Goal: Task Accomplishment & Management: Complete application form

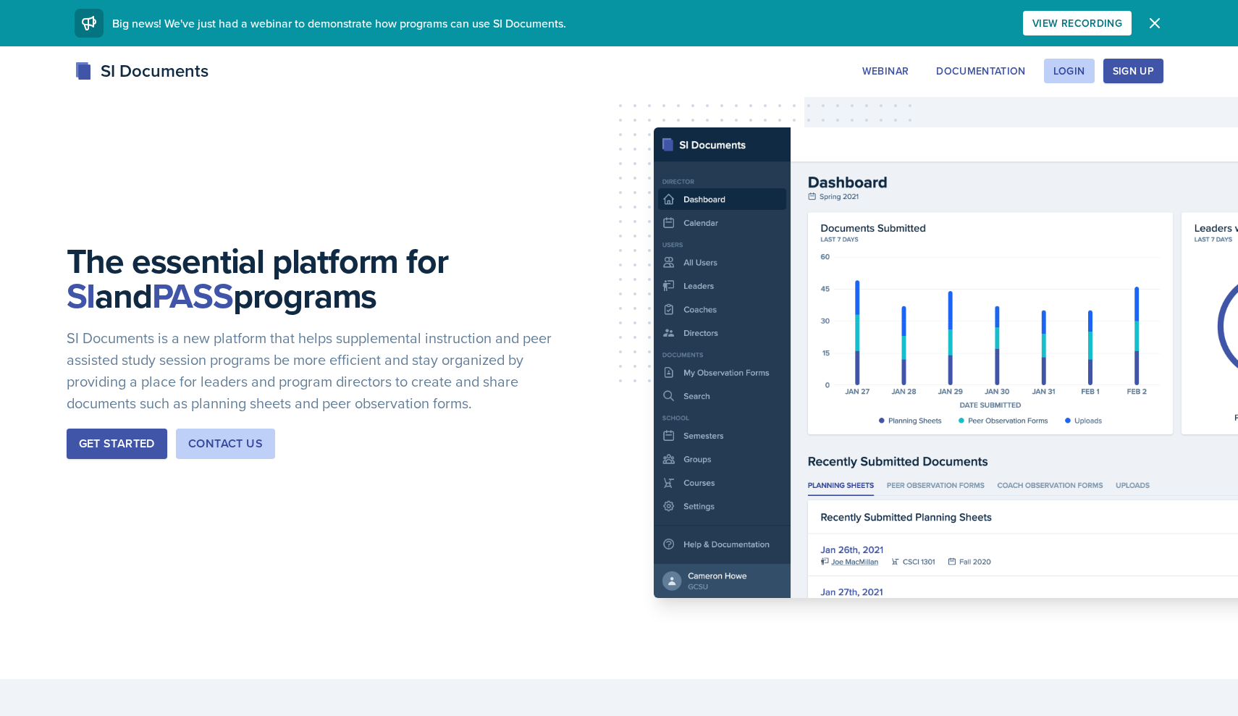
click at [1132, 77] on div "Sign Up" at bounding box center [1133, 71] width 41 height 12
click at [1037, 65] on div "Webinar Documentation Login Sign Up" at bounding box center [1008, 71] width 311 height 25
click at [1060, 69] on div "Login" at bounding box center [1069, 71] width 32 height 12
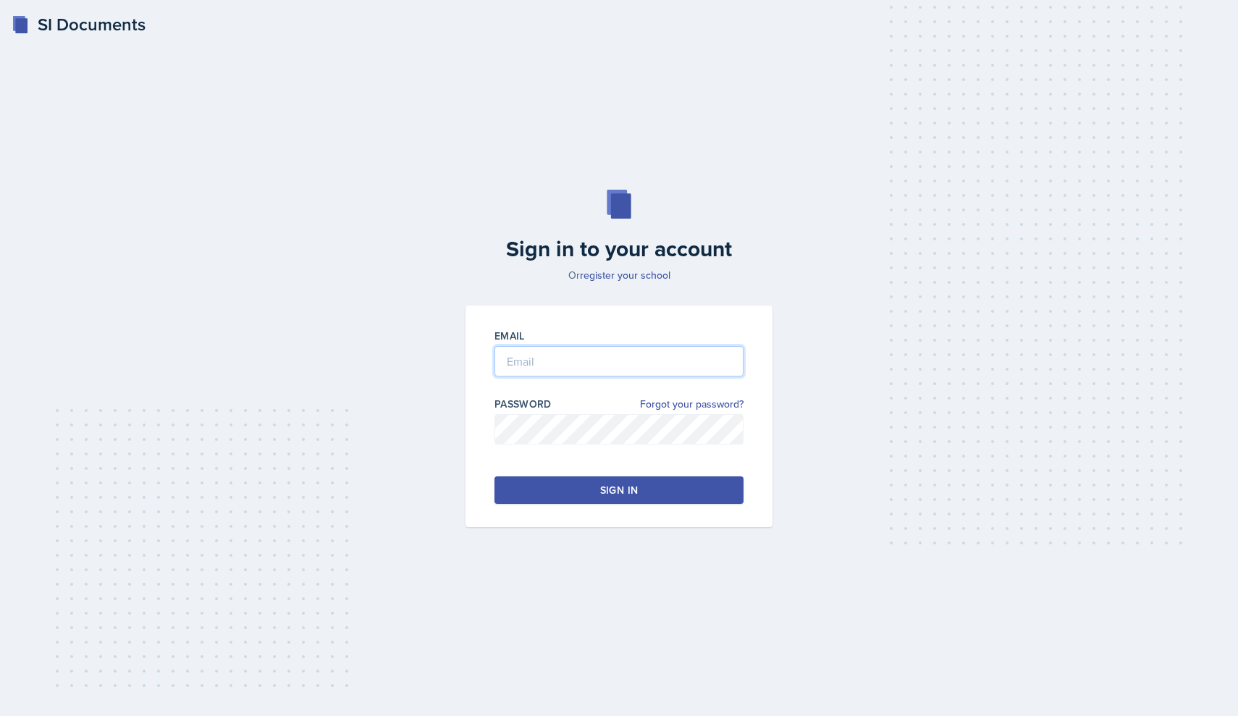
type input "[EMAIL_ADDRESS][DOMAIN_NAME]"
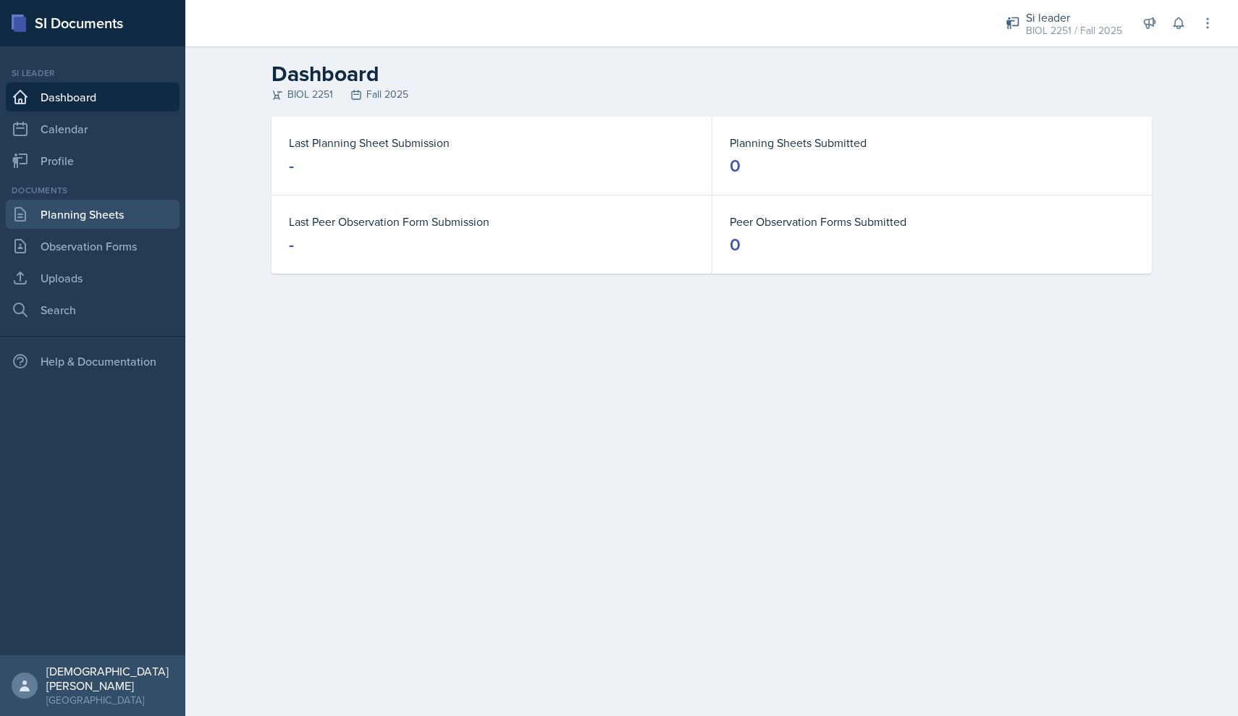
click at [64, 216] on link "Planning Sheets" at bounding box center [93, 214] width 174 height 29
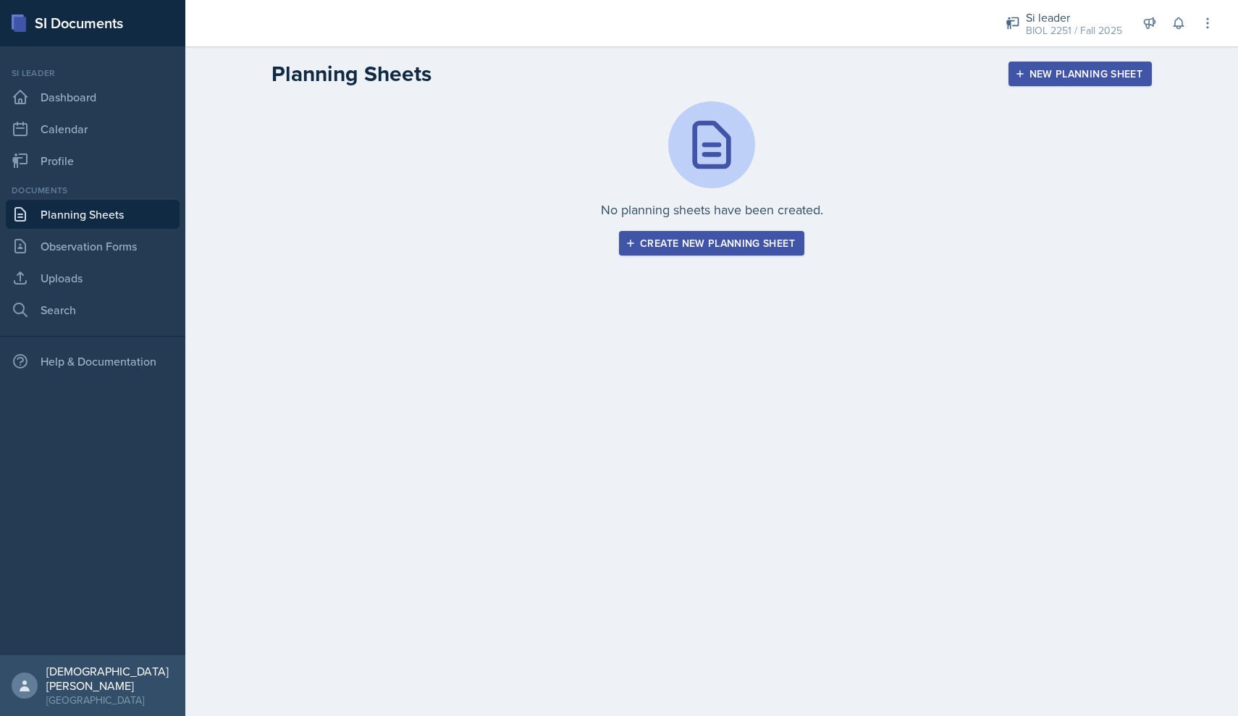
click at [675, 248] on div "Create new planning sheet" at bounding box center [711, 243] width 166 height 12
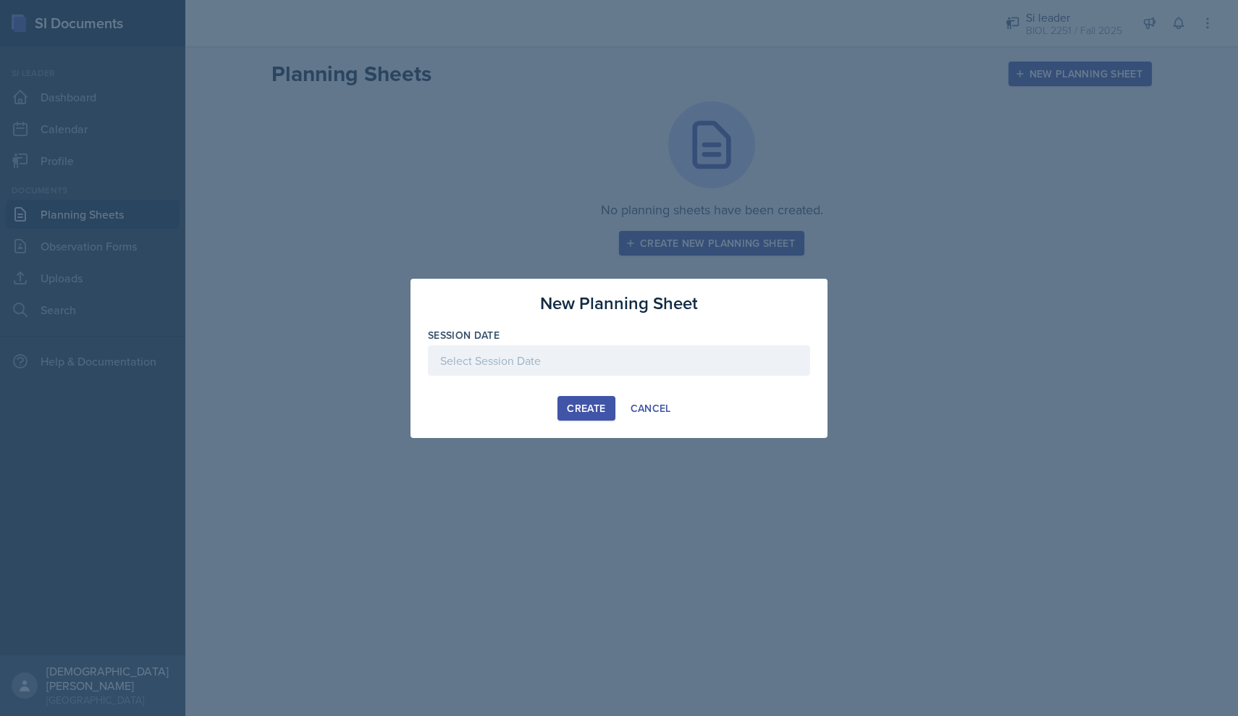
click at [561, 356] on div at bounding box center [619, 360] width 382 height 30
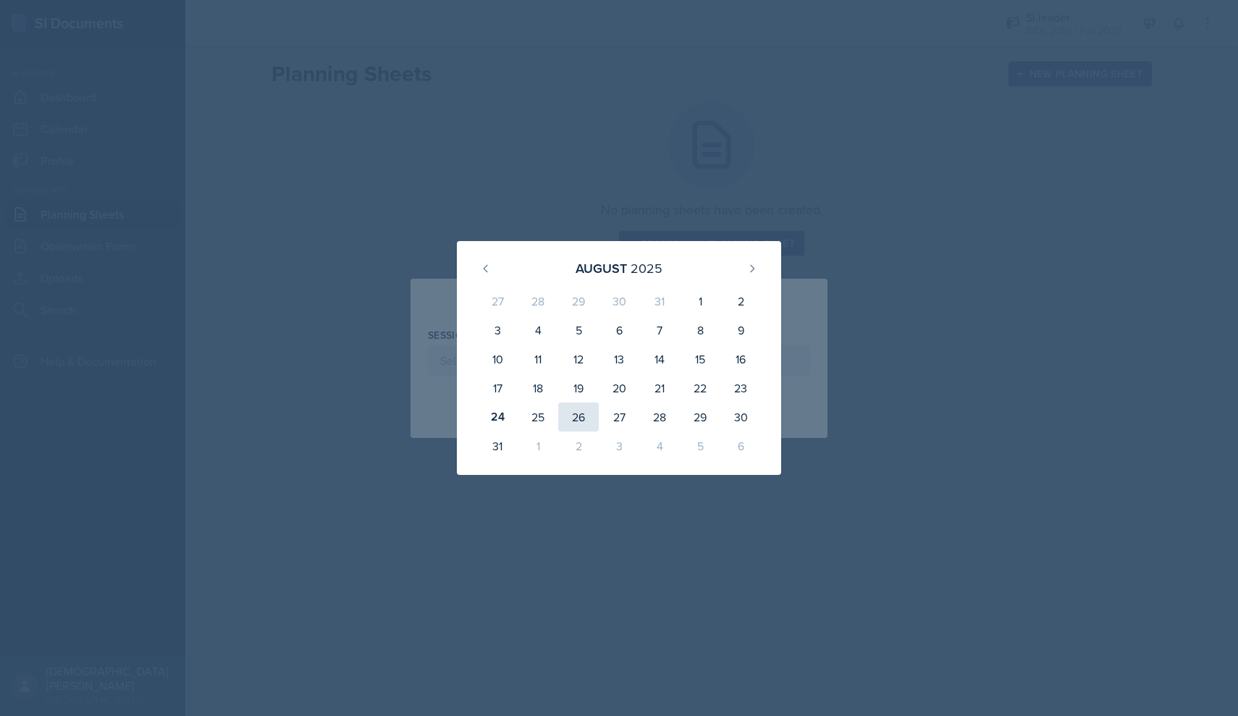
click at [585, 419] on div "26" at bounding box center [578, 416] width 41 height 29
type input "[DATE]"
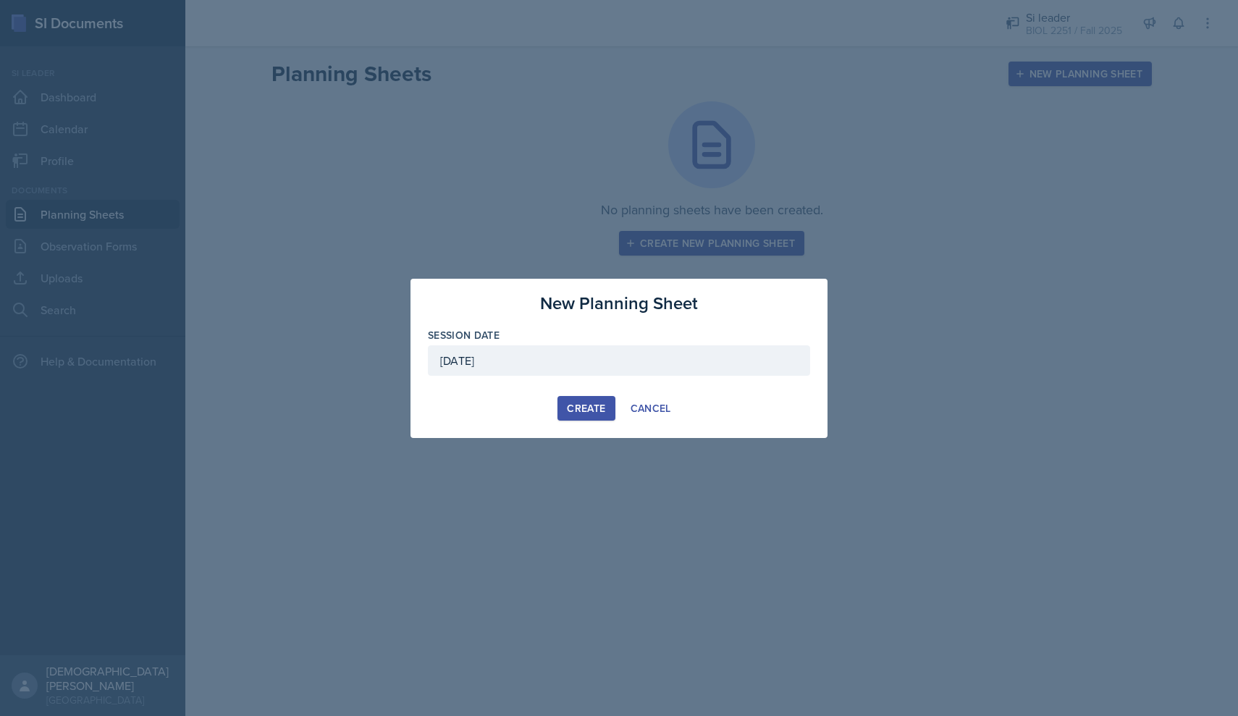
click at [584, 406] on div "Create" at bounding box center [586, 408] width 38 height 12
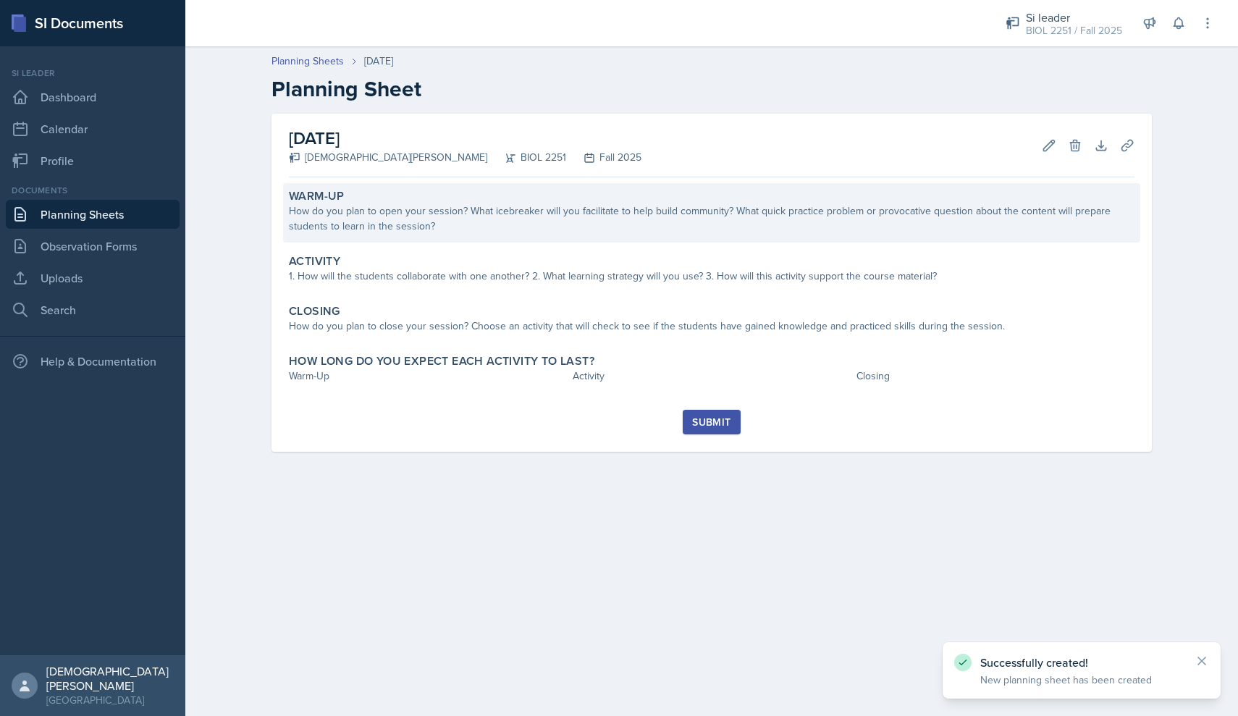
click at [475, 227] on div "How do you plan to open your session? What icebreaker will you facilitate to he…" at bounding box center [712, 218] width 846 height 30
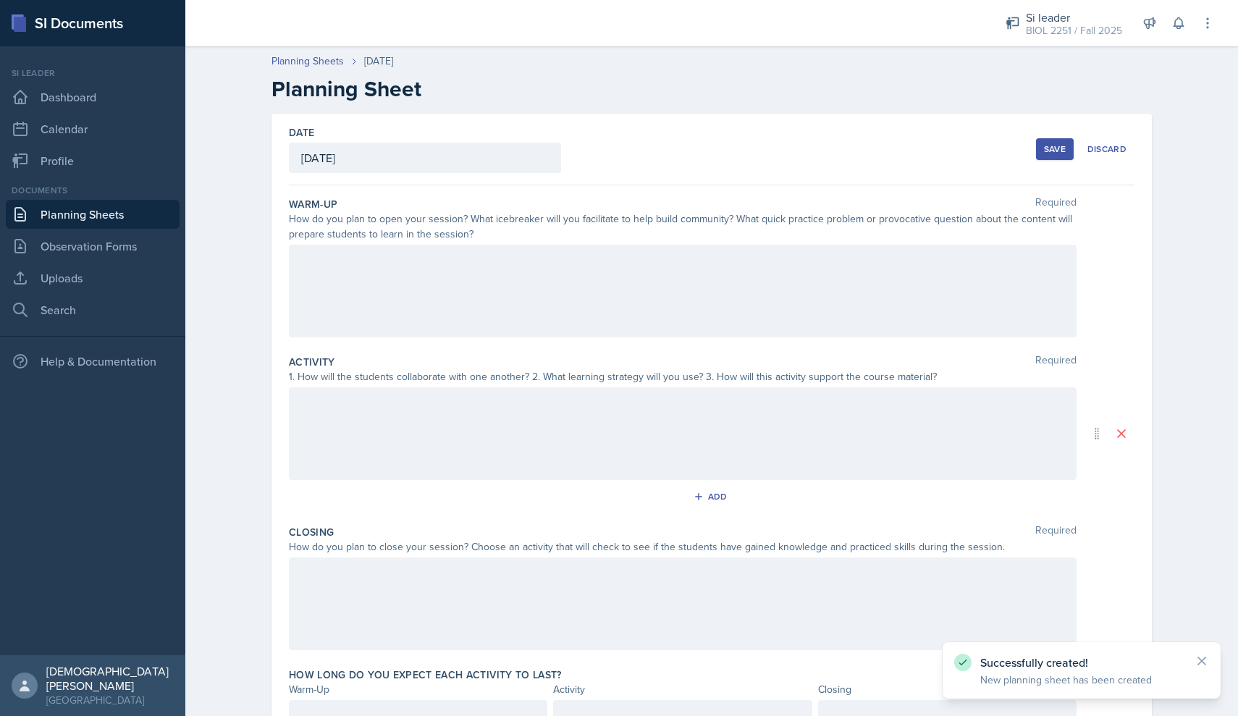
click at [402, 275] on div at bounding box center [683, 291] width 788 height 93
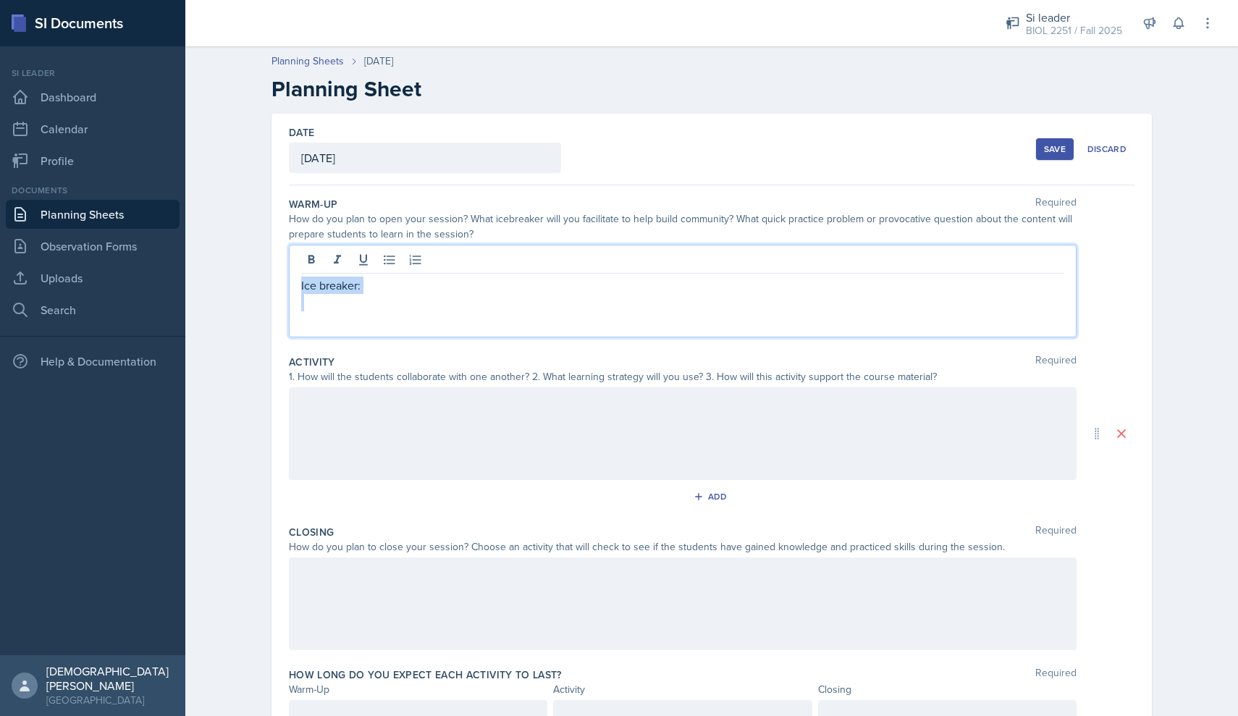
drag, startPoint x: 412, startPoint y: 306, endPoint x: 277, endPoint y: 260, distance: 142.4
click at [277, 260] on div "Date [DATE] [DATE] 27 28 29 30 31 1 2 3 4 5 6 7 8 9 10 11 12 13 14 15 16 17 18 …" at bounding box center [711, 434] width 880 height 640
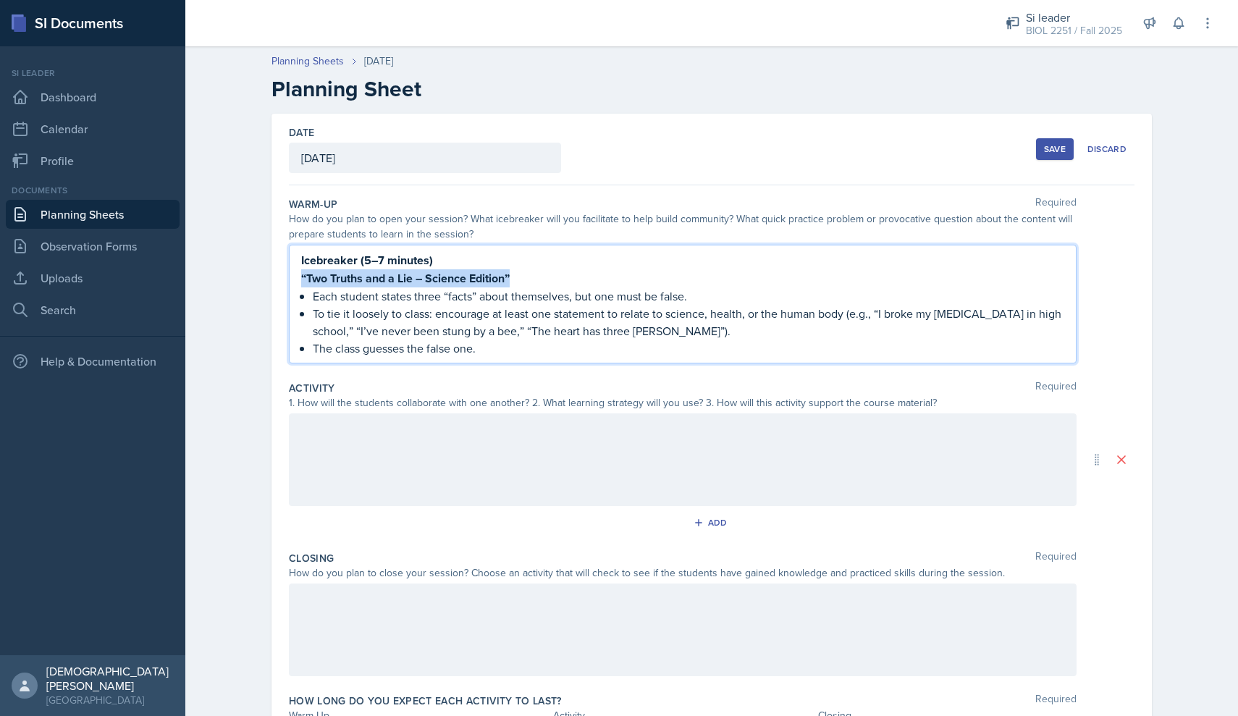
drag, startPoint x: 521, startPoint y: 273, endPoint x: 286, endPoint y: 280, distance: 235.4
click at [286, 280] on div "Date [DATE] [DATE] 27 28 29 30 31 1 2 3 4 5 6 7 8 9 10 11 12 13 14 15 16 17 18 …" at bounding box center [711, 447] width 880 height 666
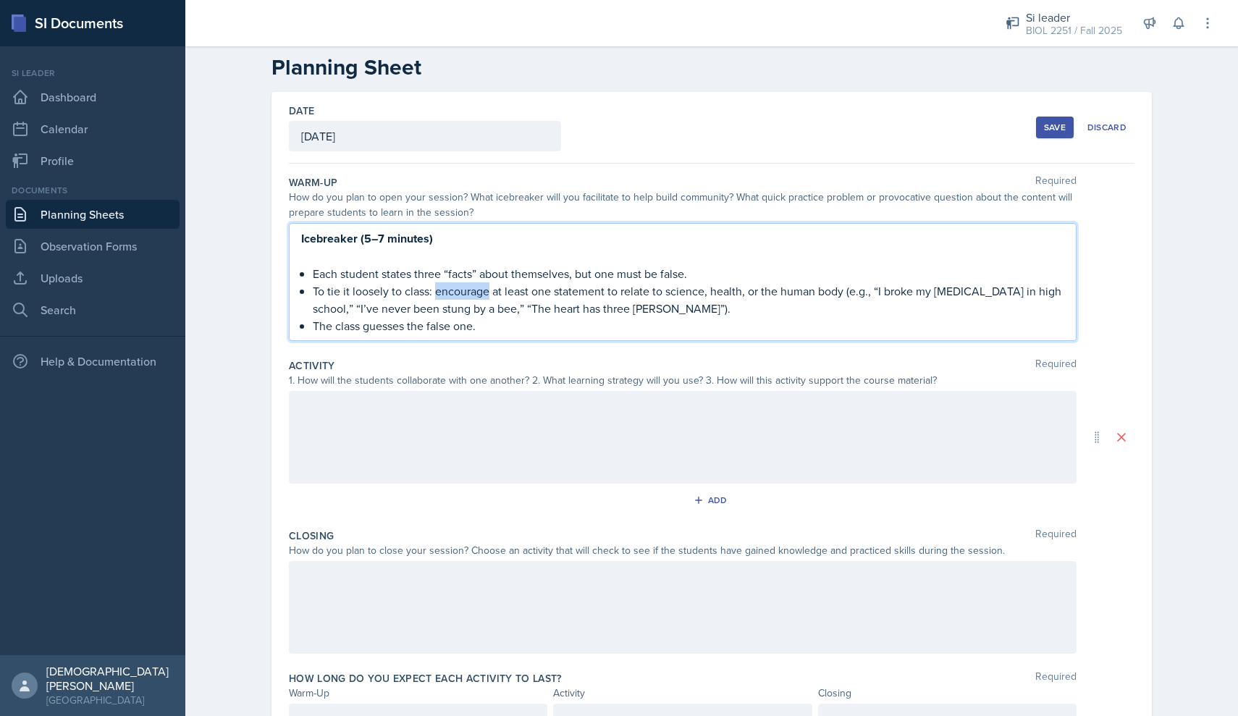
drag, startPoint x: 489, startPoint y: 292, endPoint x: 435, endPoint y: 293, distance: 53.6
click at [435, 293] on p "To tie it loosely to class: encourage at least one statement to relate to scien…" at bounding box center [688, 299] width 751 height 35
click at [551, 295] on p "To tie it loosely to class: at least one statement to relate to science, health…" at bounding box center [688, 299] width 751 height 35
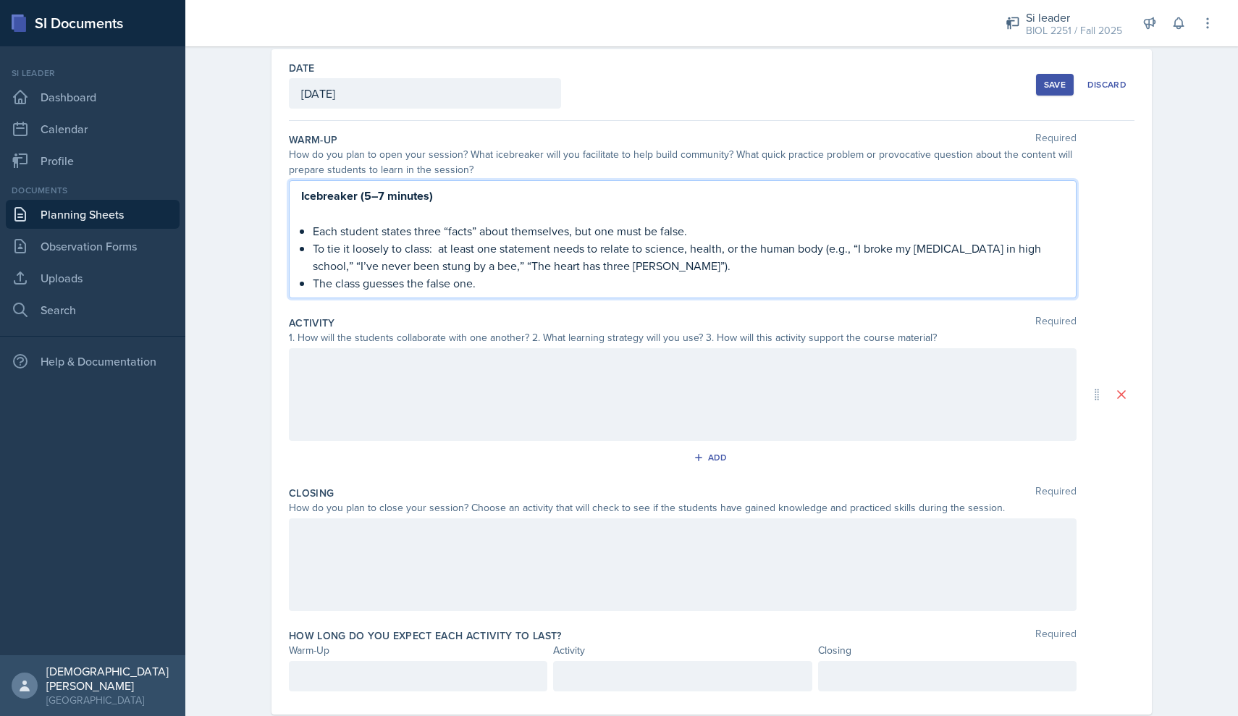
scroll to position [69, 0]
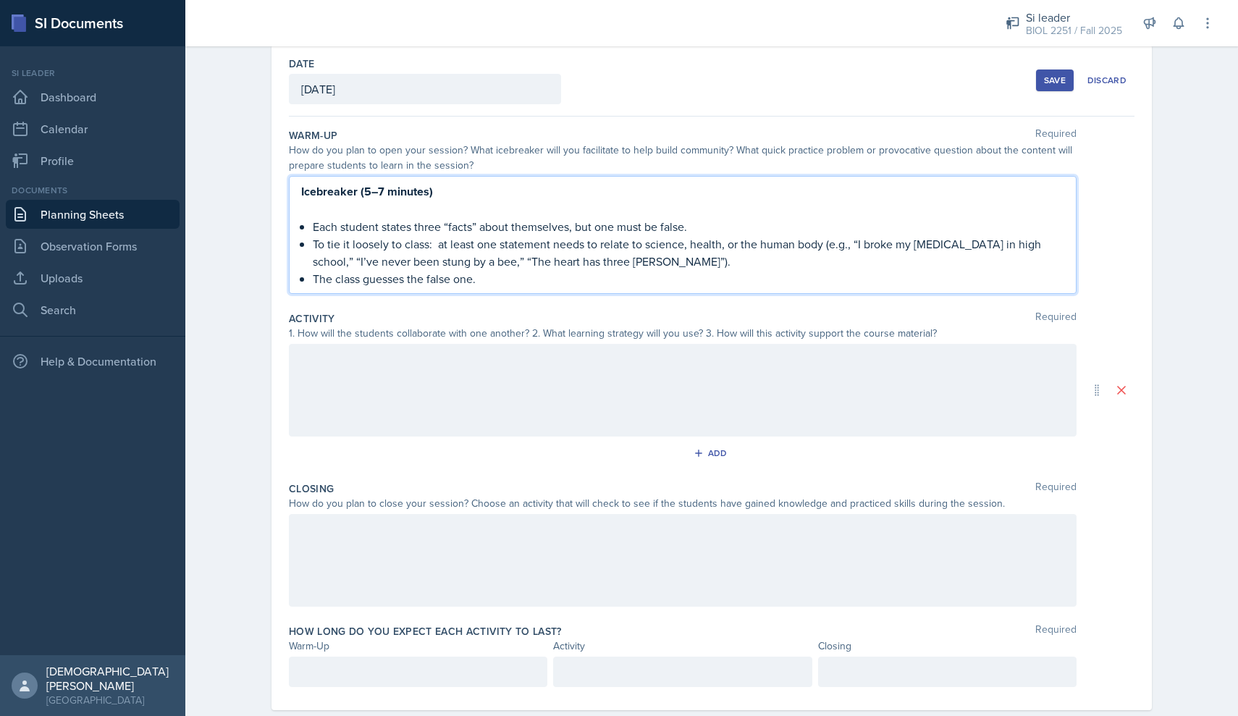
click at [382, 382] on div at bounding box center [683, 390] width 788 height 93
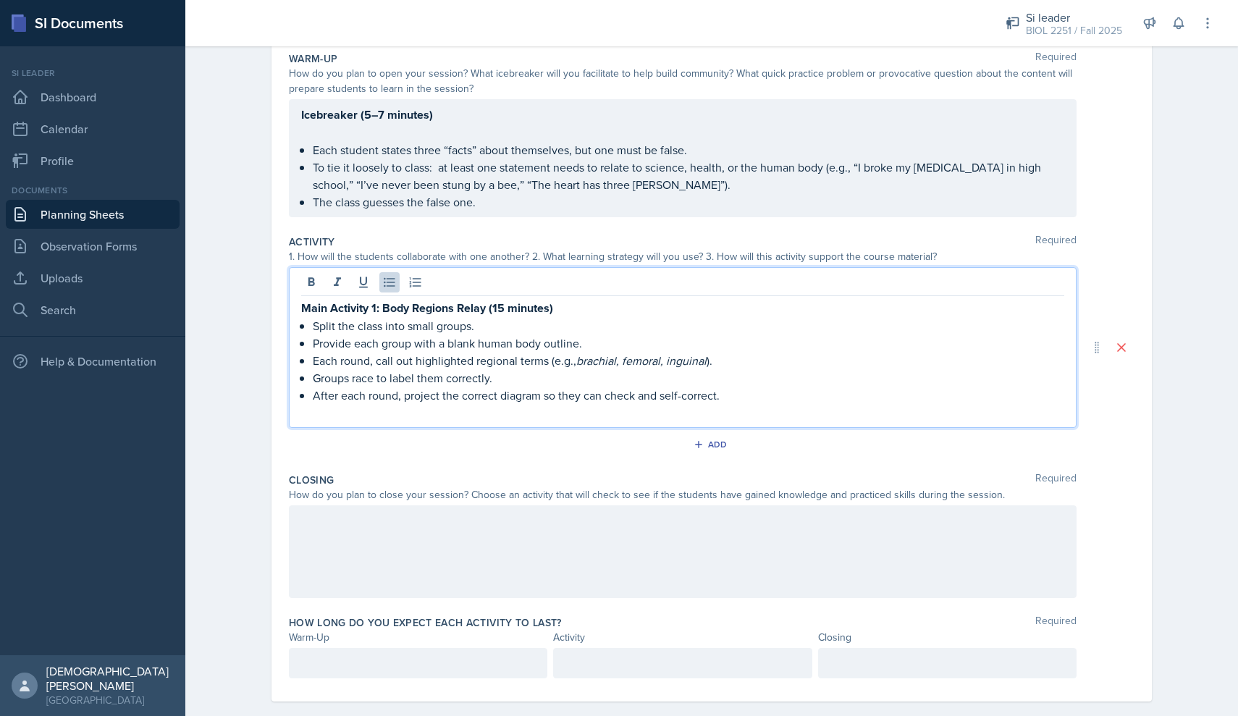
scroll to position [151, 0]
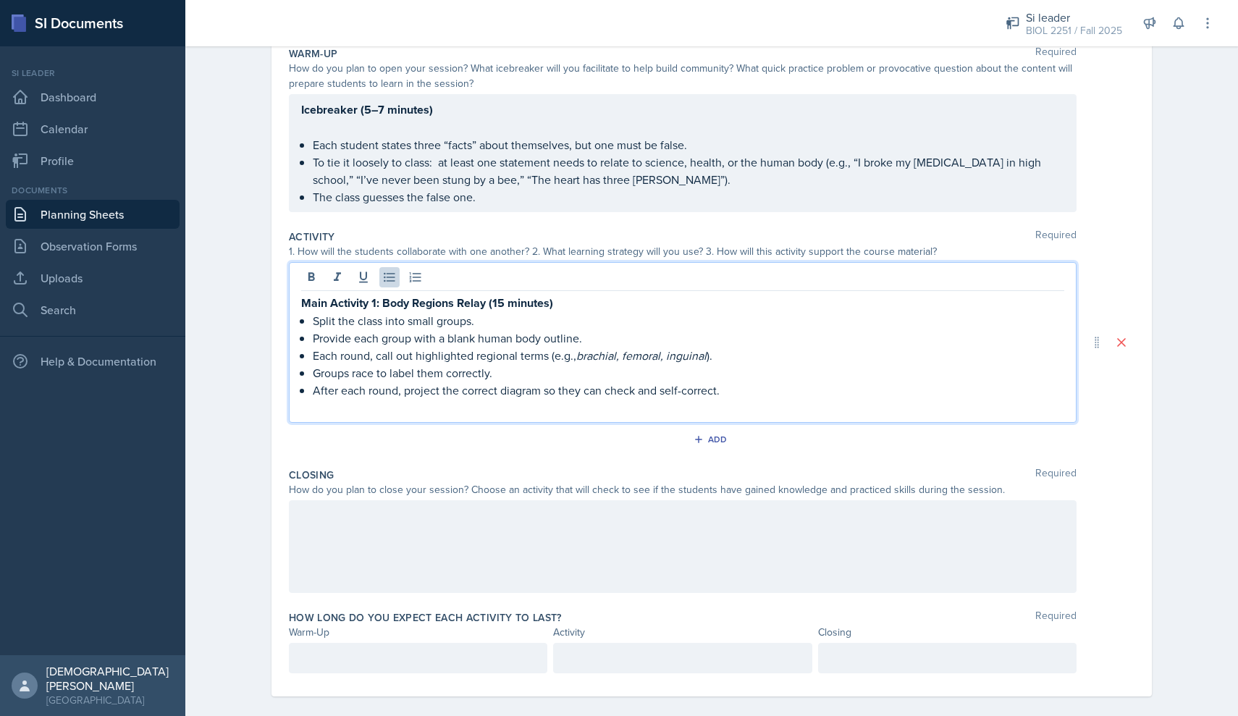
click at [402, 385] on p "After each round, project the correct diagram so they can check and self-correc…" at bounding box center [688, 390] width 751 height 17
click at [376, 356] on p "Each round, call out highlighted regional terms (e.g., brachial, femoral, ingui…" at bounding box center [688, 355] width 751 height 17
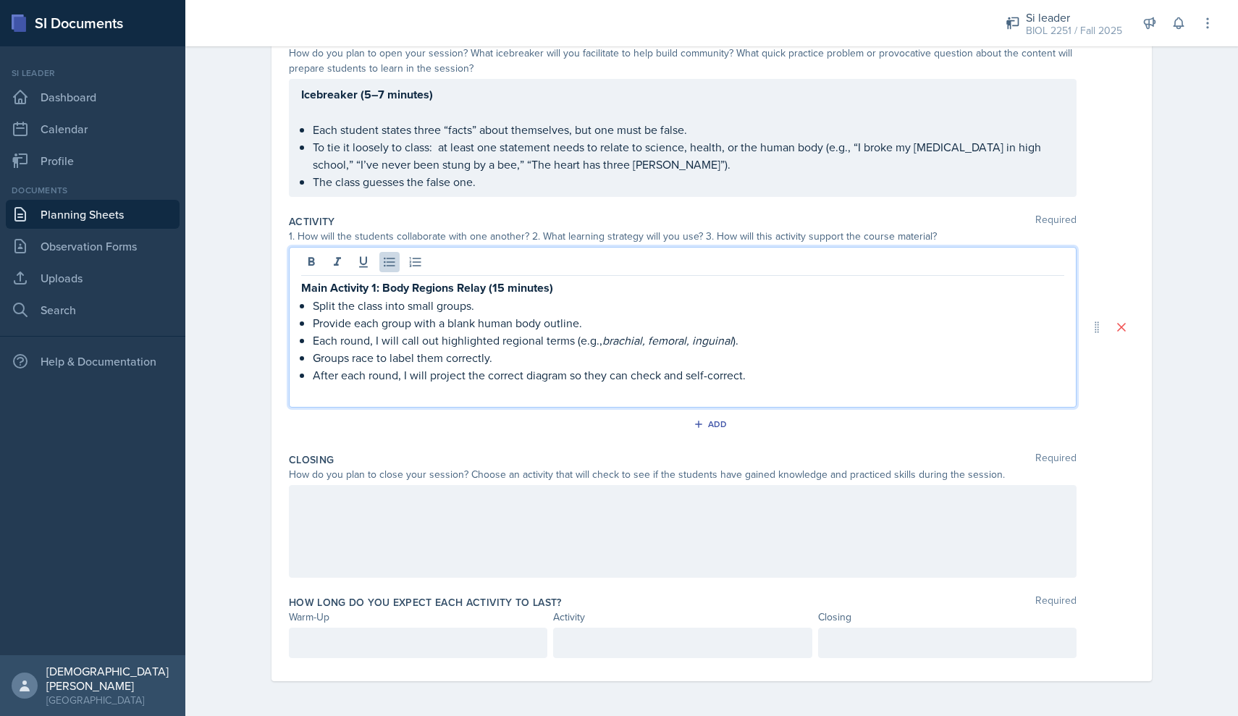
scroll to position [166, 0]
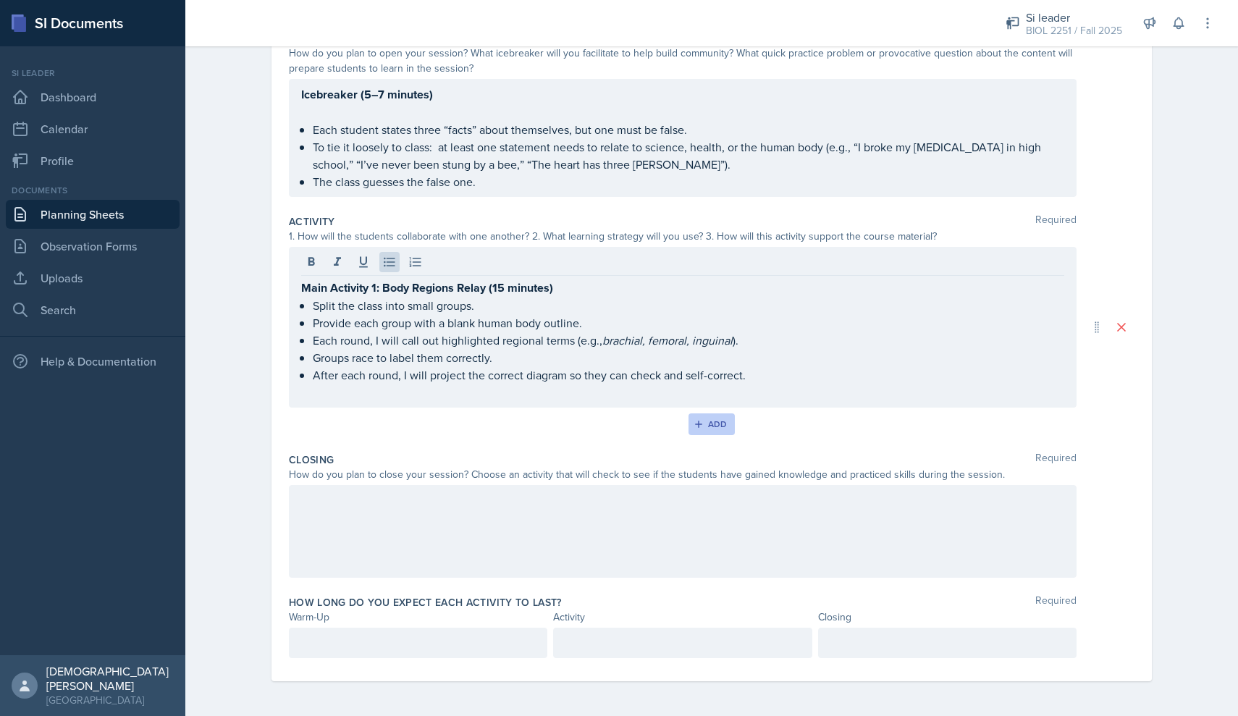
click at [719, 420] on div "Add" at bounding box center [711, 424] width 31 height 12
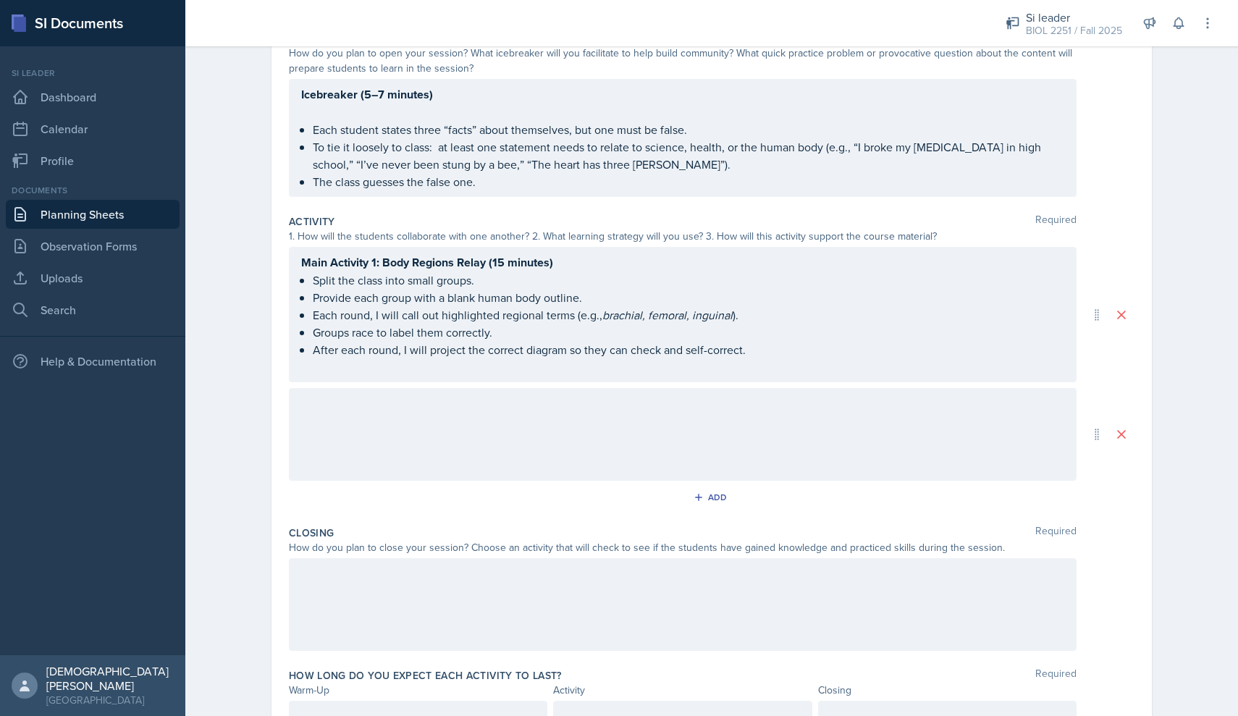
click at [389, 407] on div at bounding box center [683, 434] width 788 height 93
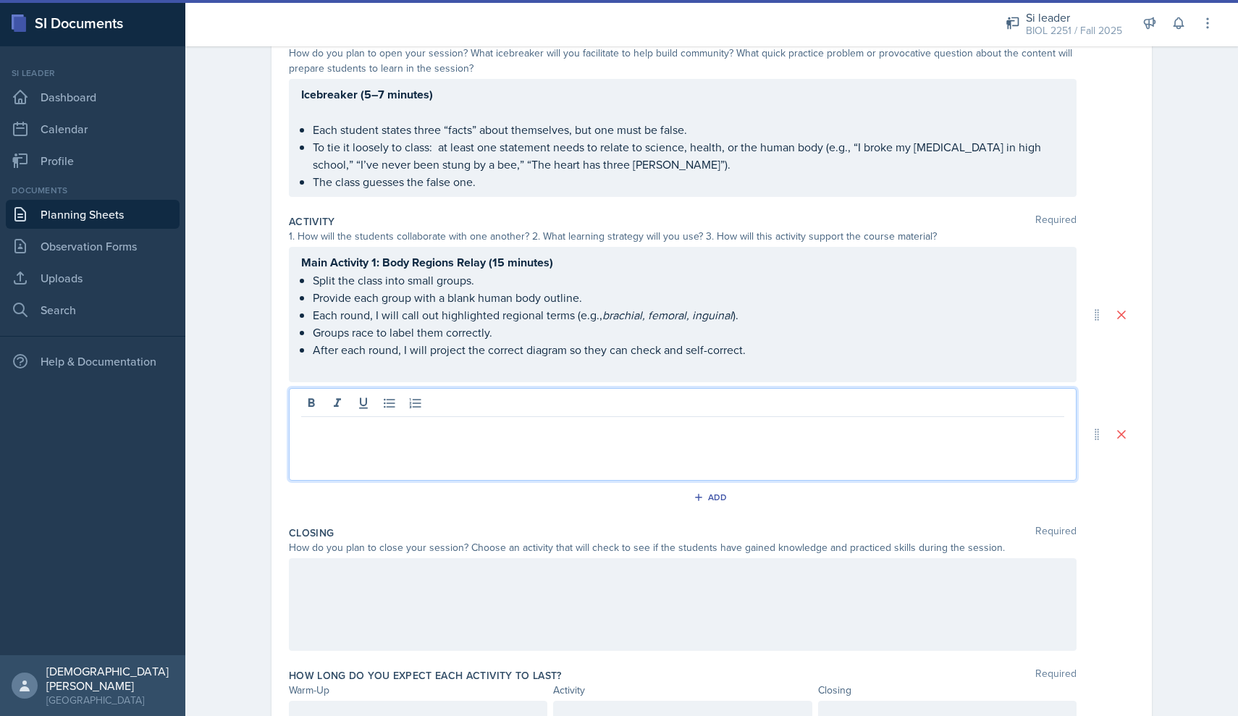
paste div
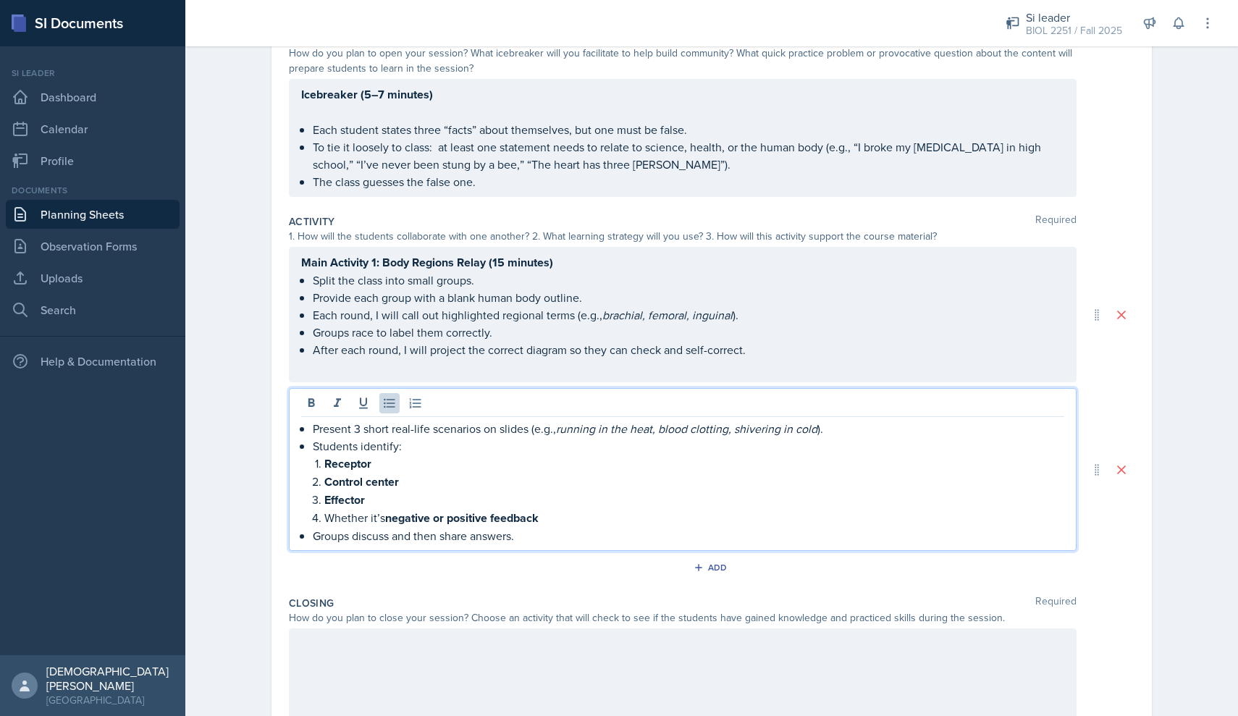
click at [311, 427] on div "Present 3 short real-life scenarios on slides (e.g., running in the heat, blood…" at bounding box center [682, 482] width 763 height 125
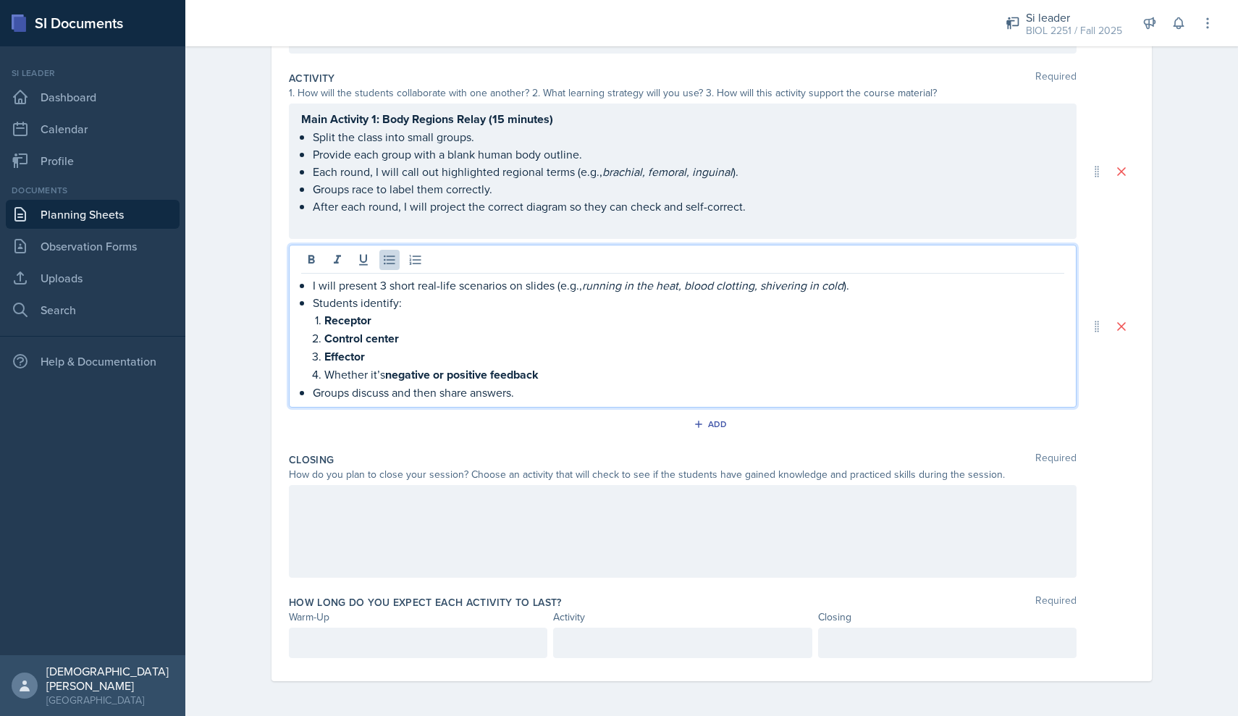
click at [438, 511] on div at bounding box center [683, 531] width 788 height 93
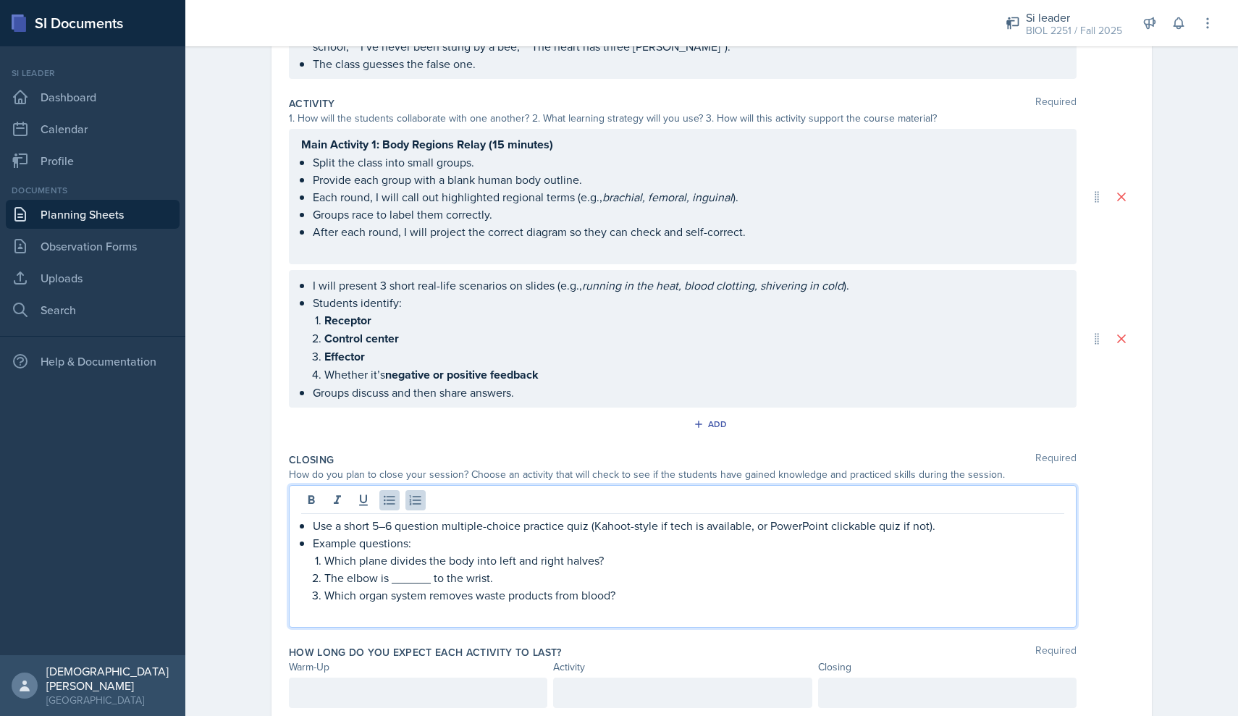
scroll to position [279, 0]
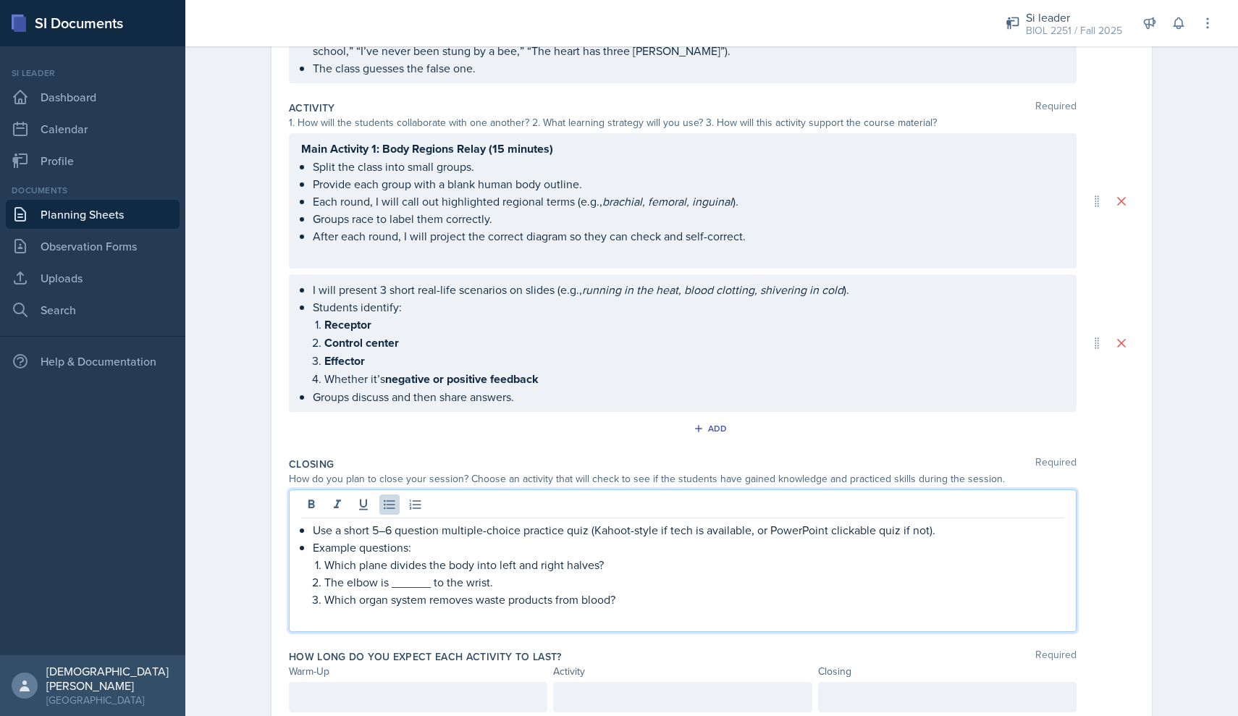
click at [316, 526] on p "Use a short 5–6 question multiple-choice practice quiz (Kahoot-style if tech is…" at bounding box center [688, 529] width 751 height 17
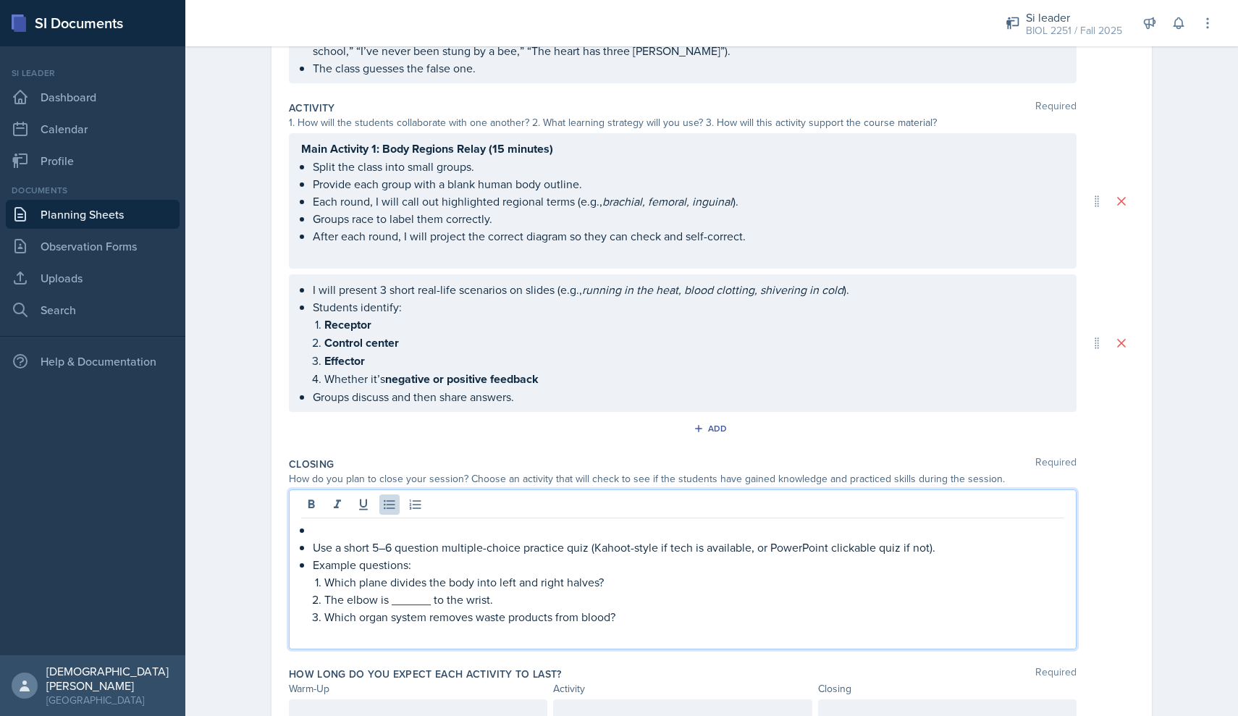
click at [322, 529] on p at bounding box center [688, 529] width 751 height 17
drag, startPoint x: 308, startPoint y: 529, endPoint x: 236, endPoint y: 529, distance: 72.4
click at [236, 529] on div "Planning Sheets [DATE] Planning Sheet Date [DATE] [DATE] 27 28 29 30 31 1 2 3 4…" at bounding box center [711, 274] width 1053 height 1028
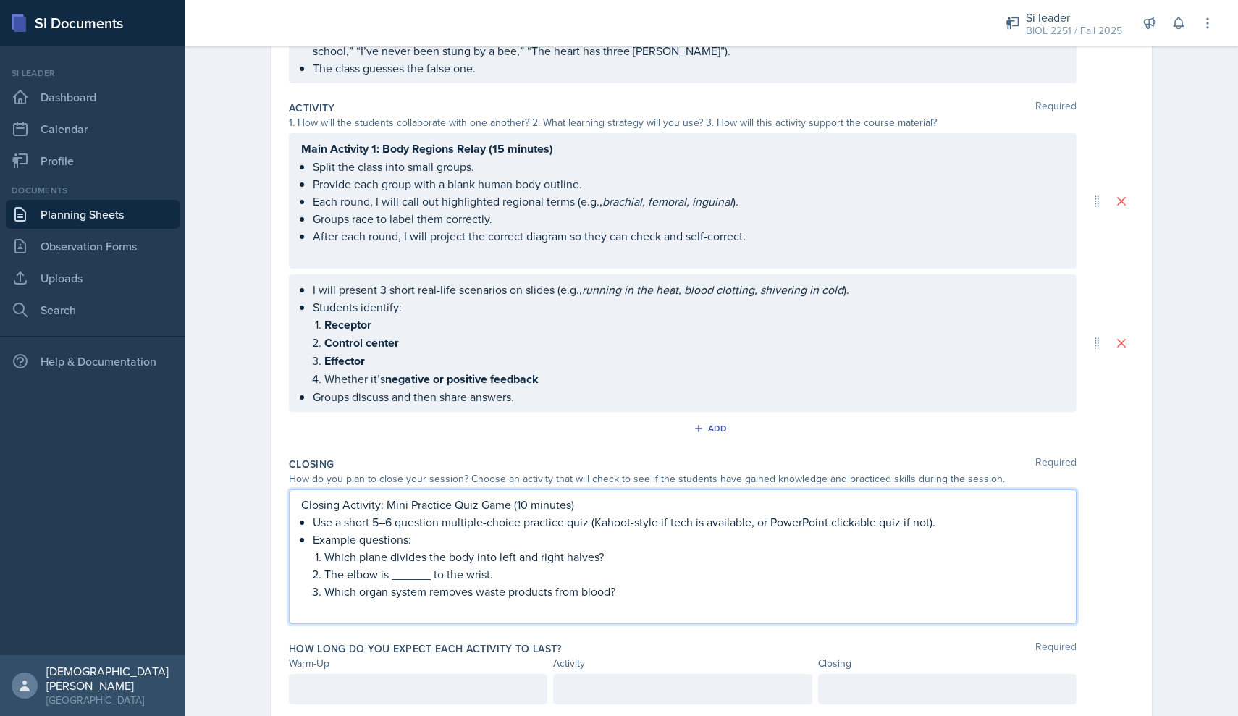
click at [615, 507] on p "Closing Activity: Mini Practice Quiz Game (10 minutes)" at bounding box center [682, 504] width 763 height 17
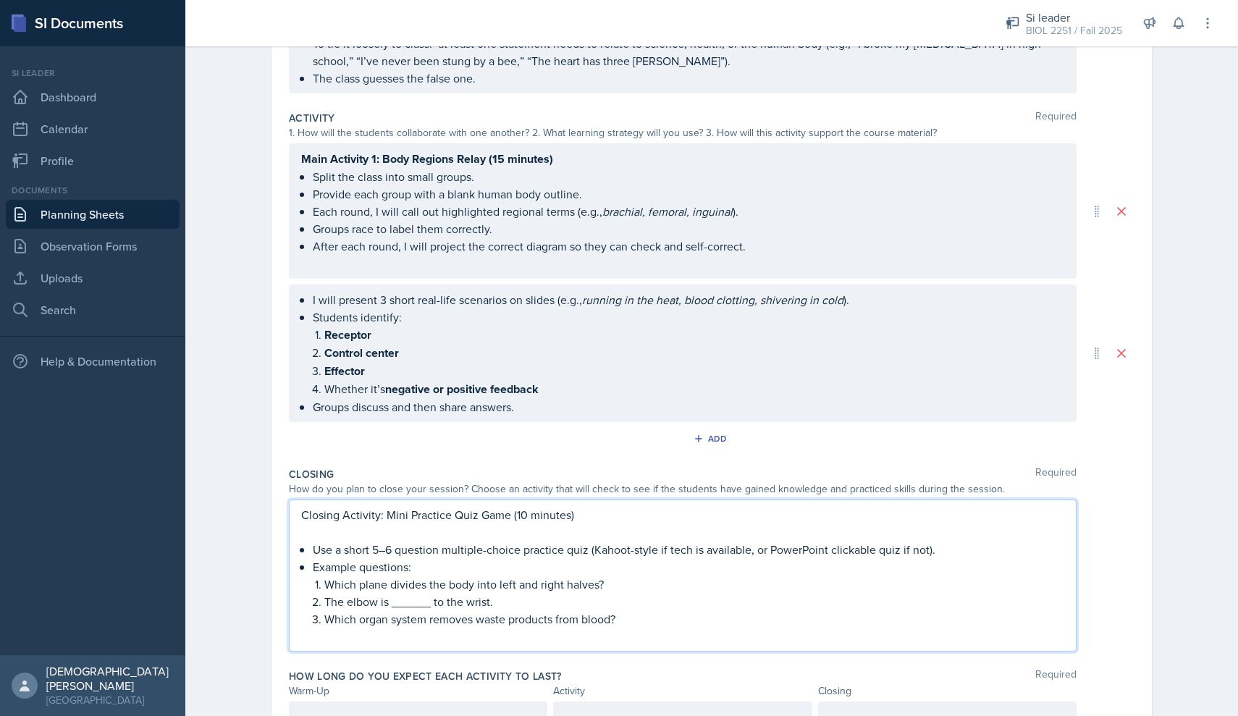
scroll to position [269, 0]
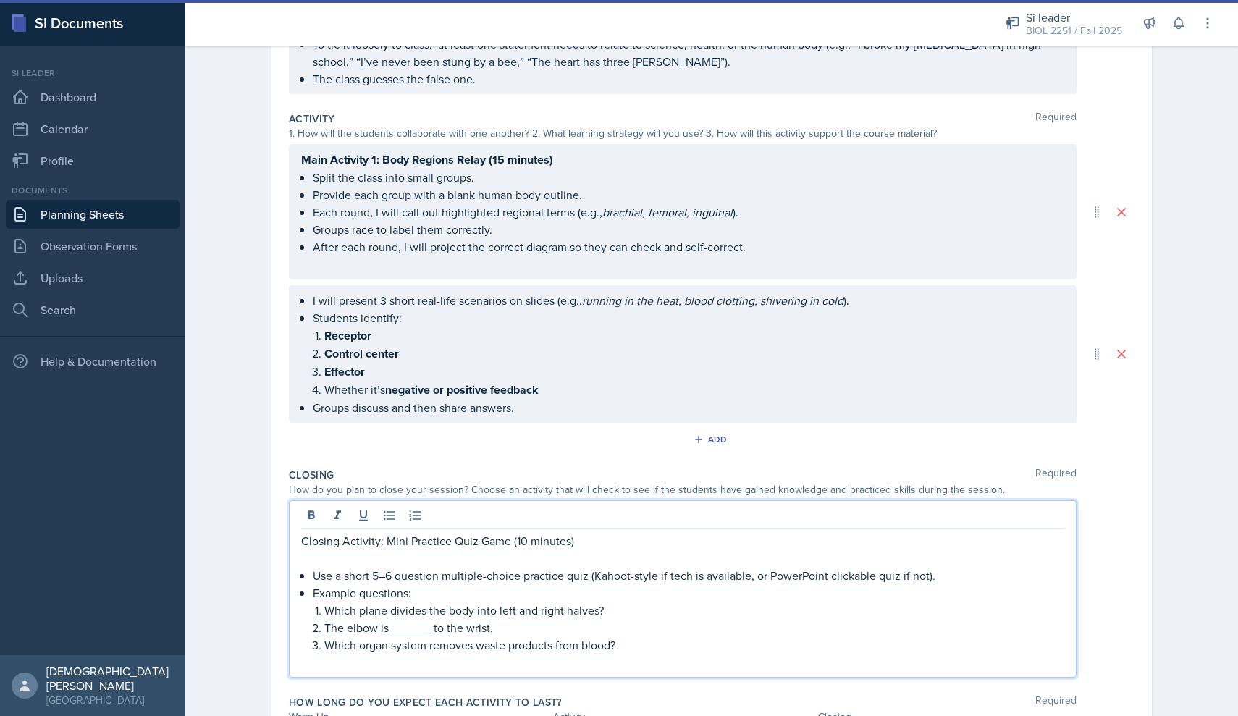
click at [308, 294] on div "I will present 3 short real-life scenarios on slides (e.g., running in the heat…" at bounding box center [683, 354] width 788 height 138
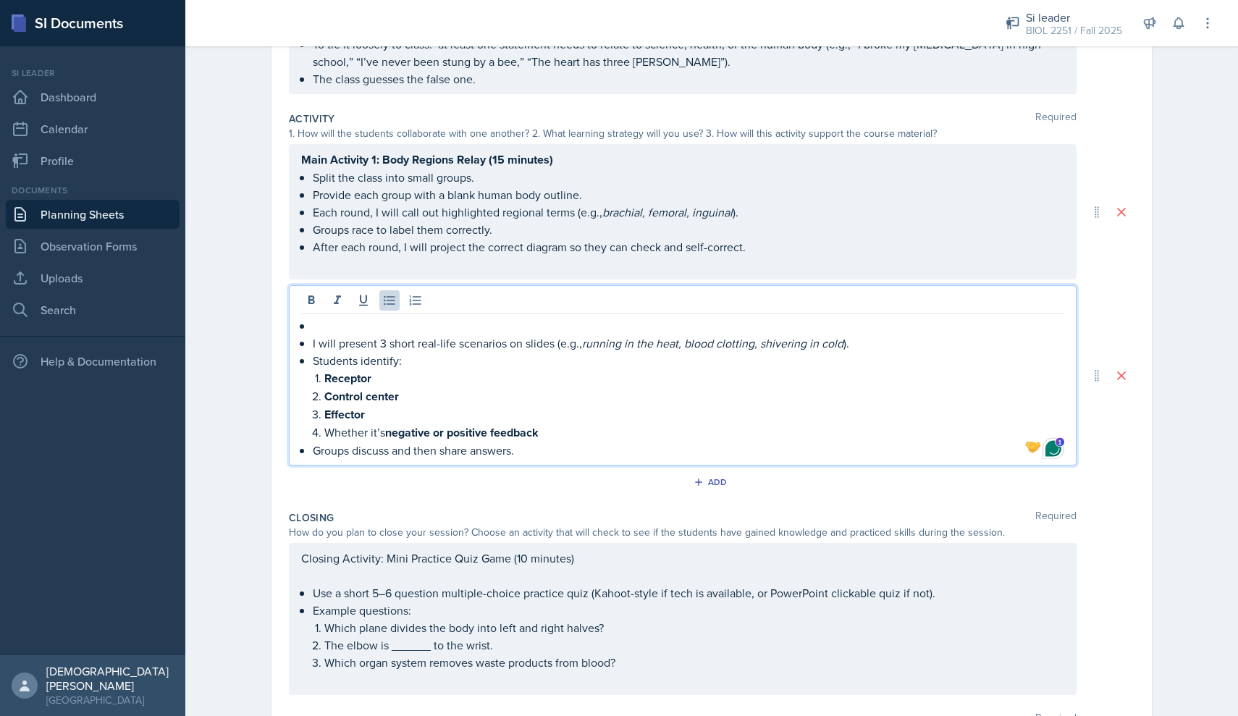
click at [332, 324] on p at bounding box center [688, 325] width 751 height 17
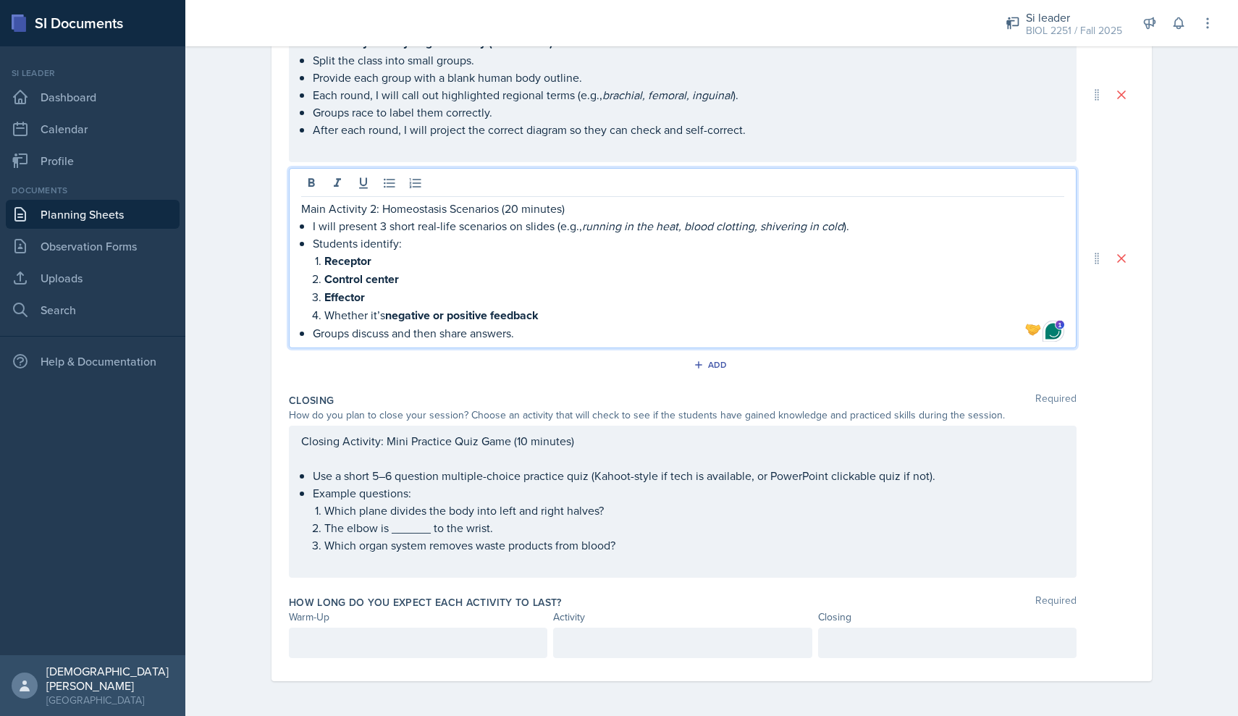
scroll to position [386, 0]
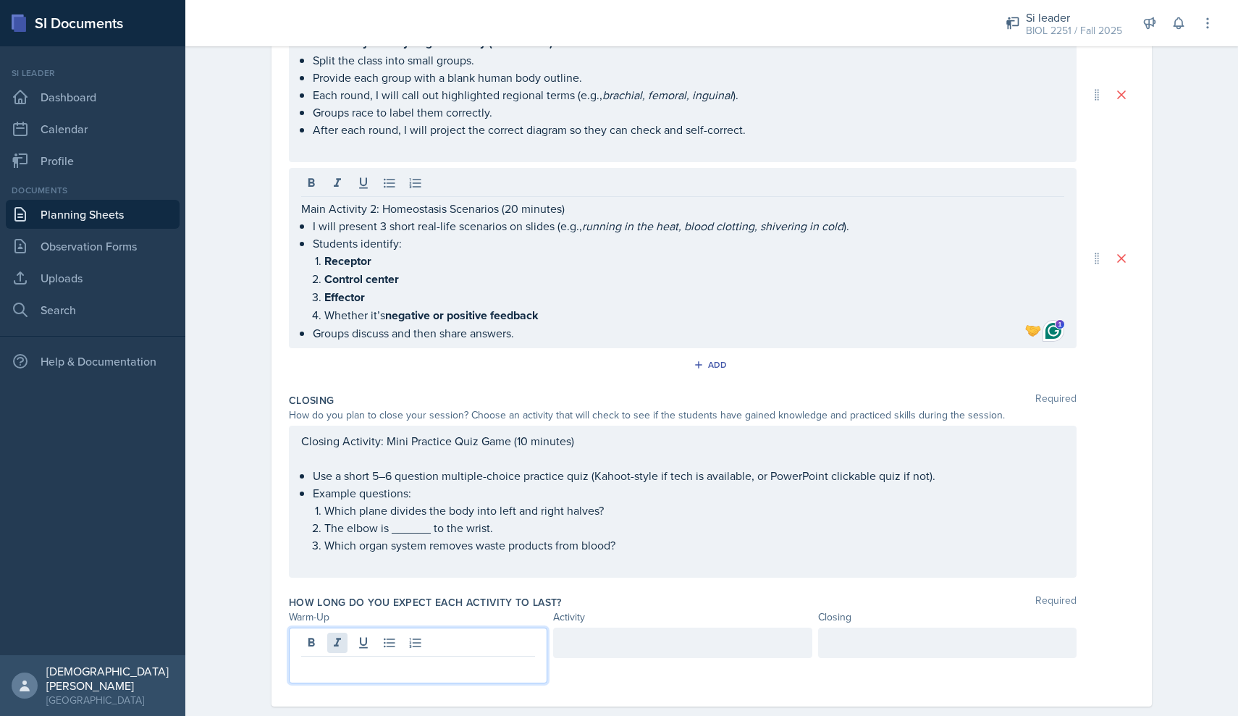
click at [341, 646] on div at bounding box center [418, 656] width 258 height 56
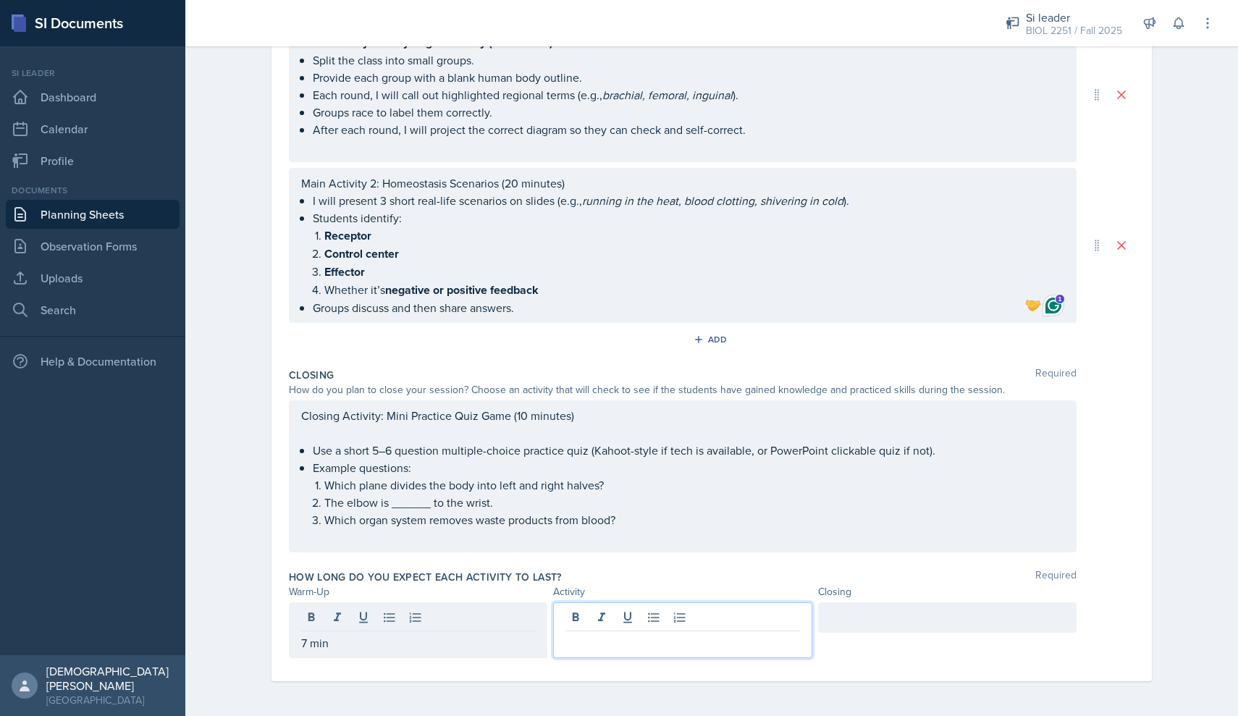
click at [617, 615] on div at bounding box center [682, 630] width 258 height 56
click at [888, 623] on div at bounding box center [947, 617] width 258 height 30
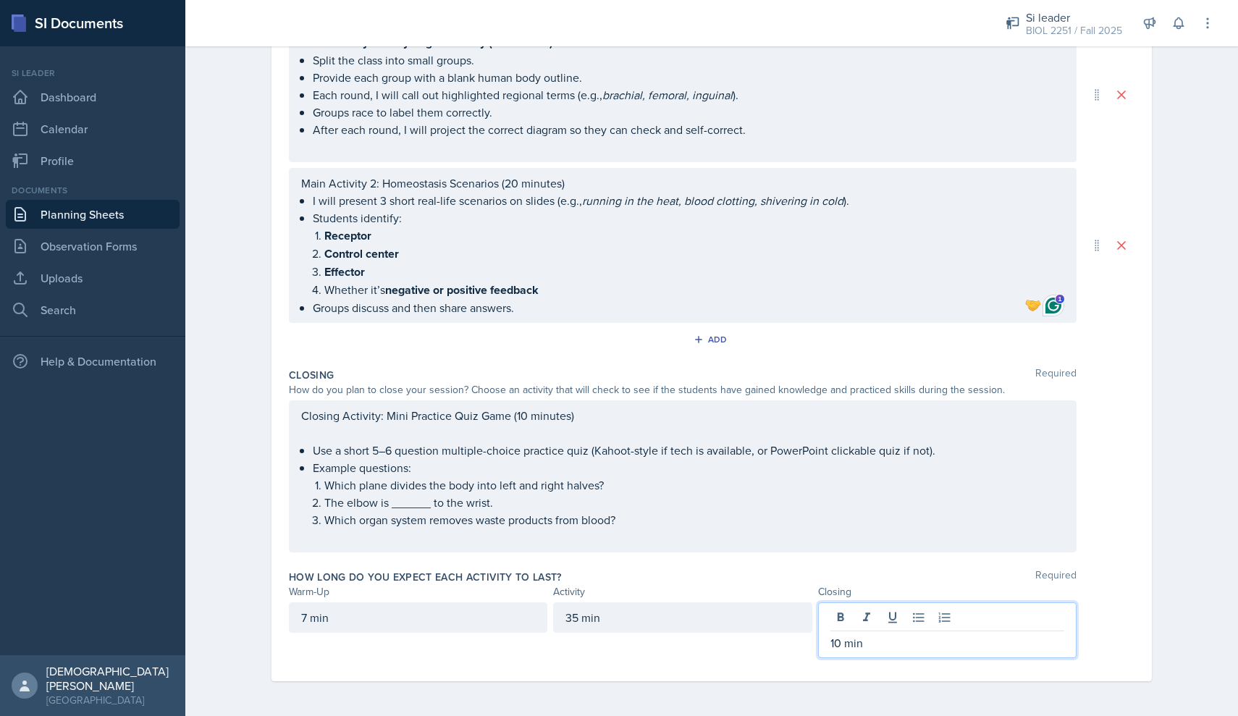
click at [1165, 518] on div "Date [DATE] [DATE] 27 28 29 30 31 1 2 3 4 5 6 7 8 9 10 11 12 13 14 15 16 17 18 …" at bounding box center [711, 222] width 927 height 988
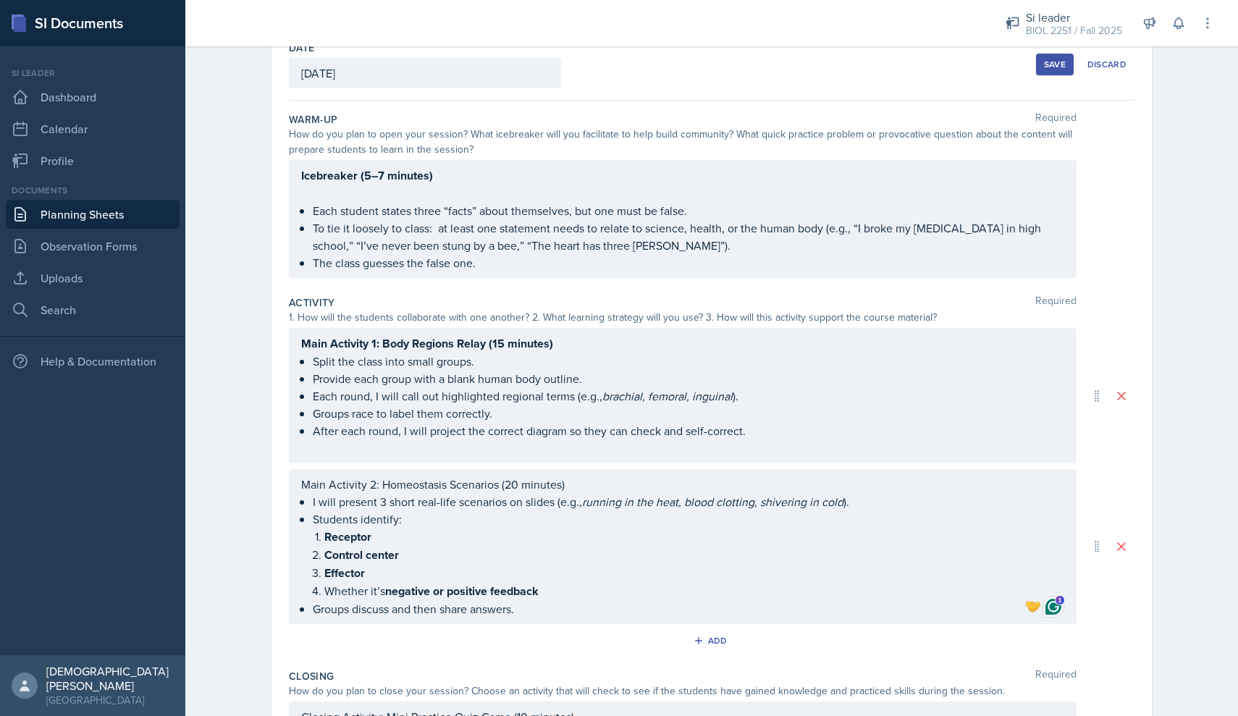
scroll to position [84, 0]
click at [1056, 63] on div "Save" at bounding box center [1055, 65] width 22 height 12
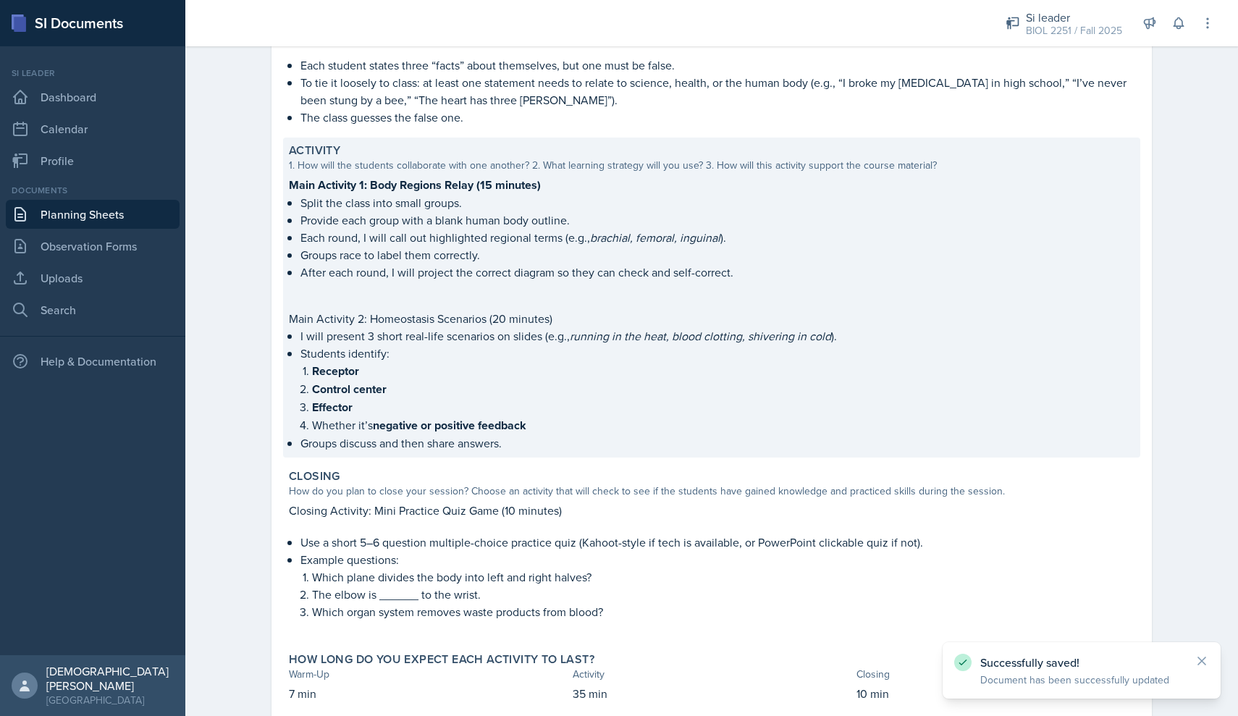
scroll to position [214, 0]
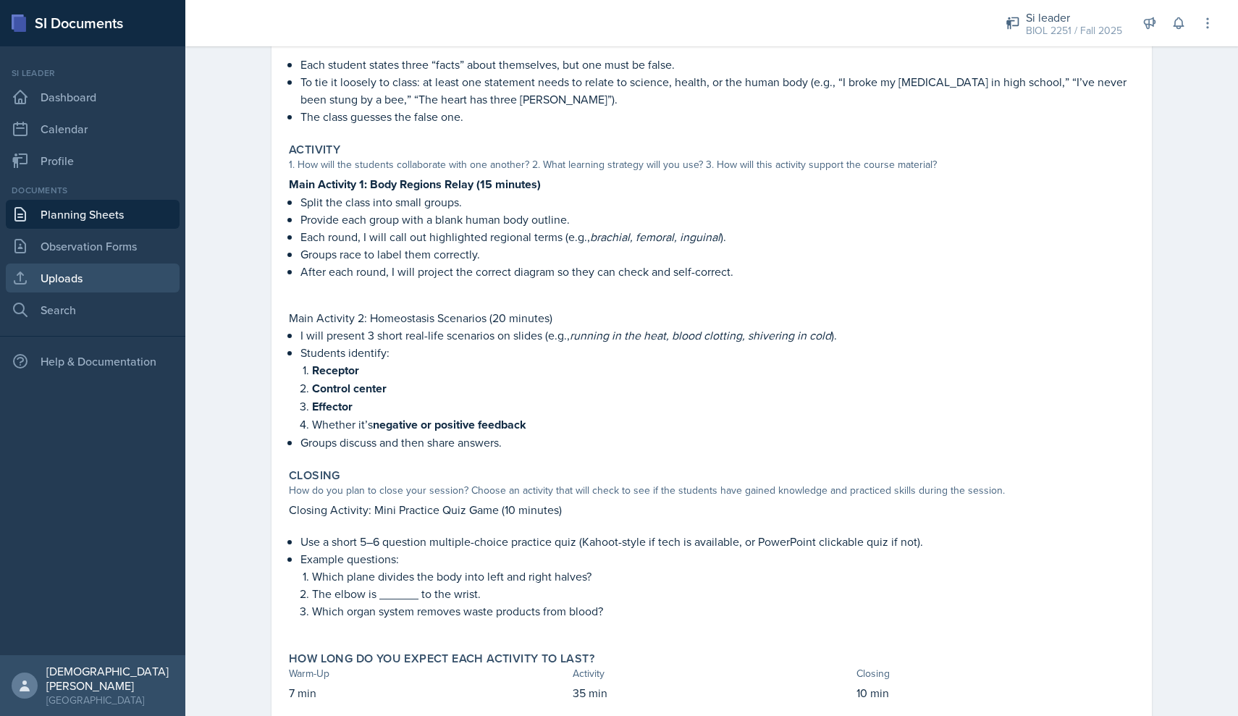
click at [68, 279] on link "Uploads" at bounding box center [93, 278] width 174 height 29
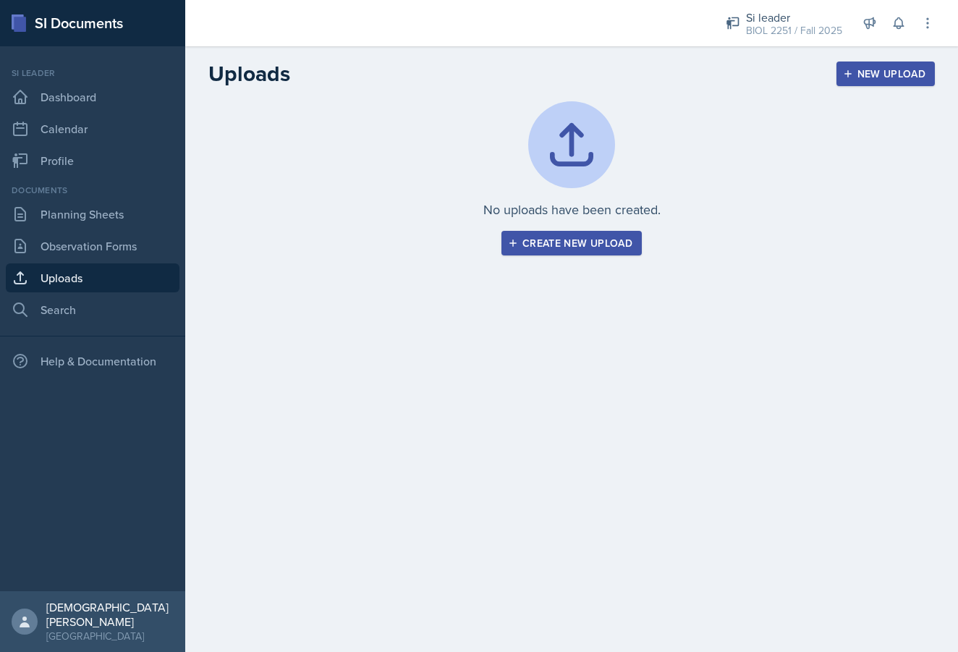
click at [571, 258] on div "No uploads have been created. Create new upload" at bounding box center [571, 195] width 773 height 189
click at [586, 243] on div "Create new upload" at bounding box center [572, 243] width 122 height 12
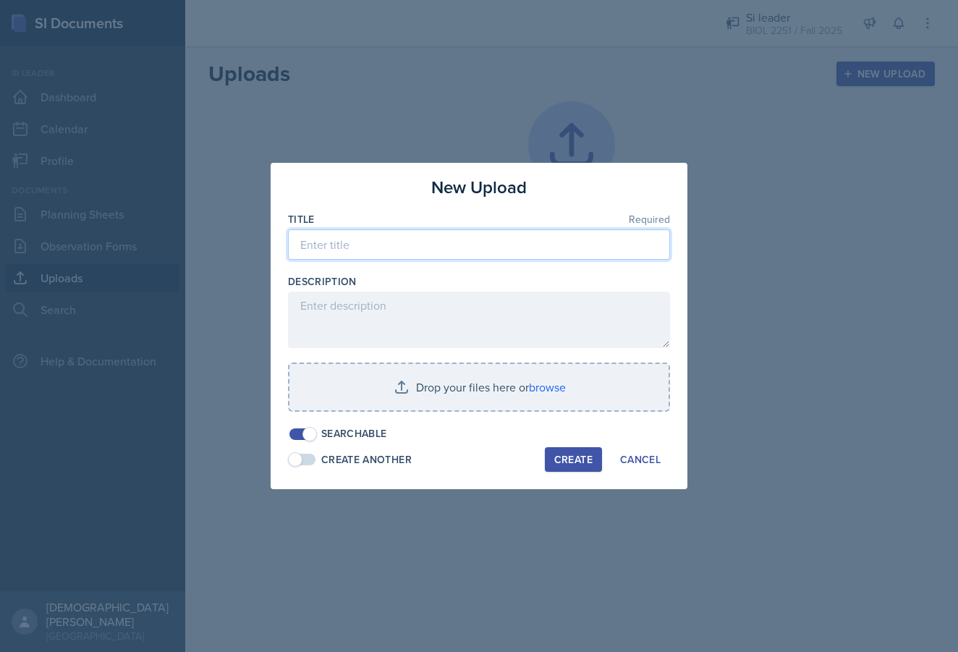
click at [387, 244] on input at bounding box center [479, 244] width 382 height 30
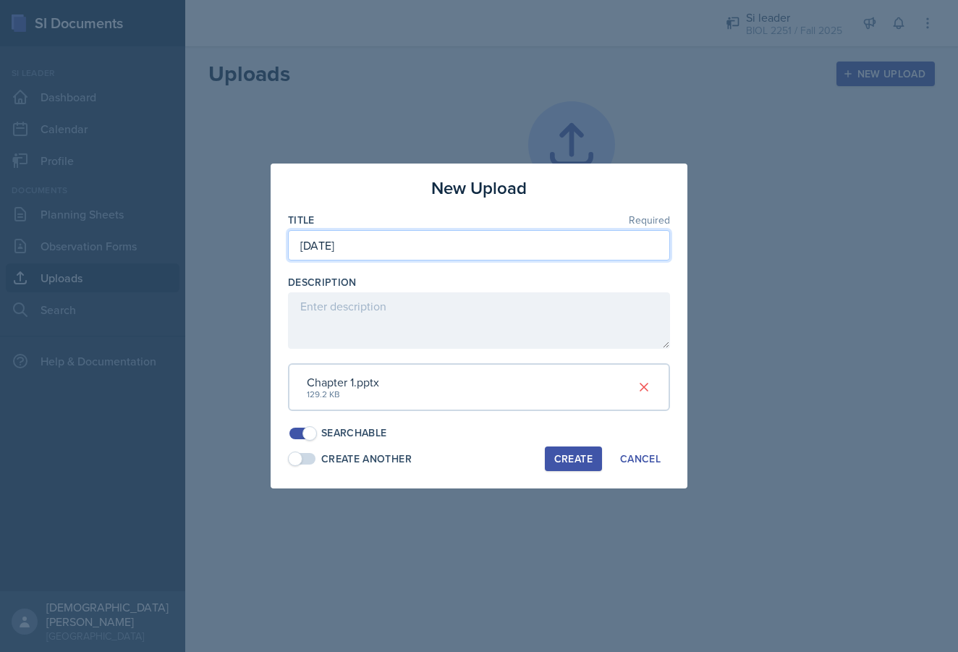
type input "[DATE]"
click at [570, 453] on div "Create" at bounding box center [574, 459] width 38 height 12
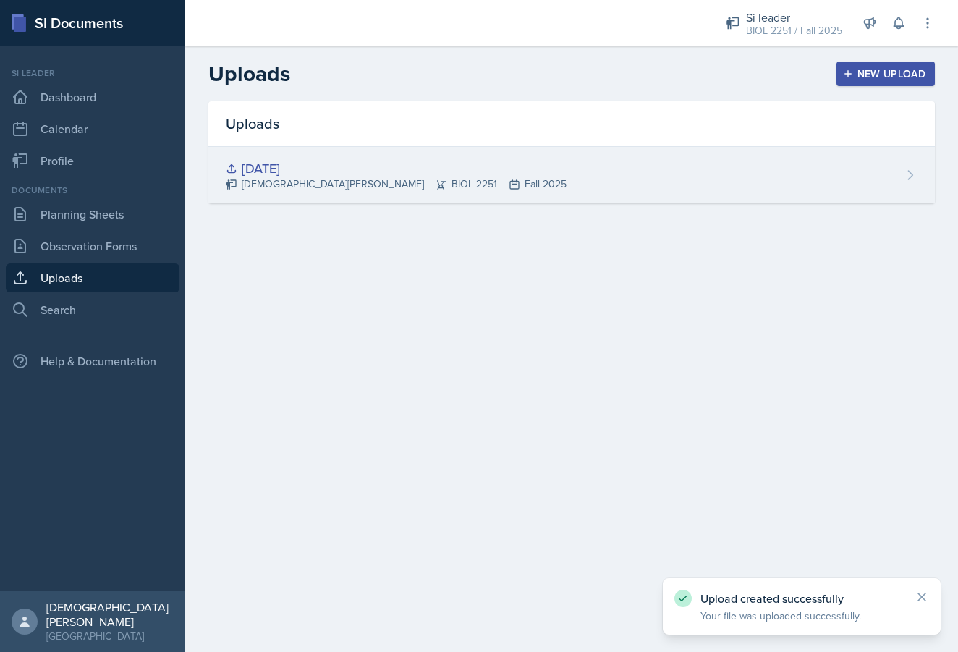
click at [858, 169] on div "[DATE] [PERSON_NAME] BIOL 2251 Fall 2025" at bounding box center [571, 175] width 727 height 56
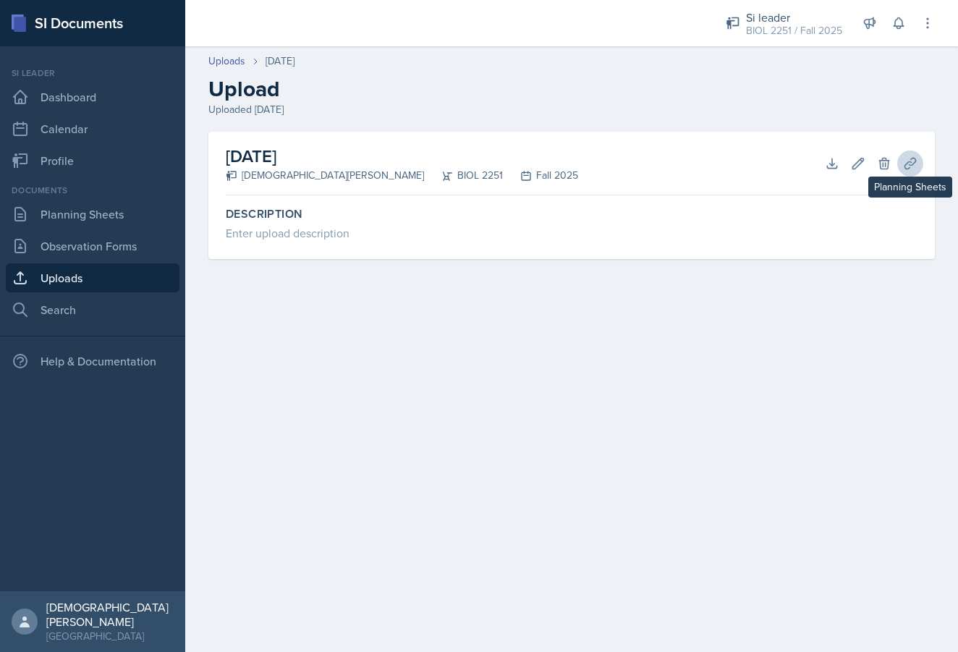
click at [903, 161] on button "Planning Sheets" at bounding box center [911, 164] width 26 height 26
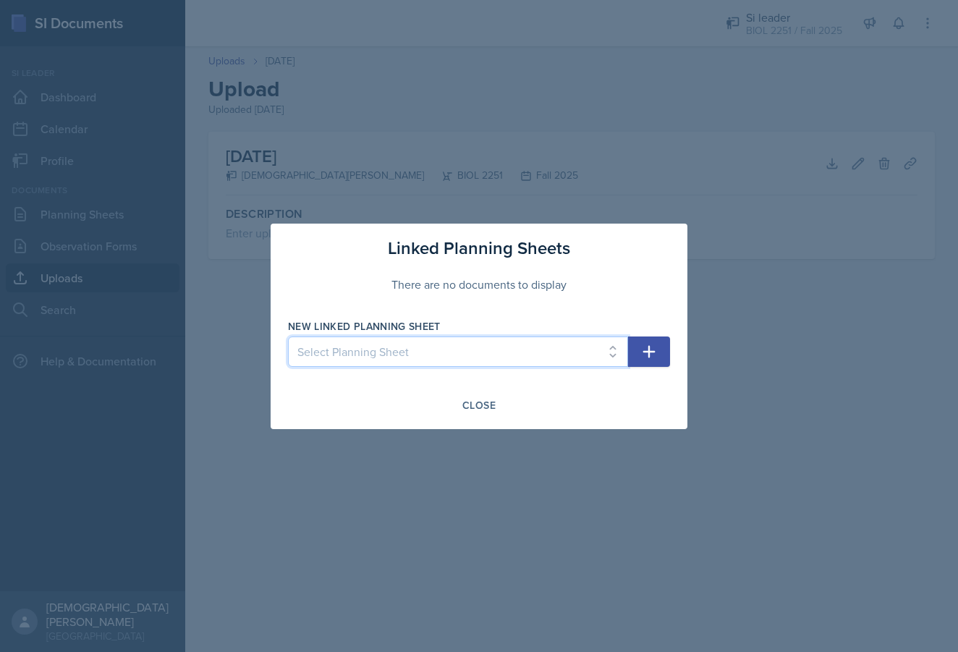
select select "38fd8737-d64f-463e-b3b2-c9ddbe78856f"
click at [658, 347] on button "button" at bounding box center [649, 352] width 42 height 30
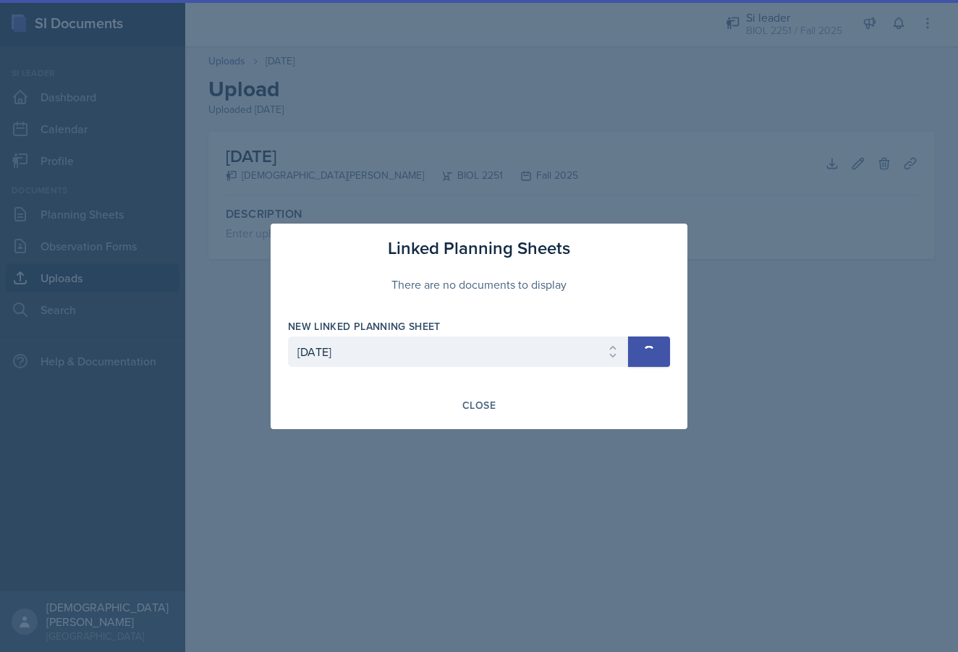
select select
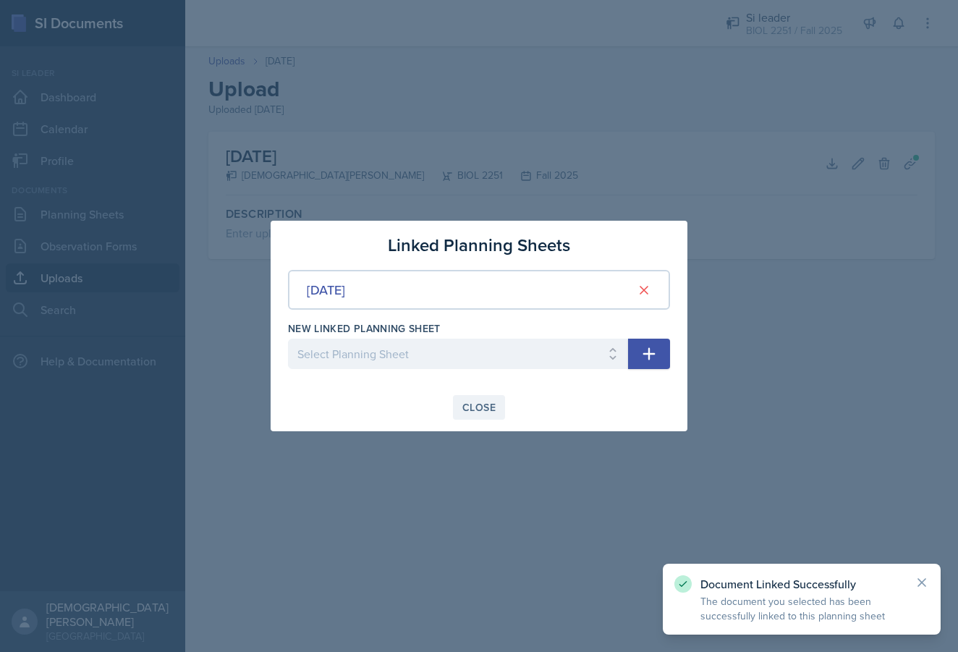
click at [488, 409] on div "Close" at bounding box center [479, 408] width 33 height 12
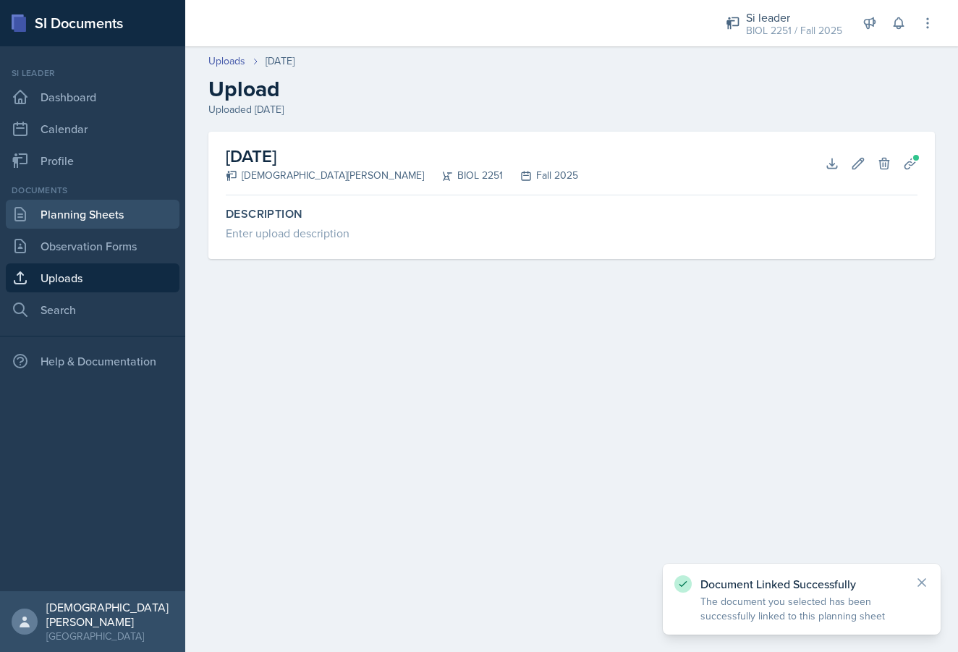
click at [117, 216] on link "Planning Sheets" at bounding box center [93, 214] width 174 height 29
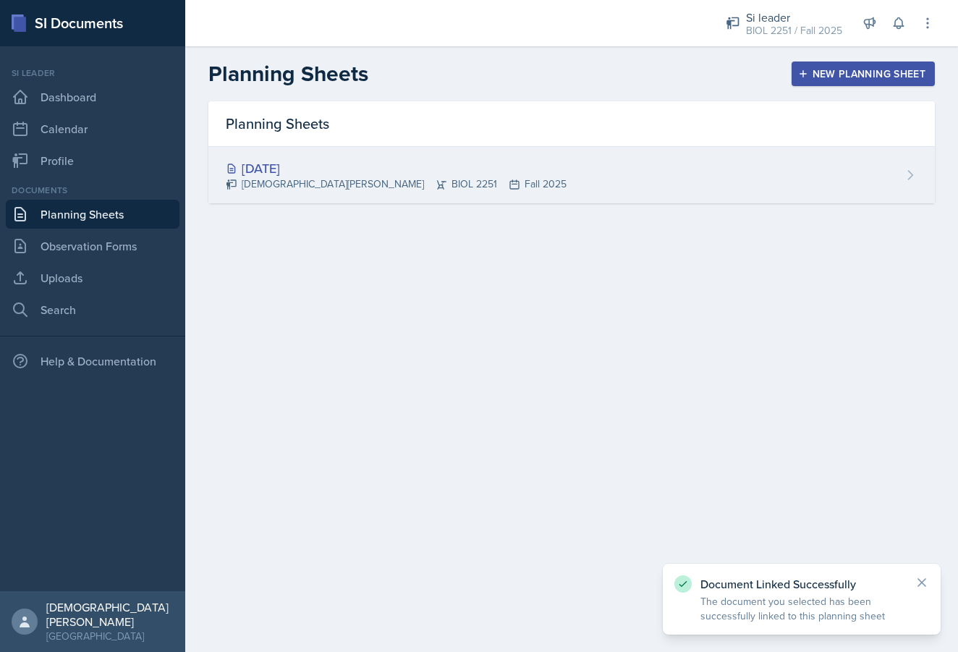
click at [515, 167] on div "[DATE] [PERSON_NAME] BIOL 2251 Fall 2025" at bounding box center [571, 175] width 727 height 56
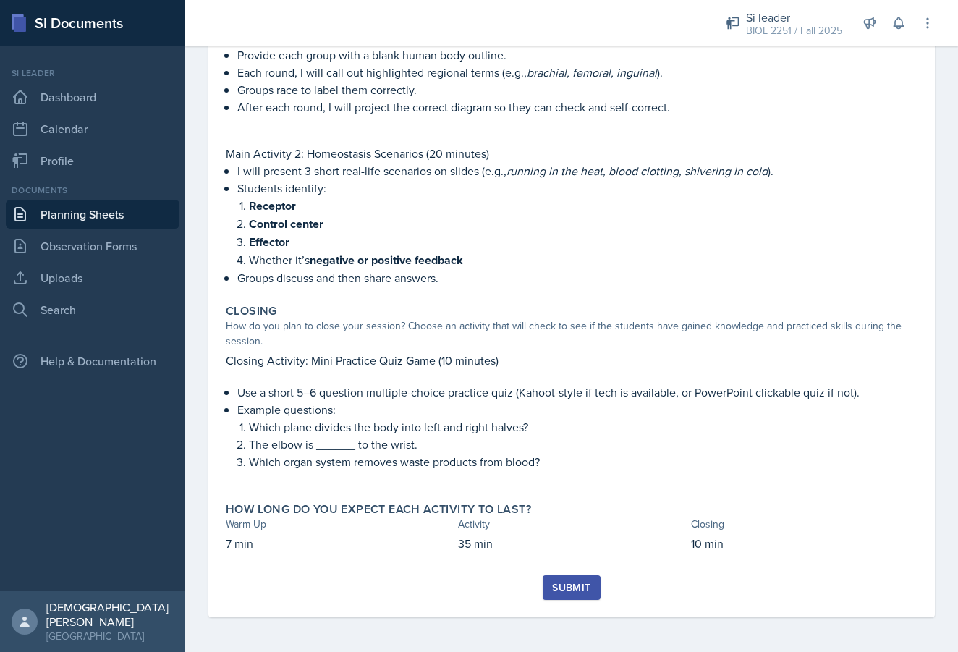
scroll to position [378, 0]
click at [576, 582] on div "Submit" at bounding box center [571, 588] width 38 height 12
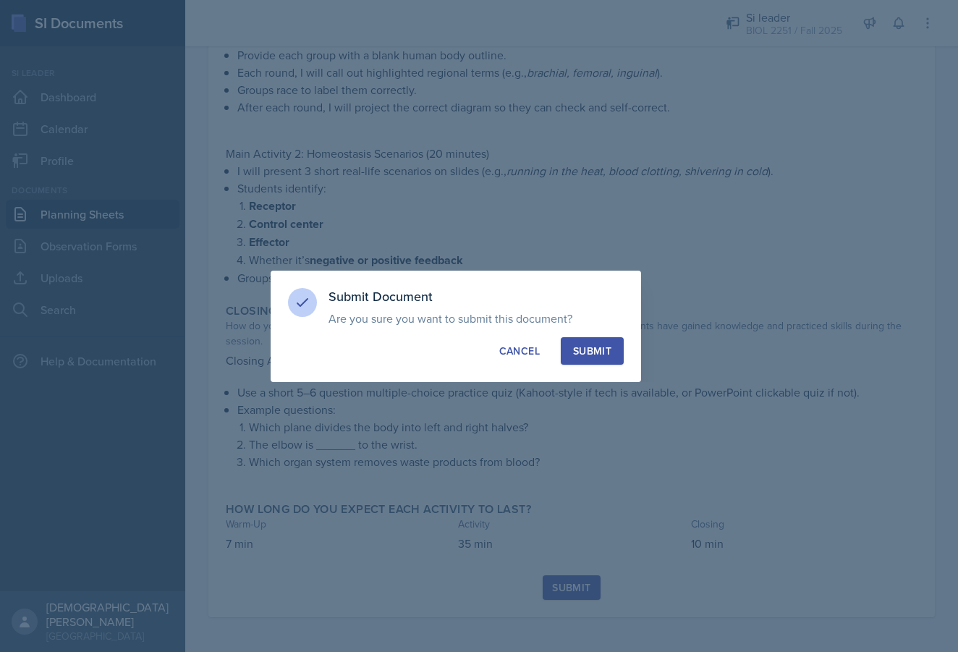
click at [597, 355] on div "Submit" at bounding box center [592, 351] width 38 height 14
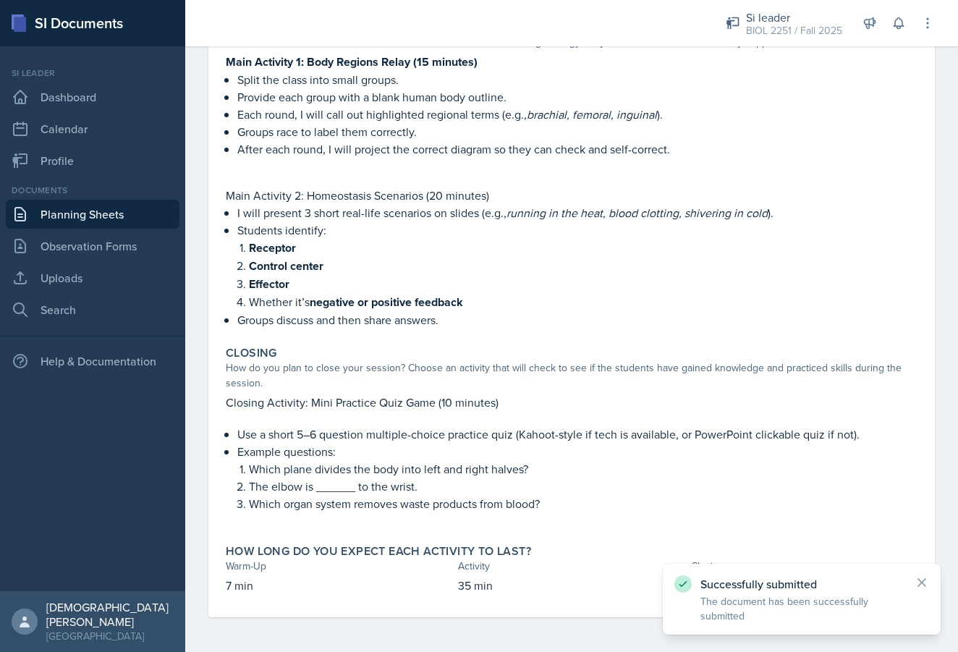
scroll to position [336, 0]
click at [69, 215] on link "Planning Sheets" at bounding box center [93, 214] width 174 height 29
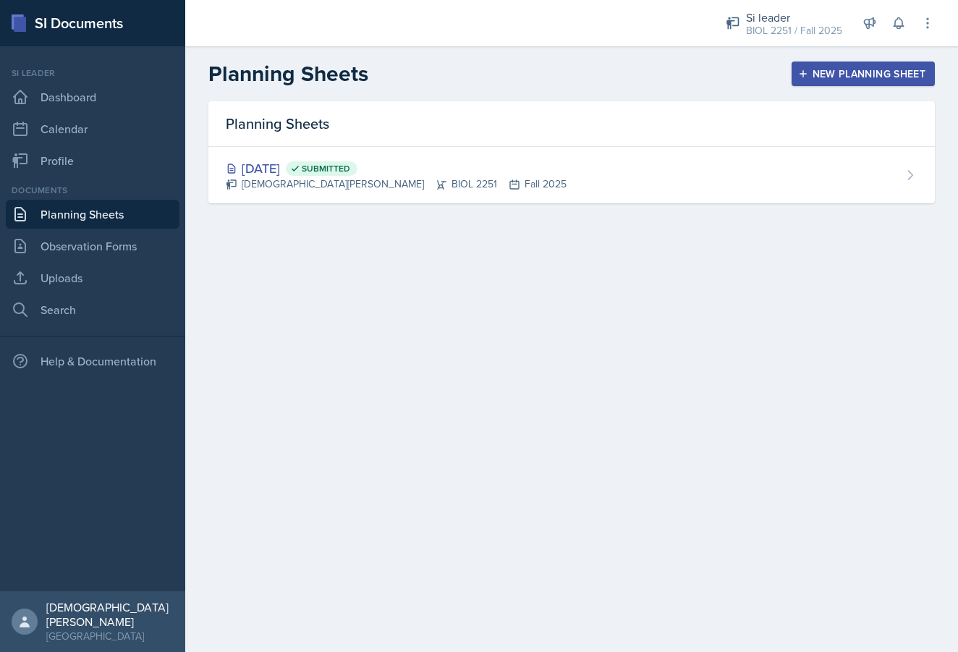
click at [822, 68] on div "New Planning Sheet" at bounding box center [863, 74] width 125 height 12
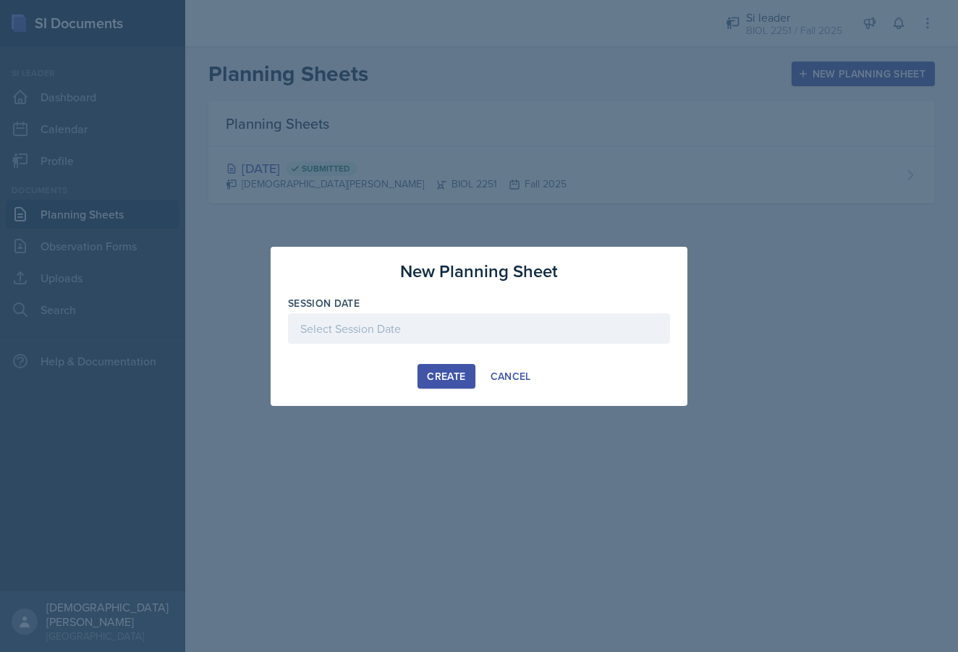
click at [412, 345] on div at bounding box center [479, 351] width 382 height 14
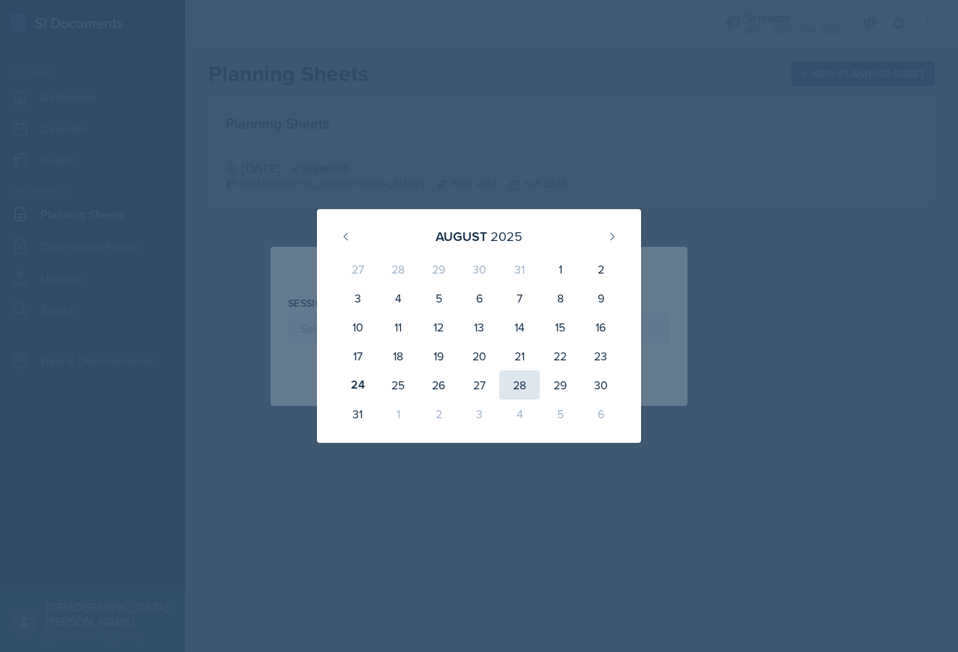
click at [515, 390] on div "28" at bounding box center [519, 385] width 41 height 29
type input "[DATE]"
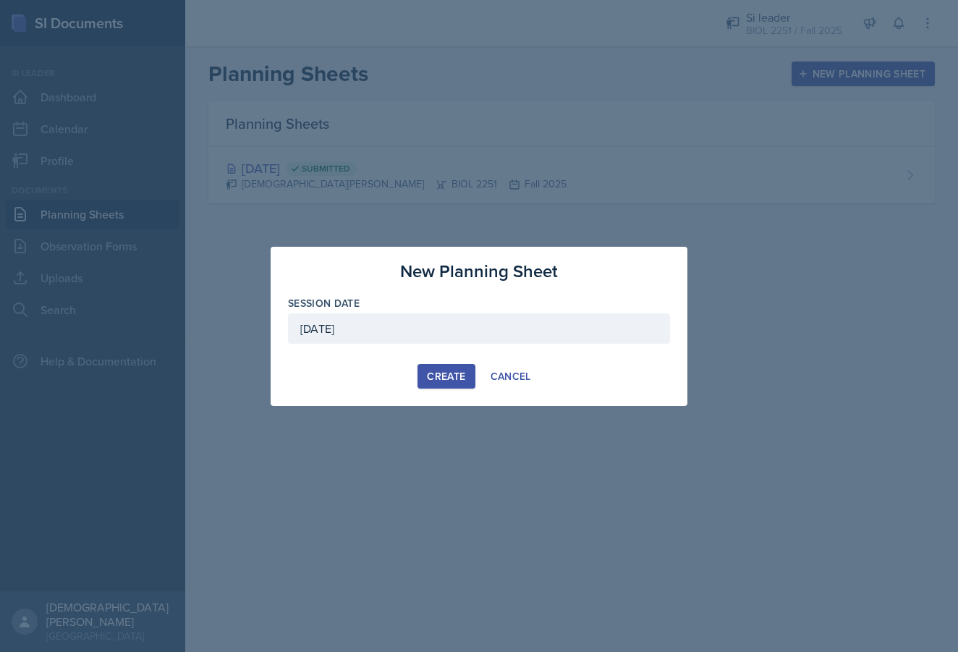
click at [434, 379] on div "Create" at bounding box center [446, 377] width 38 height 12
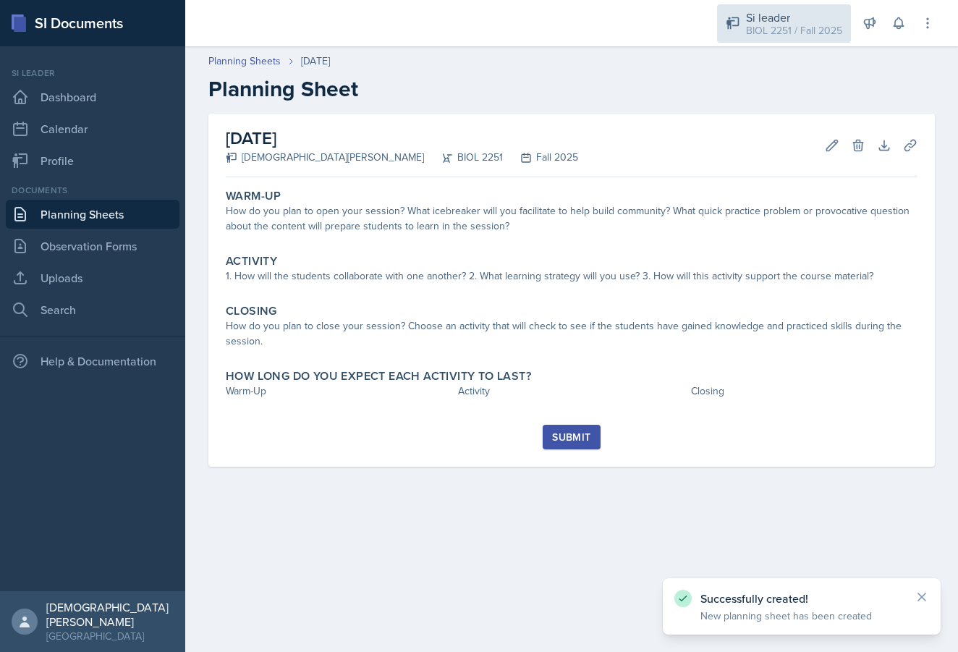
click at [806, 7] on div "Si leader BIOL 2251 / Fall 2025" at bounding box center [784, 23] width 134 height 38
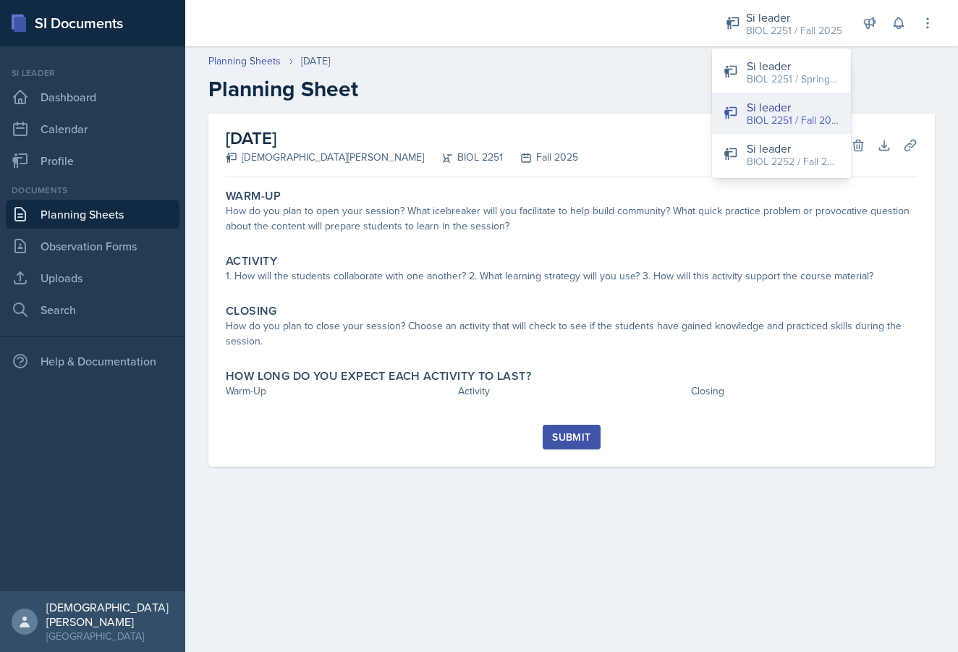
click at [774, 109] on div "Si leader" at bounding box center [793, 106] width 93 height 17
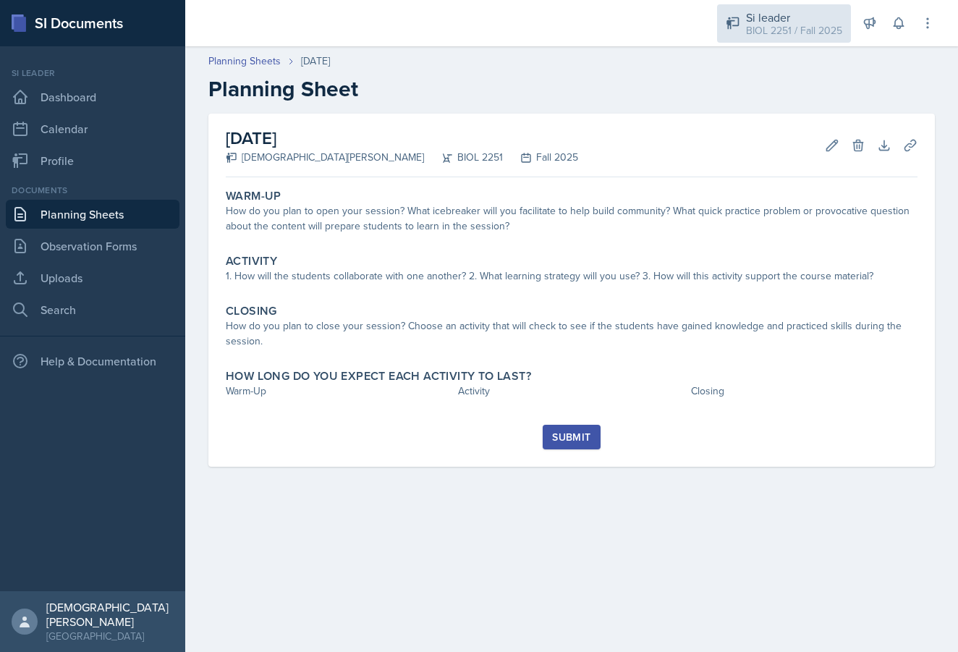
click at [777, 24] on div "BIOL 2251 / Fall 2025" at bounding box center [794, 30] width 96 height 15
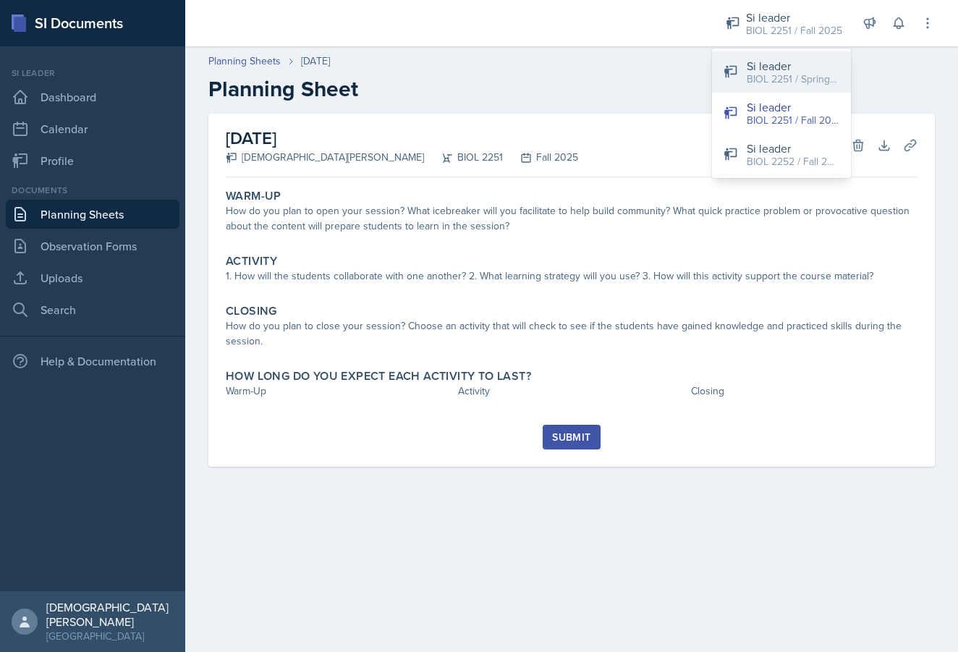
click at [777, 77] on div "BIOL 2251 / Spring 2025" at bounding box center [793, 79] width 93 height 15
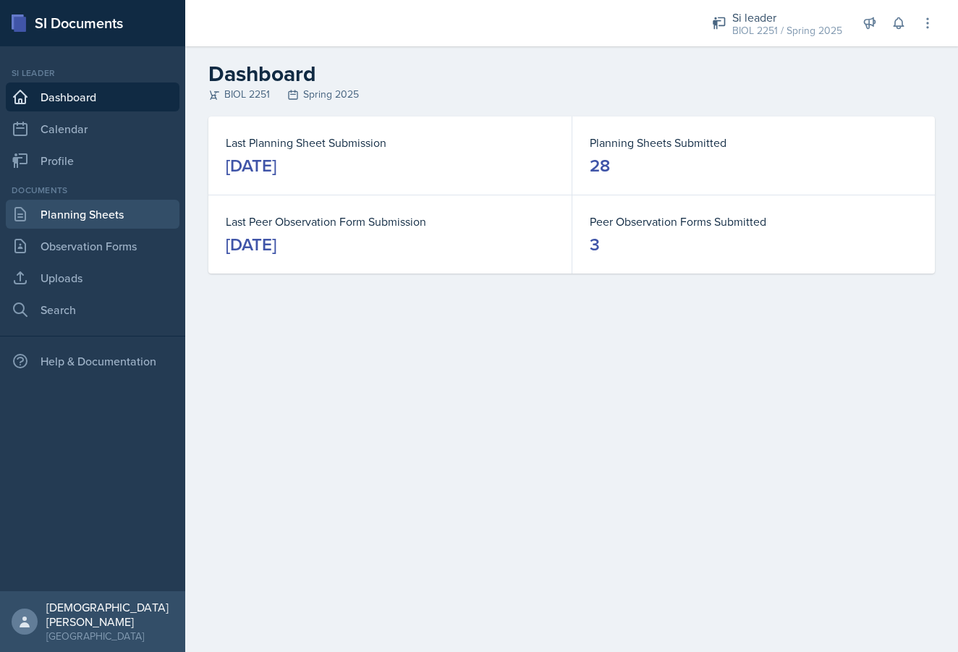
click at [77, 204] on link "Planning Sheets" at bounding box center [93, 214] width 174 height 29
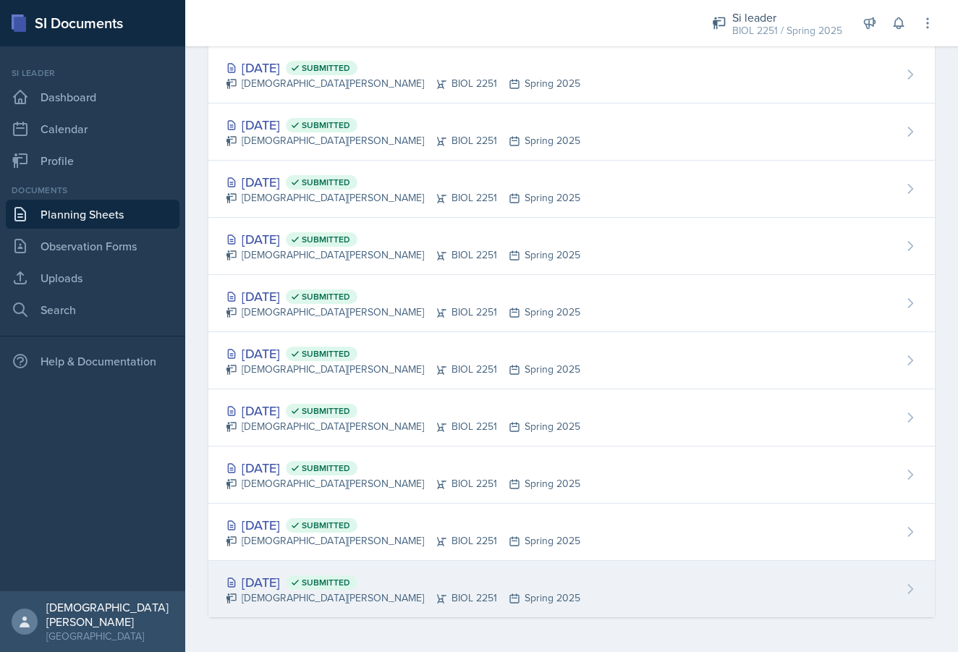
click at [366, 592] on div "[DEMOGRAPHIC_DATA][PERSON_NAME] BIOL 2251 Spring 2025" at bounding box center [403, 598] width 355 height 15
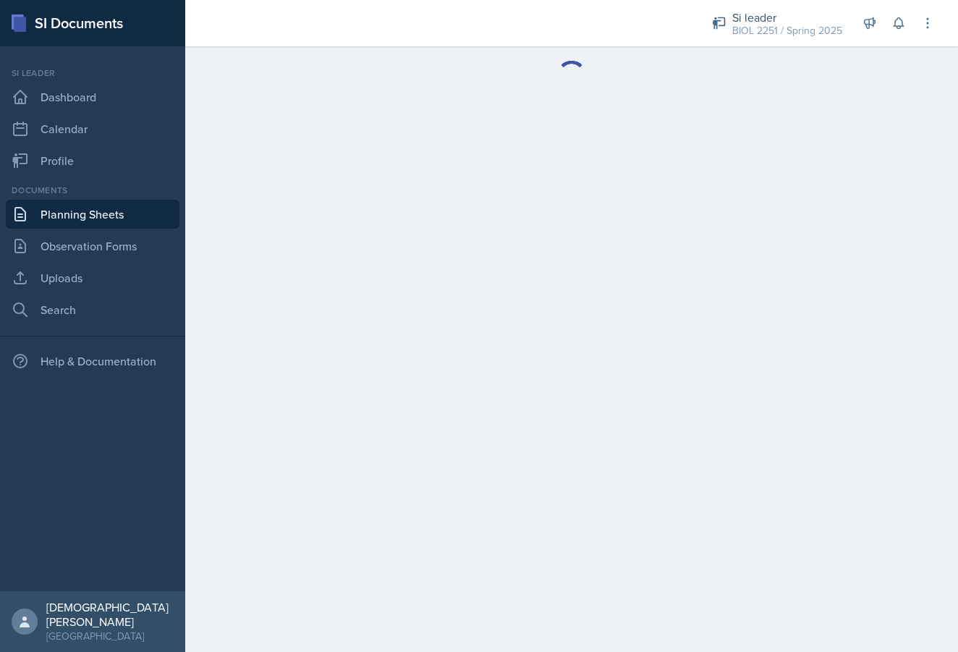
scroll to position [103, 0]
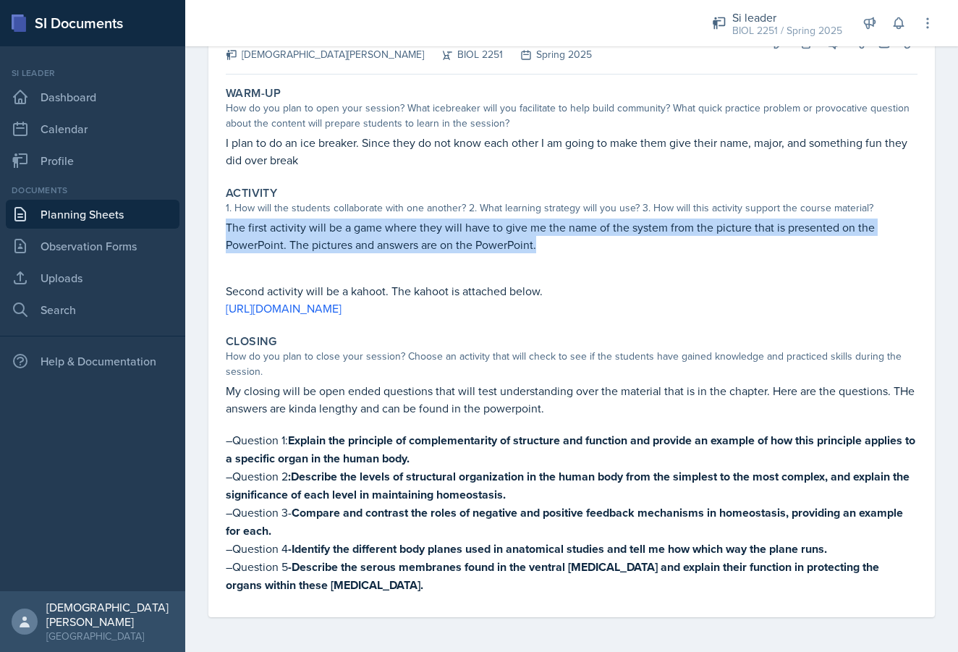
drag, startPoint x: 544, startPoint y: 245, endPoint x: 204, endPoint y: 222, distance: 341.0
click at [204, 222] on div "[DATE] Submitted [DEMOGRAPHIC_DATA][PERSON_NAME] BIOL 2251 Spring 2025 Edit Del…" at bounding box center [571, 331] width 773 height 641
copy p "The first activity will be a game where they will have to give me the name of t…"
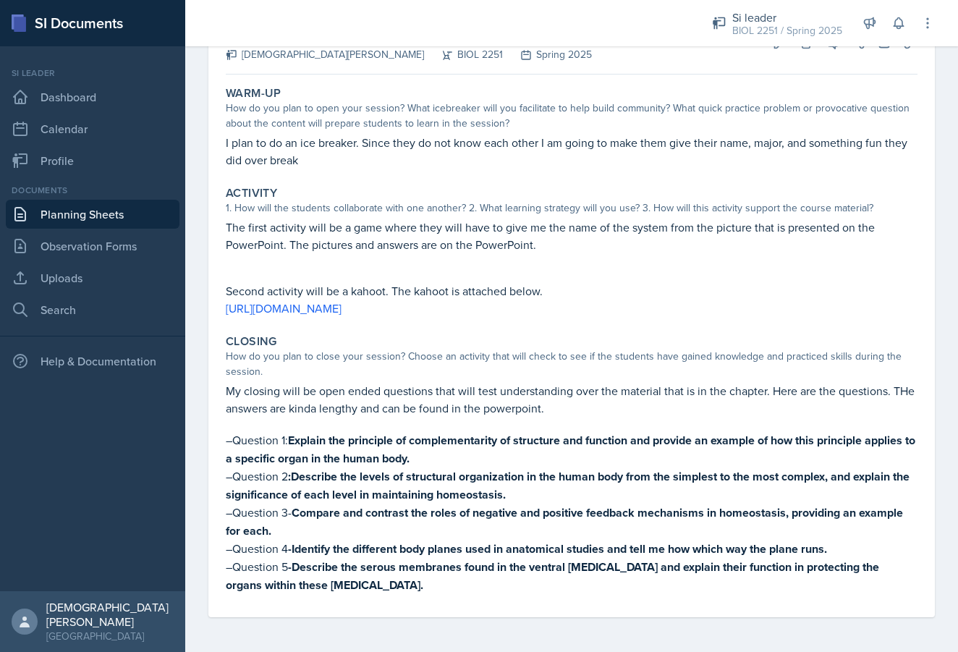
click at [347, 583] on p "–Question 5 -Describe the serous membranes found in the ventral [MEDICAL_DATA] …" at bounding box center [572, 576] width 692 height 36
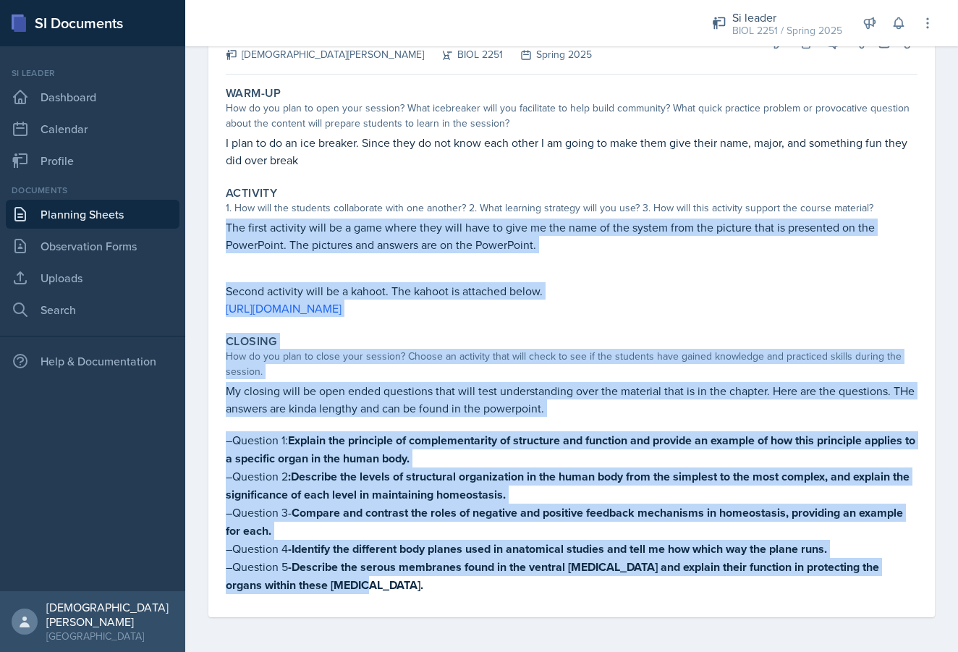
drag, startPoint x: 346, startPoint y: 586, endPoint x: 221, endPoint y: 229, distance: 378.2
click at [226, 229] on div "Warm-Up How do you plan to open your session? What icebreaker will you facilita…" at bounding box center [572, 348] width 692 height 537
copy div "Lor ipsum dolorsit amet co a elit seddo eius temp inci ut labo et dol magn al e…"
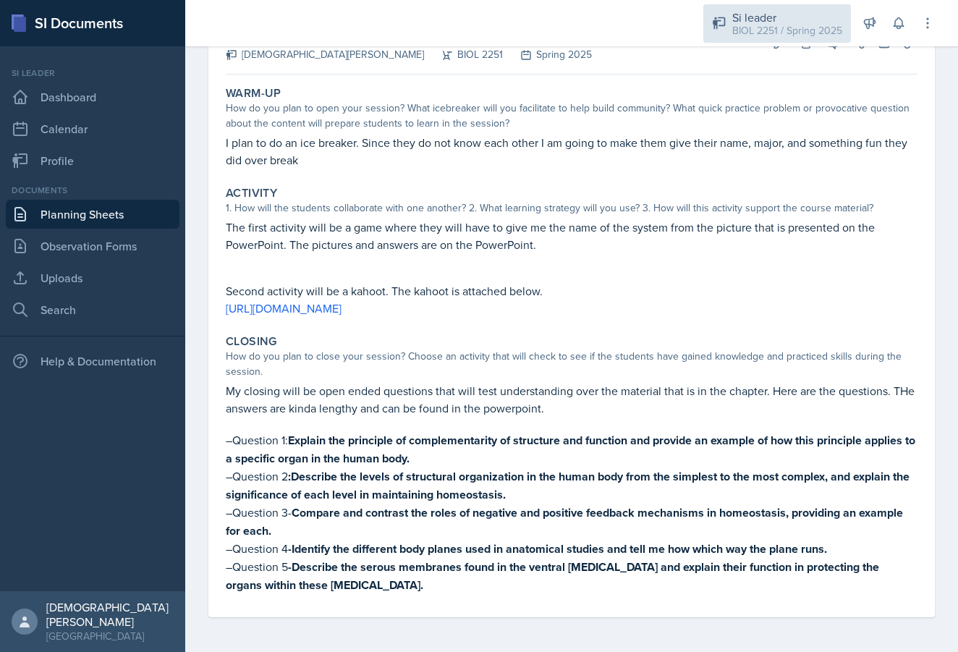
click at [753, 23] on div "BIOL 2251 / Spring 2025" at bounding box center [788, 30] width 110 height 15
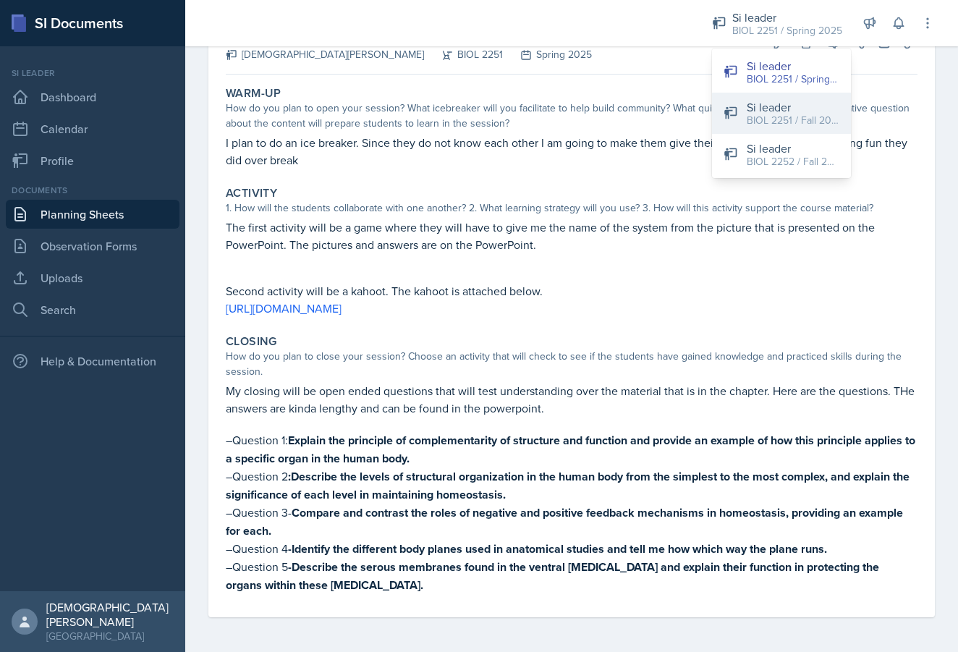
click at [765, 110] on div "Si leader" at bounding box center [793, 106] width 93 height 17
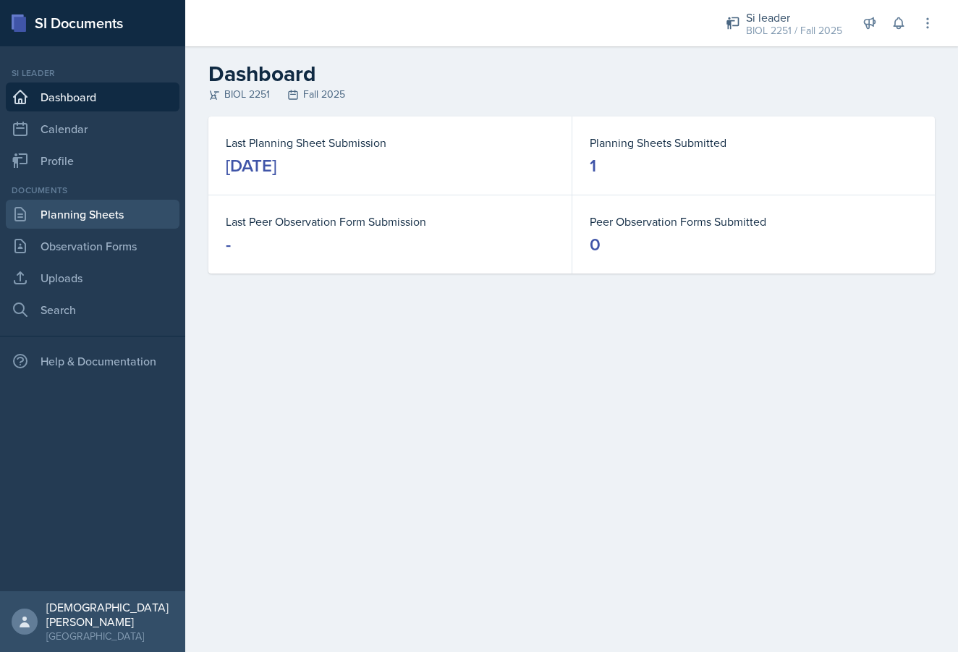
click at [84, 211] on link "Planning Sheets" at bounding box center [93, 214] width 174 height 29
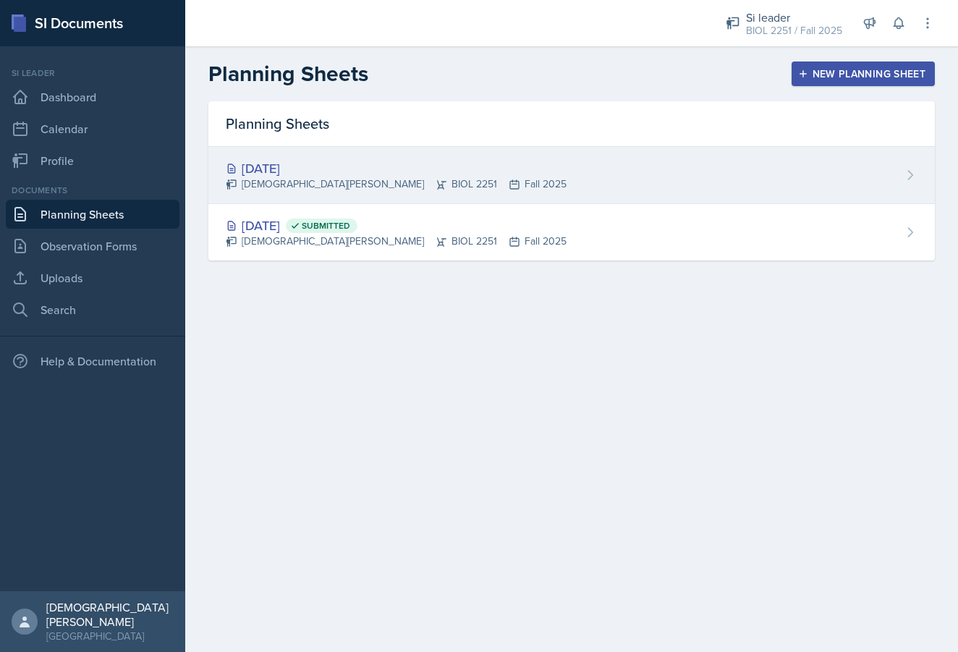
click at [461, 162] on div "[DATE] [PERSON_NAME] BIOL 2251 Fall 2025" at bounding box center [571, 175] width 727 height 57
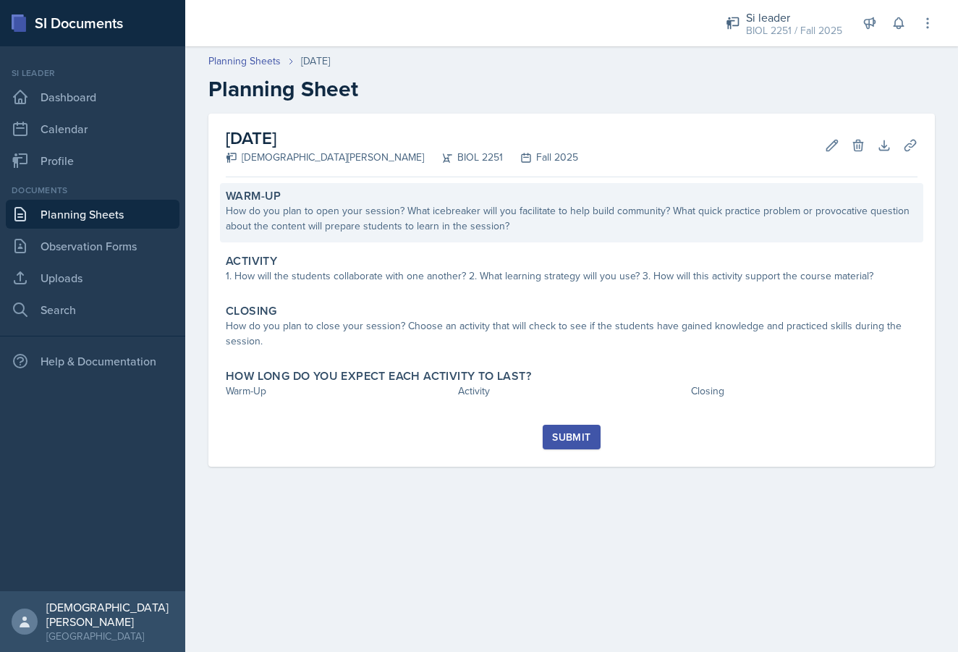
click at [350, 217] on div "How do you plan to open your session? What icebreaker will you facilitate to he…" at bounding box center [572, 218] width 692 height 30
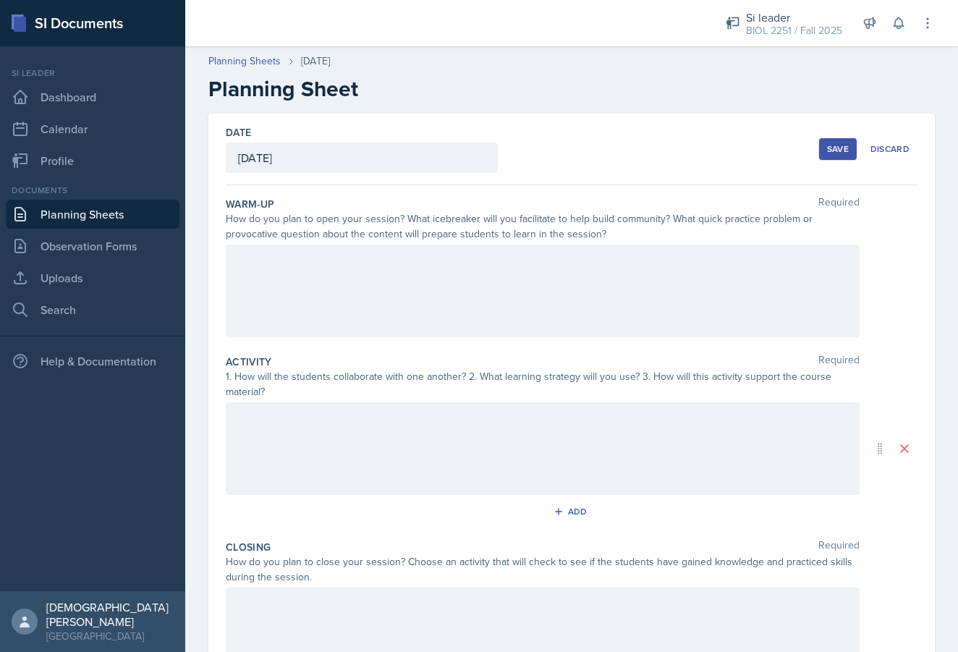
click at [287, 408] on div at bounding box center [543, 448] width 634 height 93
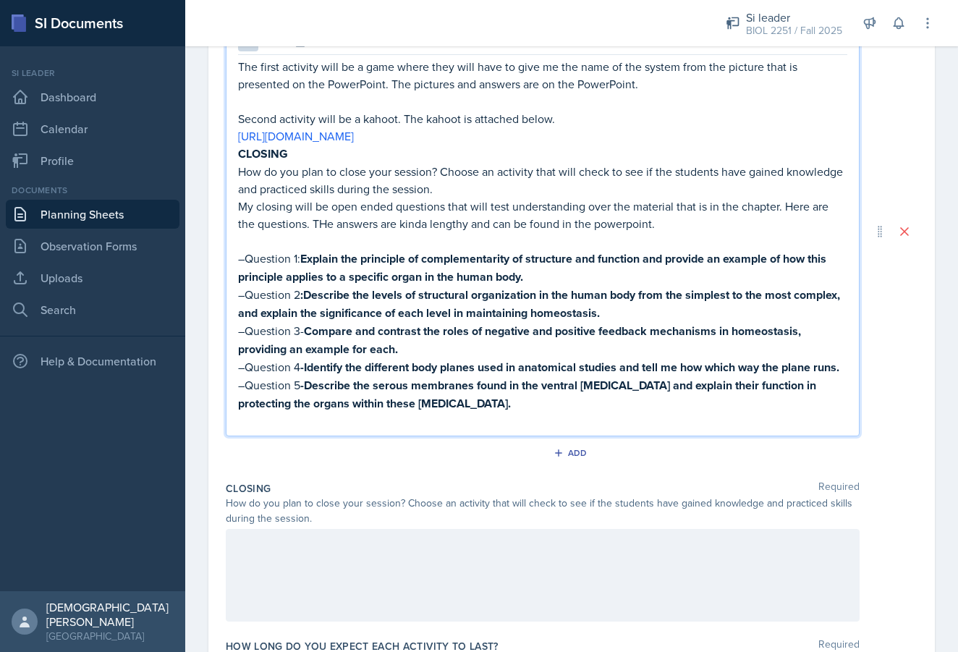
scroll to position [324, 0]
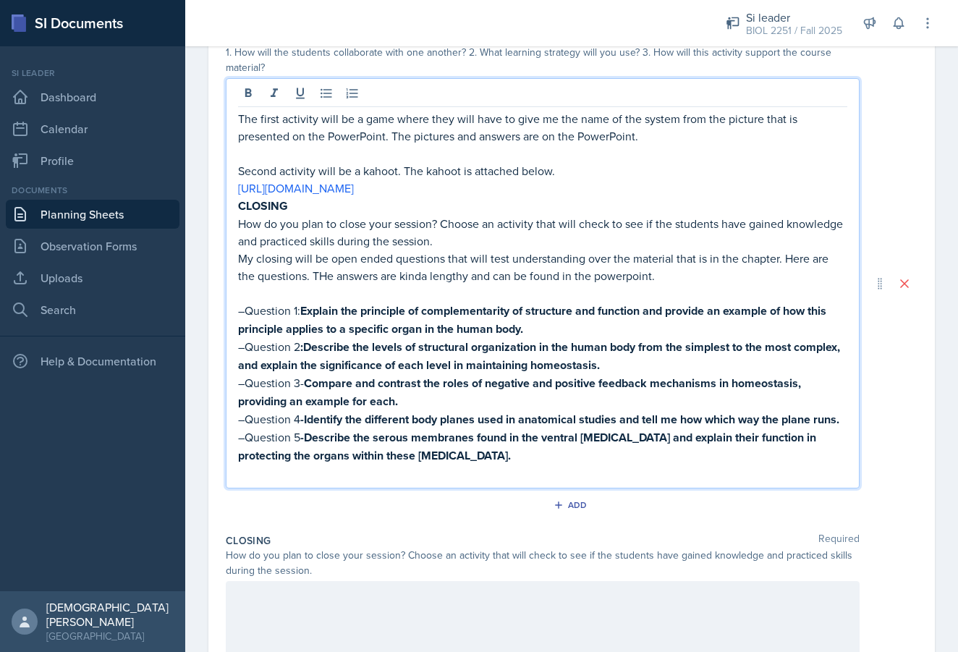
drag, startPoint x: 443, startPoint y: 238, endPoint x: 192, endPoint y: 221, distance: 251.8
click at [192, 221] on div "Date [DATE] [DATE] 27 28 29 30 31 1 2 3 4 5 6 7 8 9 10 11 12 13 14 15 16 17 18 …" at bounding box center [571, 300] width 773 height 1023
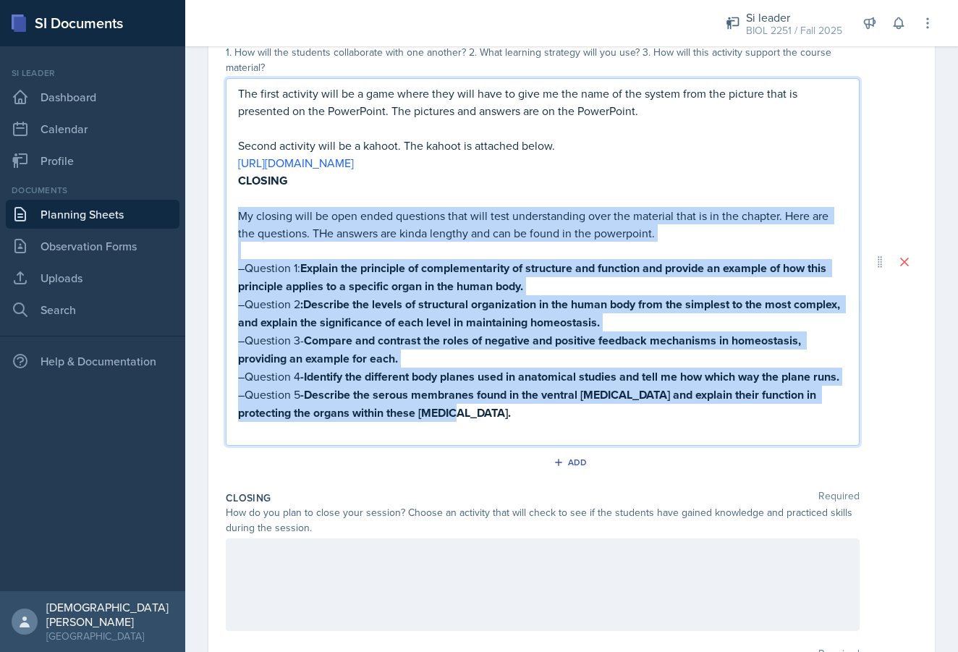
drag, startPoint x: 467, startPoint y: 416, endPoint x: 224, endPoint y: 211, distance: 317.5
click at [224, 211] on div "Date [DATE] [DATE] 27 28 29 30 31 1 2 3 4 5 6 7 8 9 10 11 12 13 14 15 16 17 18 …" at bounding box center [571, 261] width 727 height 945
copy div "My closing will be open ended questions that will test understanding over the m…"
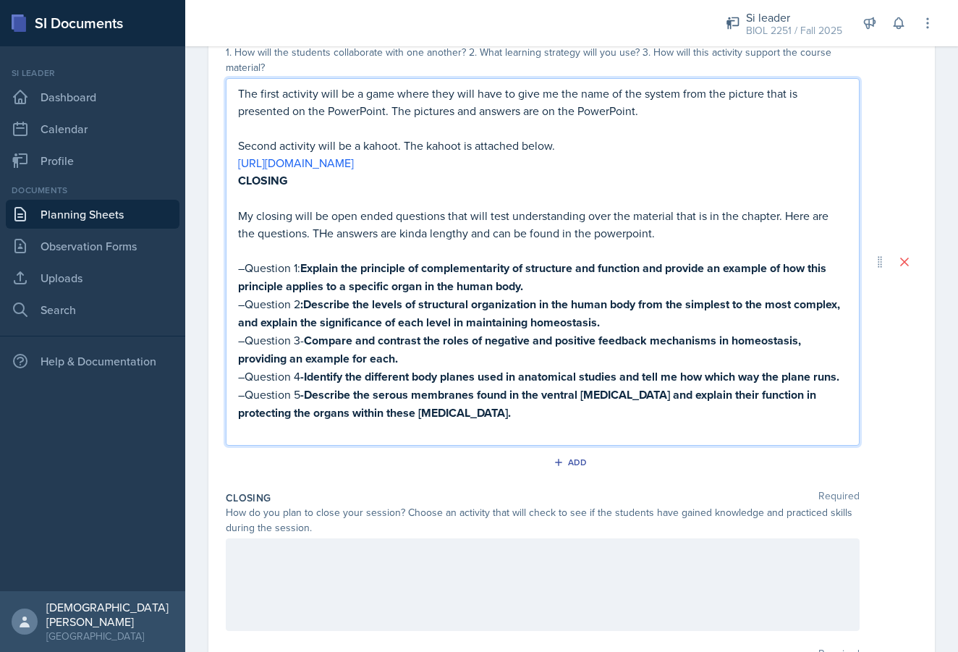
click at [287, 551] on div at bounding box center [543, 585] width 634 height 93
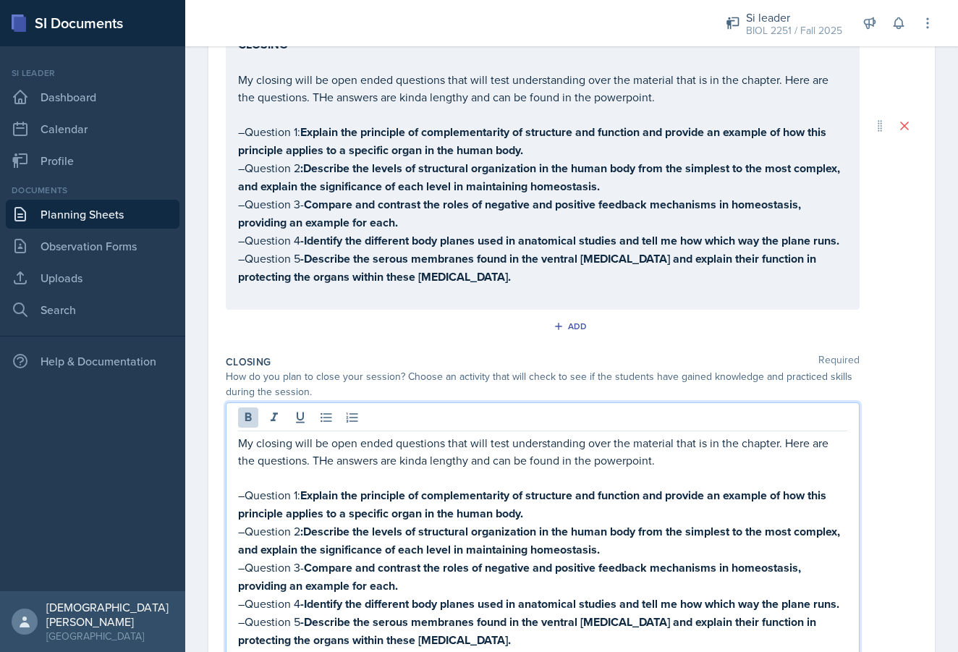
scroll to position [349, 0]
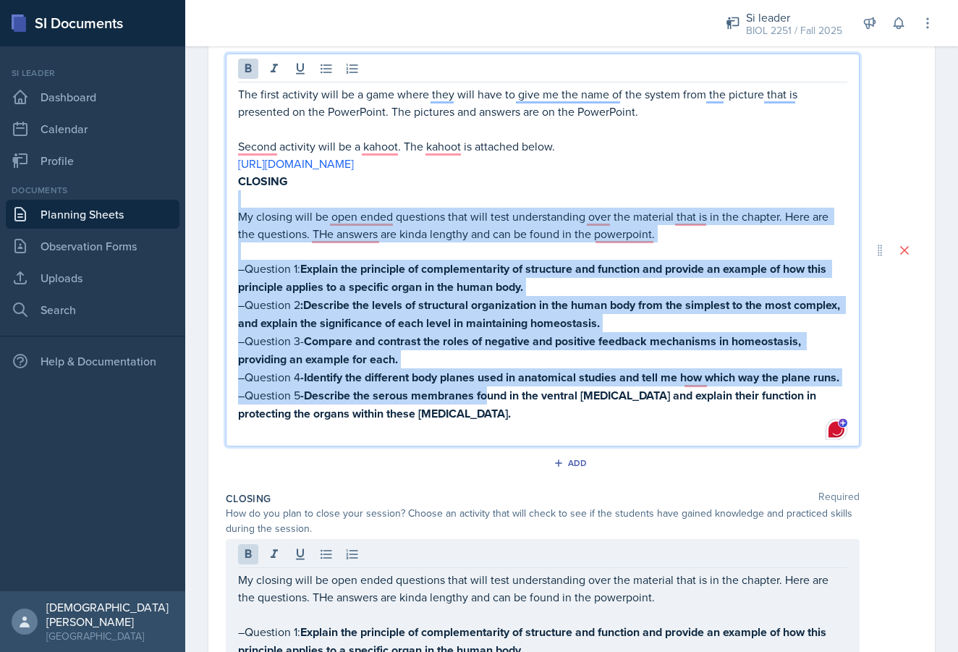
drag, startPoint x: 484, startPoint y: 388, endPoint x: 186, endPoint y: 198, distance: 353.8
click at [186, 198] on div "Date [DATE] [DATE] 27 28 29 30 31 1 2 3 4 5 6 7 8 9 10 11 12 13 14 15 16 17 18 …" at bounding box center [571, 348] width 773 height 1166
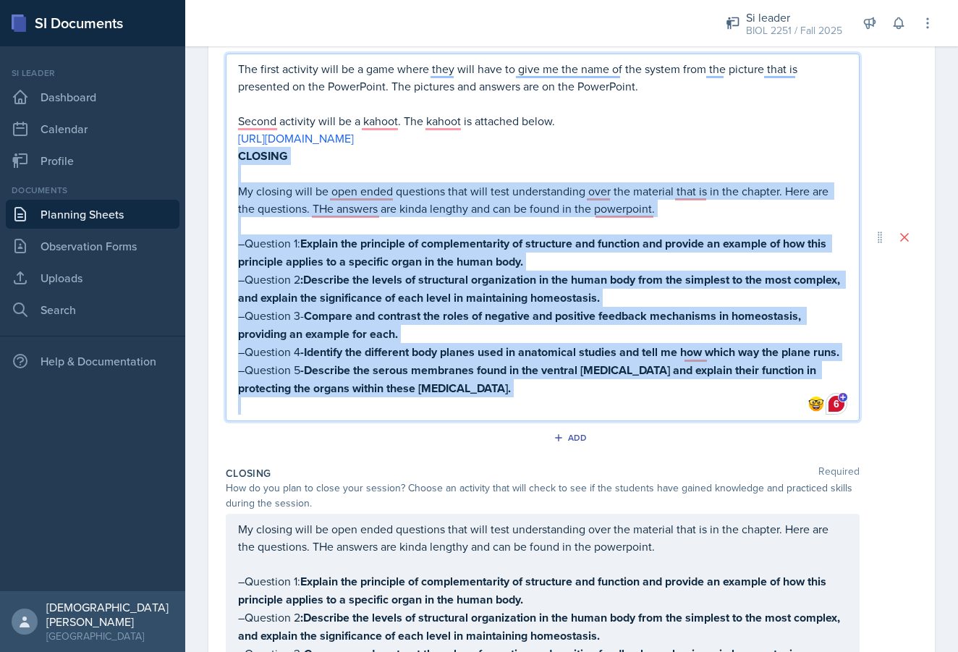
drag, startPoint x: 479, startPoint y: 397, endPoint x: 219, endPoint y: 158, distance: 354.0
click at [219, 158] on div "Date [DATE] [DATE] 27 28 29 30 31 1 2 3 4 5 6 7 8 9 10 11 12 13 14 15 16 17 18 …" at bounding box center [571, 305] width 727 height 1081
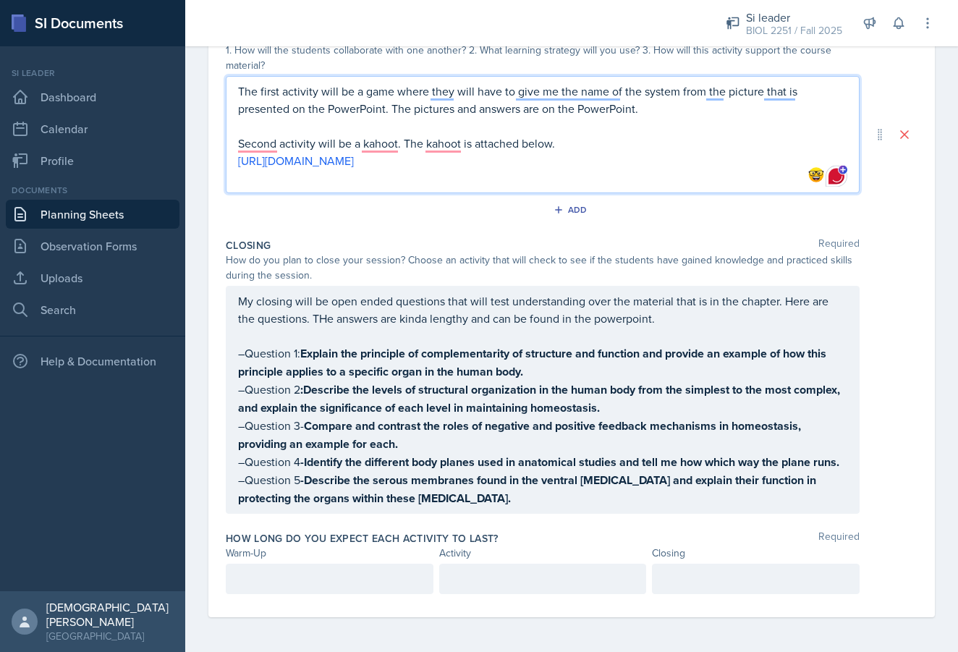
scroll to position [176, 0]
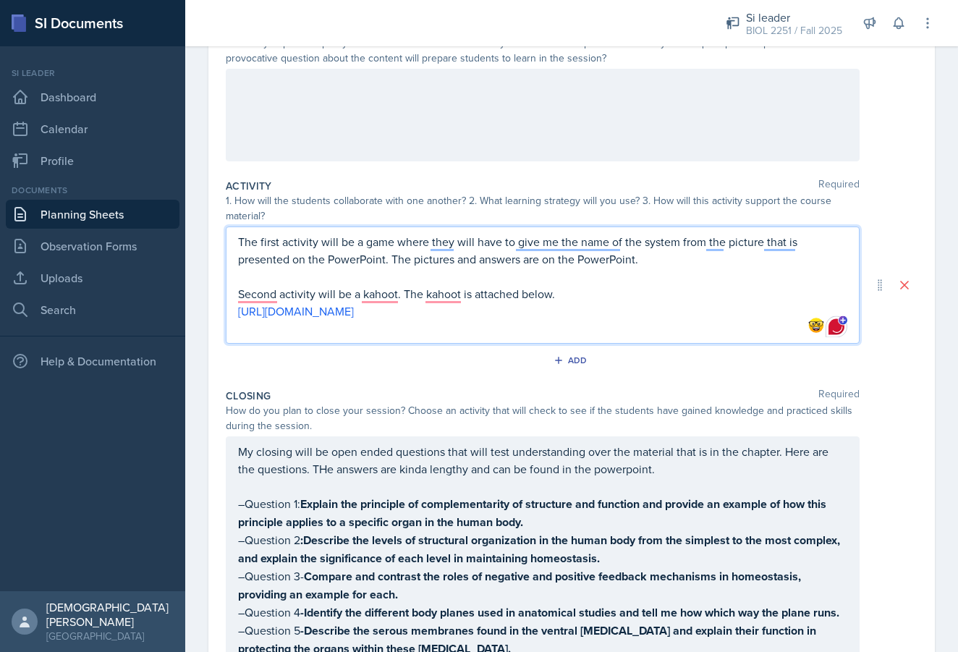
drag, startPoint x: 686, startPoint y: 311, endPoint x: 215, endPoint y: 298, distance: 470.7
click at [215, 298] on div "Date [DATE] [DATE] 27 28 29 30 31 1 2 3 4 5 6 7 8 9 10 11 12 13 14 15 16 17 18 …" at bounding box center [571, 353] width 727 height 830
copy div "Second activity will be a kahoot. The kahoot is attached below. [URL][DOMAIN_NA…"
click at [571, 361] on div "Add" at bounding box center [572, 361] width 31 height 12
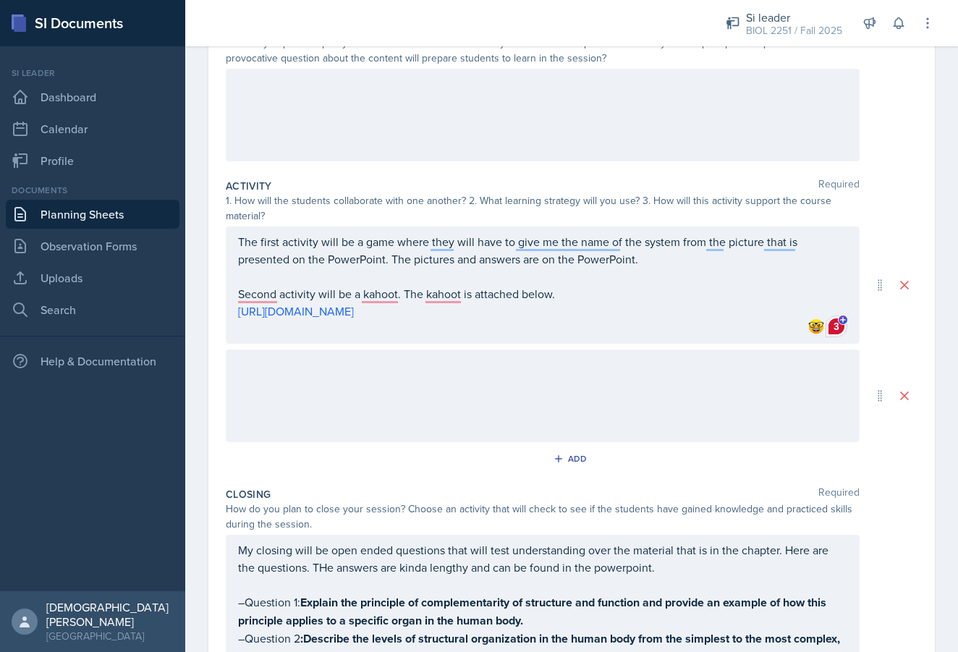
click at [387, 370] on div at bounding box center [543, 396] width 634 height 93
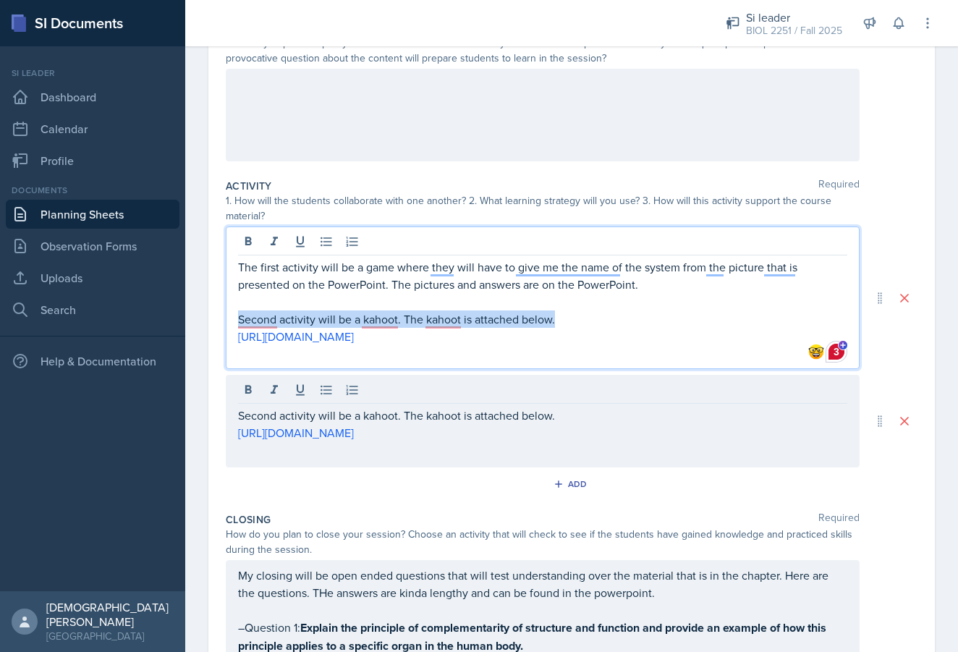
drag, startPoint x: 696, startPoint y: 311, endPoint x: 199, endPoint y: 326, distance: 496.9
click at [199, 326] on div "Date [DATE] [DATE] 27 28 29 30 31 1 2 3 4 5 6 7 8 9 10 11 12 13 14 15 16 17 18 …" at bounding box center [571, 432] width 773 height 989
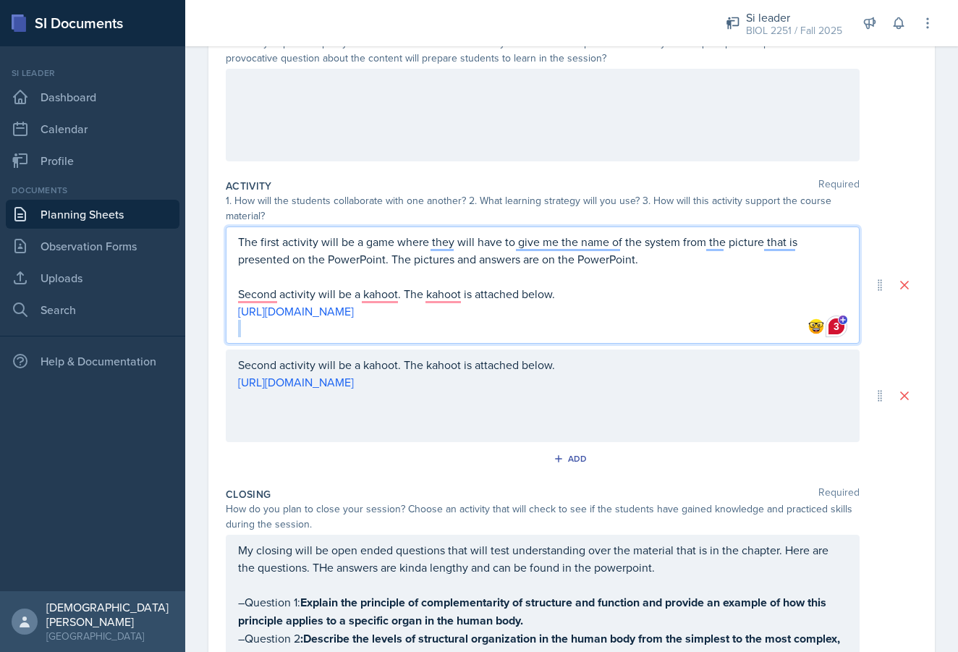
drag, startPoint x: 694, startPoint y: 322, endPoint x: 329, endPoint y: 303, distance: 365.4
click at [329, 303] on div "The first activity will be a game where they will have to give me the name of t…" at bounding box center [543, 285] width 610 height 104
drag, startPoint x: 681, startPoint y: 312, endPoint x: 170, endPoint y: 280, distance: 512.1
click at [170, 280] on div "SI Documents Si leader Dashboard Calendar Profile Documents Planning Sheets Obs…" at bounding box center [479, 326] width 958 height 652
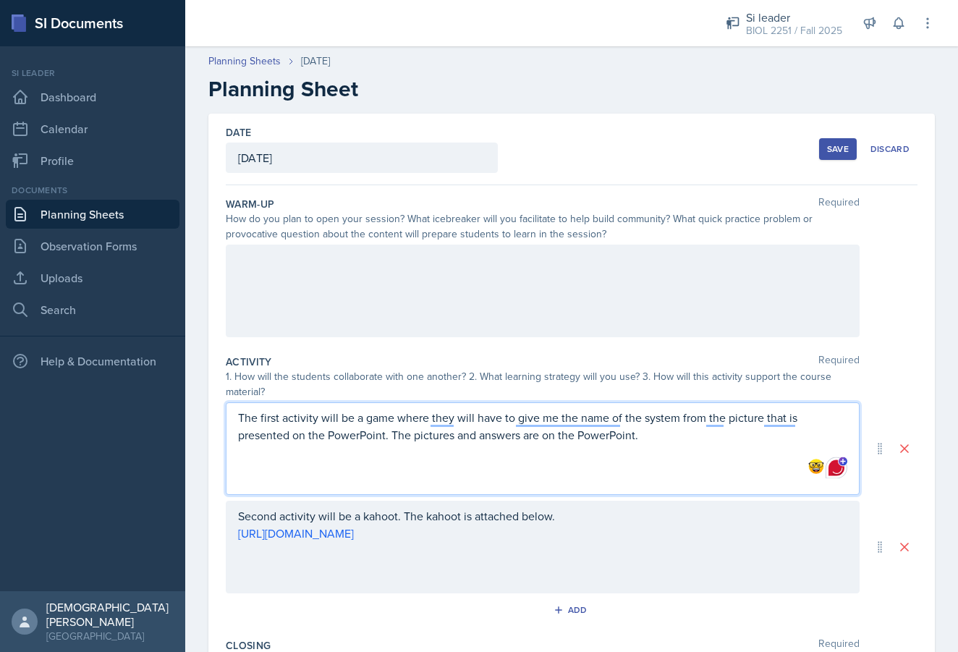
scroll to position [-1, 0]
click at [372, 281] on div at bounding box center [543, 291] width 634 height 93
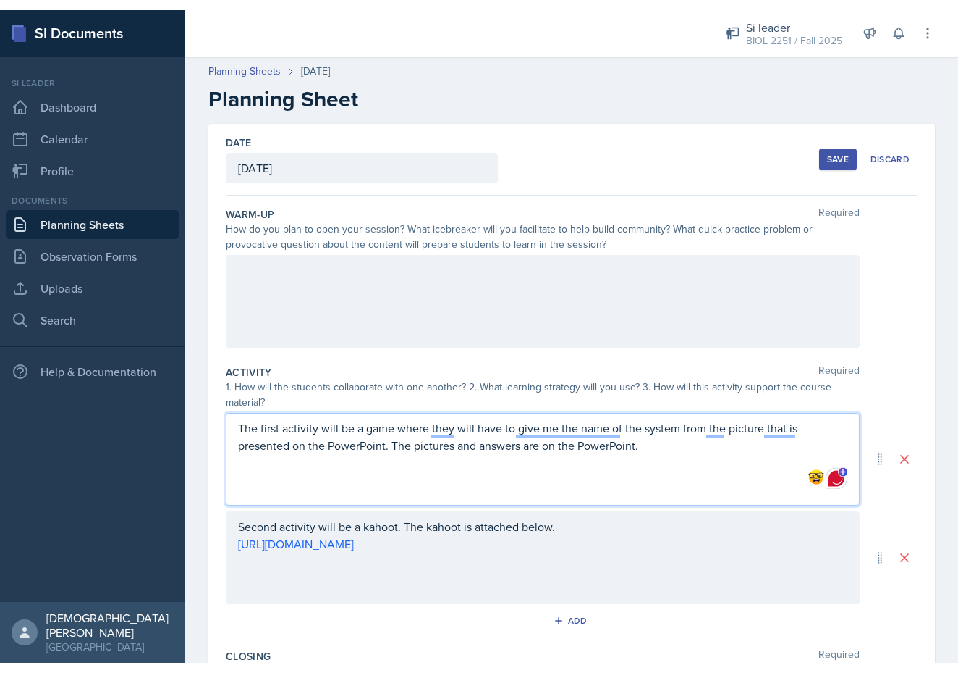
scroll to position [0, 0]
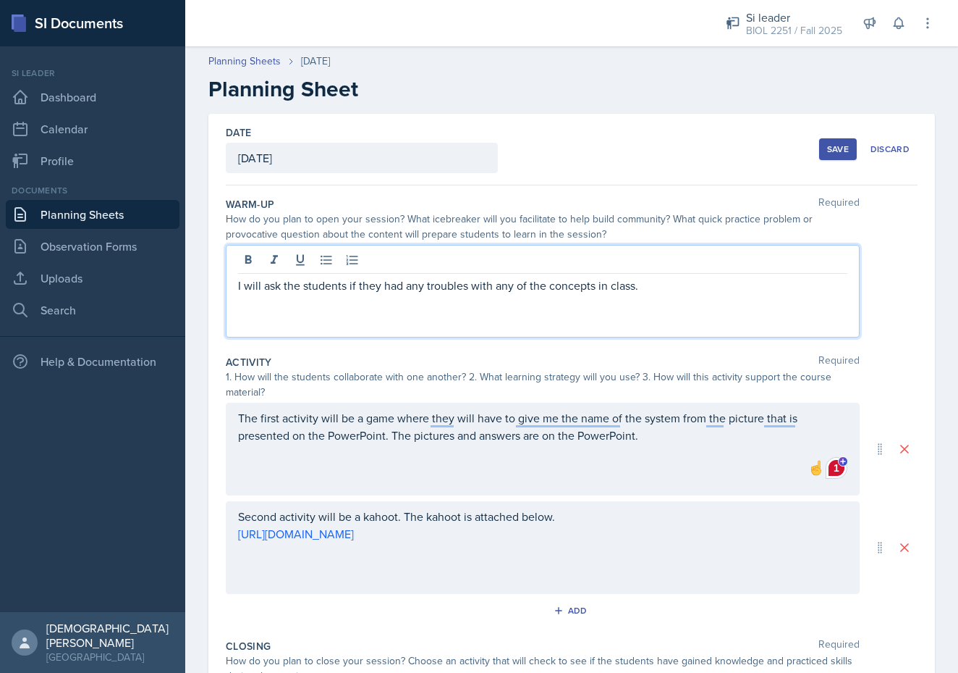
click at [651, 287] on p "I will ask the students if they had any troubles with any of the concepts in cl…" at bounding box center [543, 285] width 610 height 17
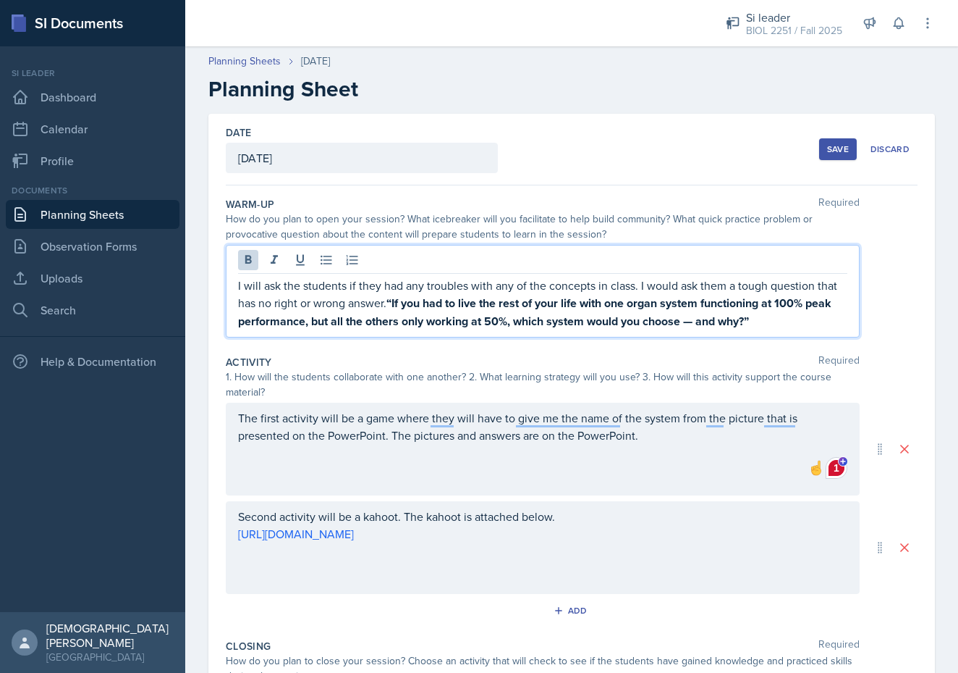
drag, startPoint x: 766, startPoint y: 323, endPoint x: 392, endPoint y: 298, distance: 375.1
click at [392, 298] on p "I will ask the students if they had any troubles with any of the concepts in cl…" at bounding box center [543, 304] width 610 height 54
click at [243, 261] on icon at bounding box center [248, 260] width 14 height 14
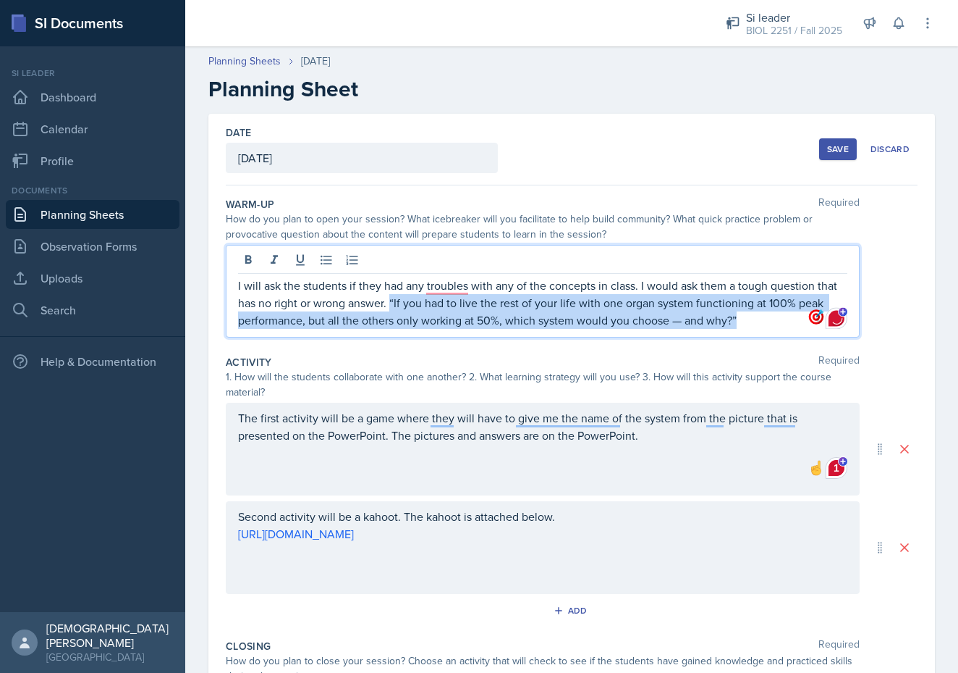
click at [779, 314] on p "I will ask the students if they had any troubles with any of the concepts in cl…" at bounding box center [543, 303] width 610 height 52
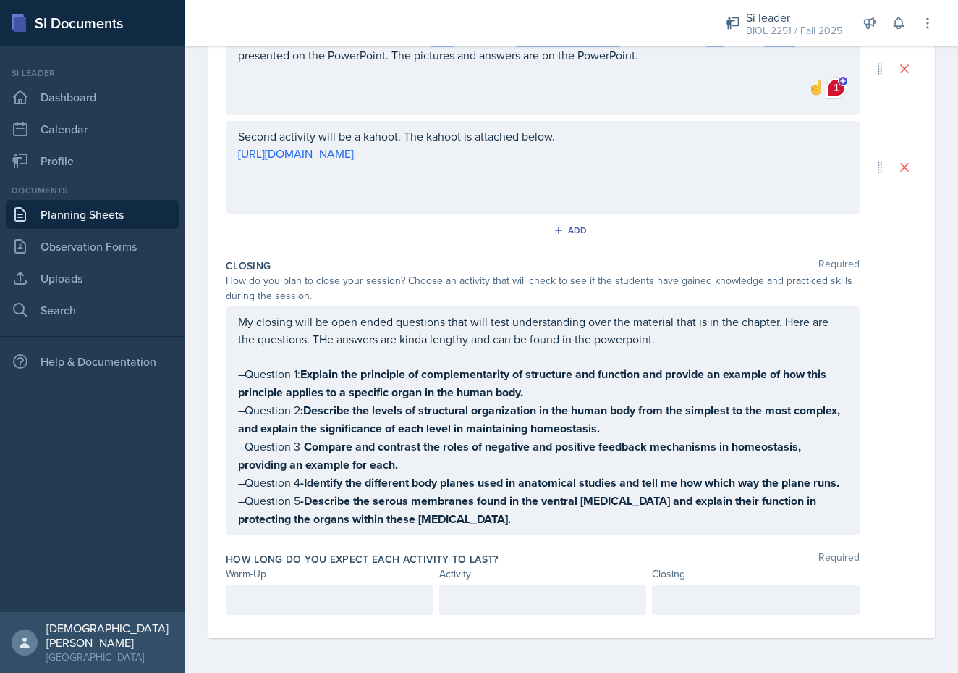
scroll to position [380, 0]
click at [270, 607] on div at bounding box center [330, 599] width 208 height 30
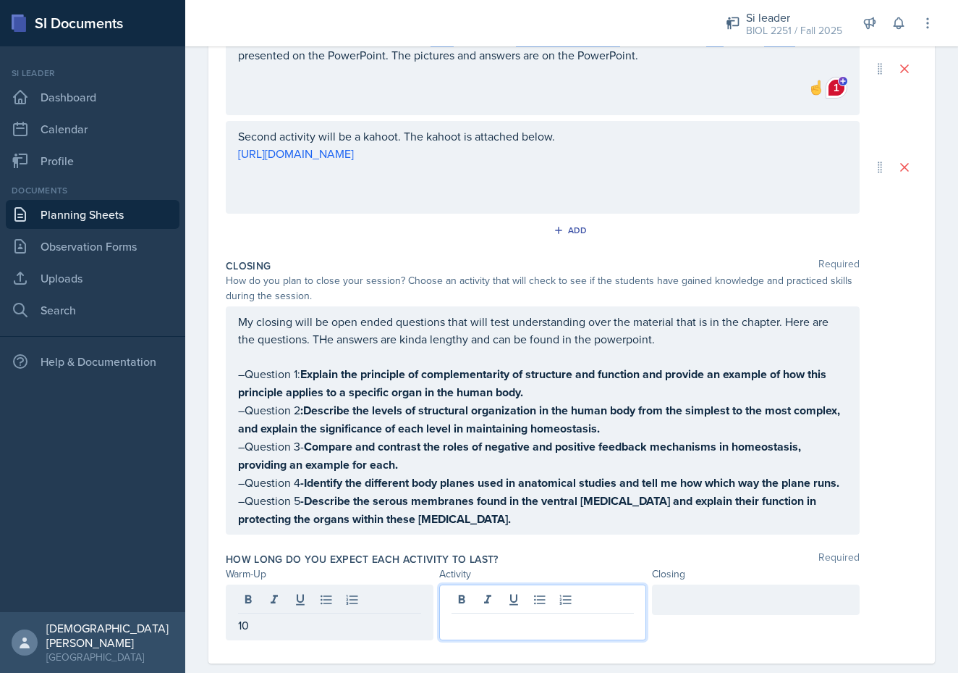
click at [528, 600] on div at bounding box center [543, 612] width 208 height 56
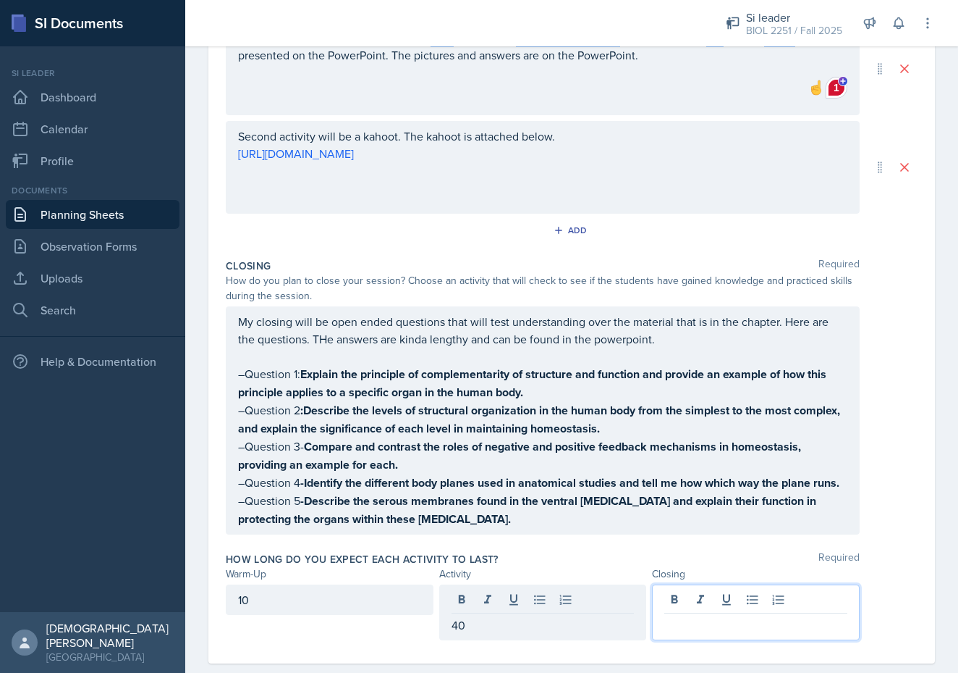
click at [756, 602] on div at bounding box center [756, 612] width 208 height 56
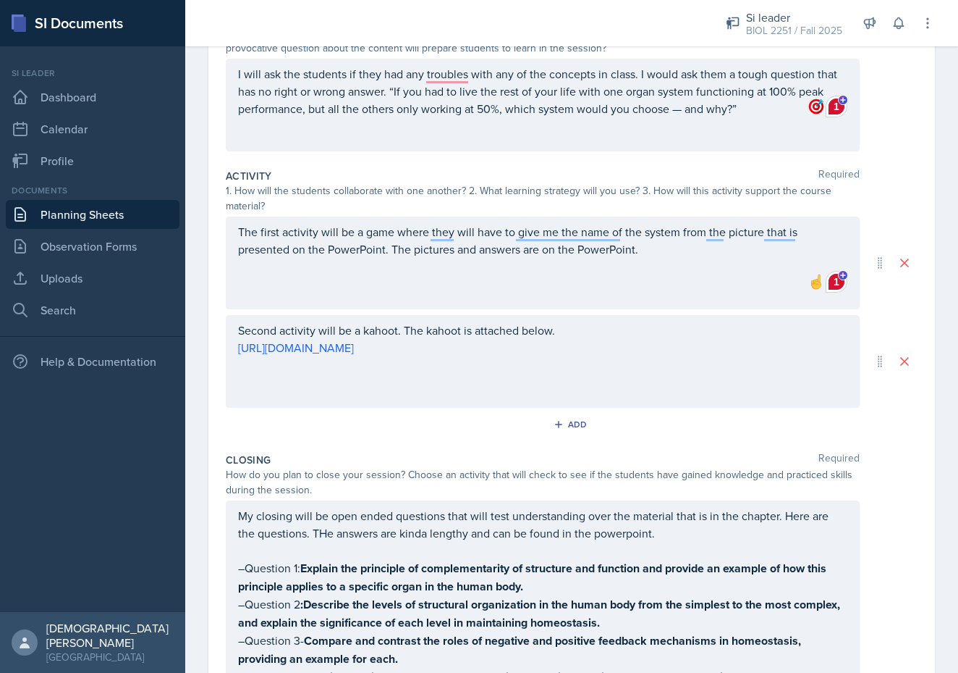
scroll to position [153, 0]
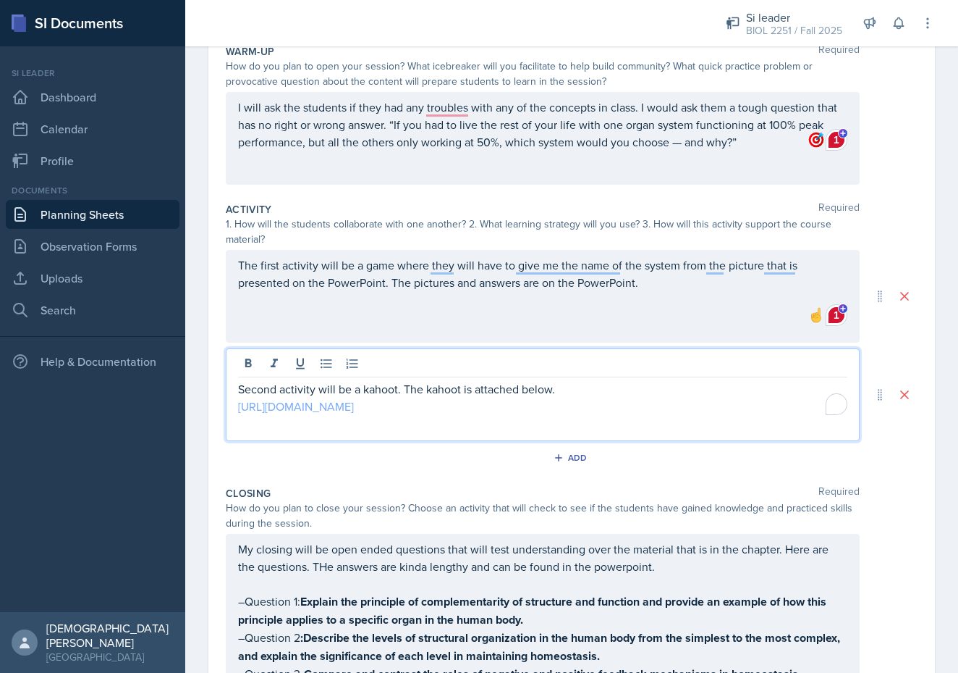
click at [621, 374] on div "Second activity will be a kahoot. The kahoot is attached below. [URL][DOMAIN_NA…" at bounding box center [543, 394] width 634 height 93
click at [354, 405] on link "[URL][DOMAIN_NAME]" at bounding box center [296, 406] width 116 height 16
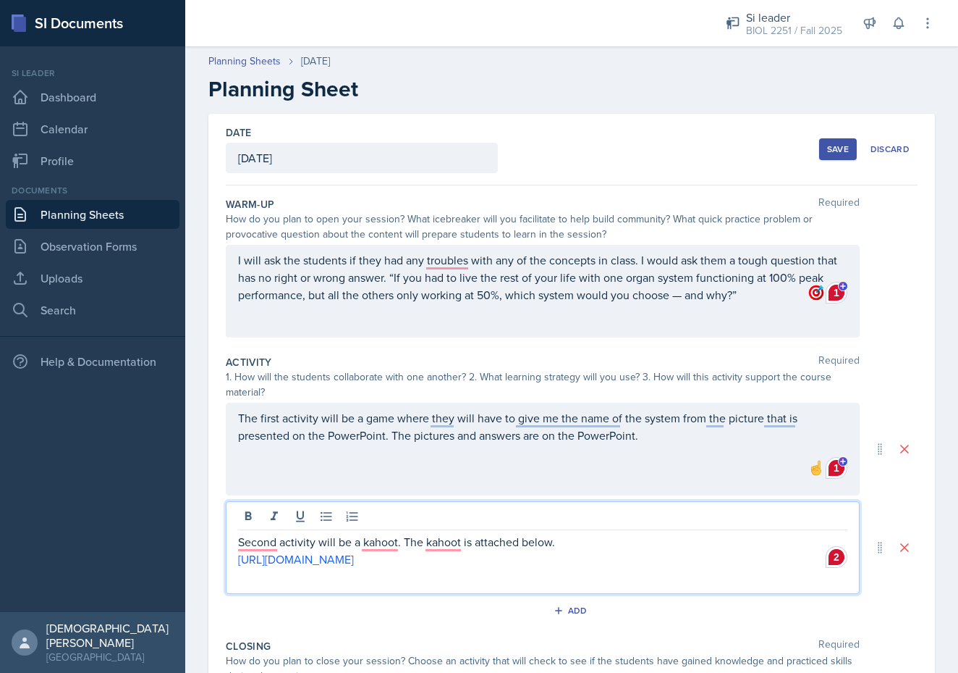
scroll to position [0, 0]
click at [830, 151] on div "Save" at bounding box center [838, 149] width 22 height 12
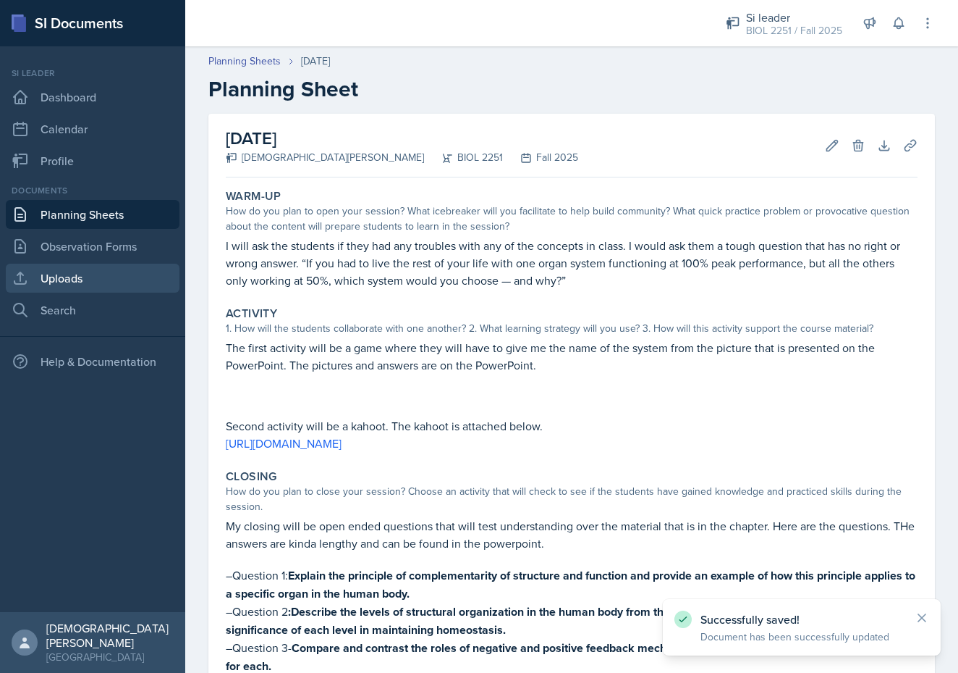
click at [56, 279] on link "Uploads" at bounding box center [93, 278] width 174 height 29
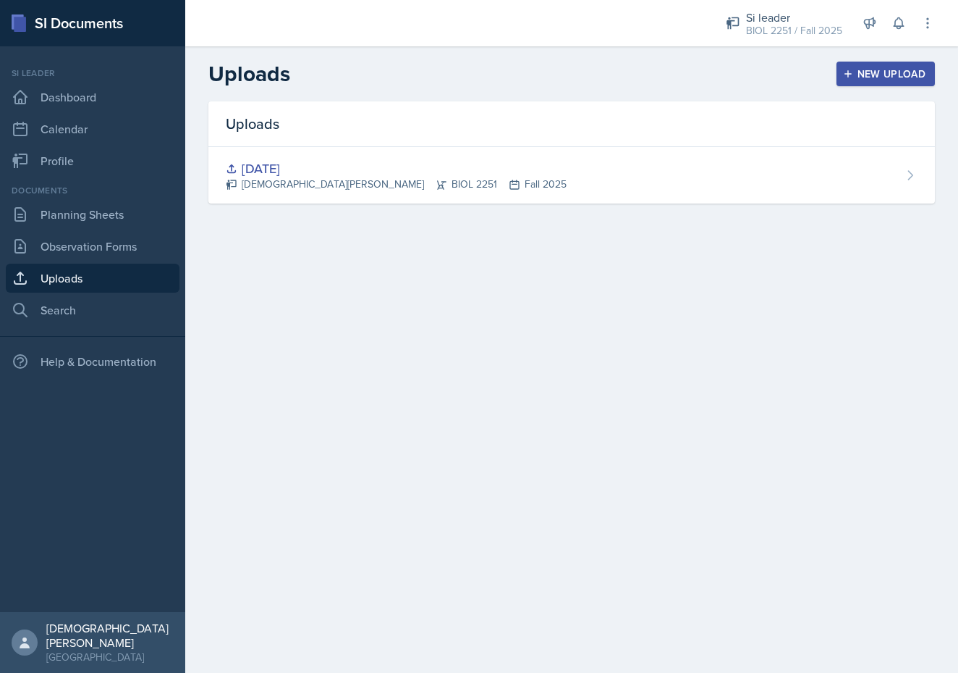
click at [877, 77] on div "New Upload" at bounding box center [886, 74] width 80 height 12
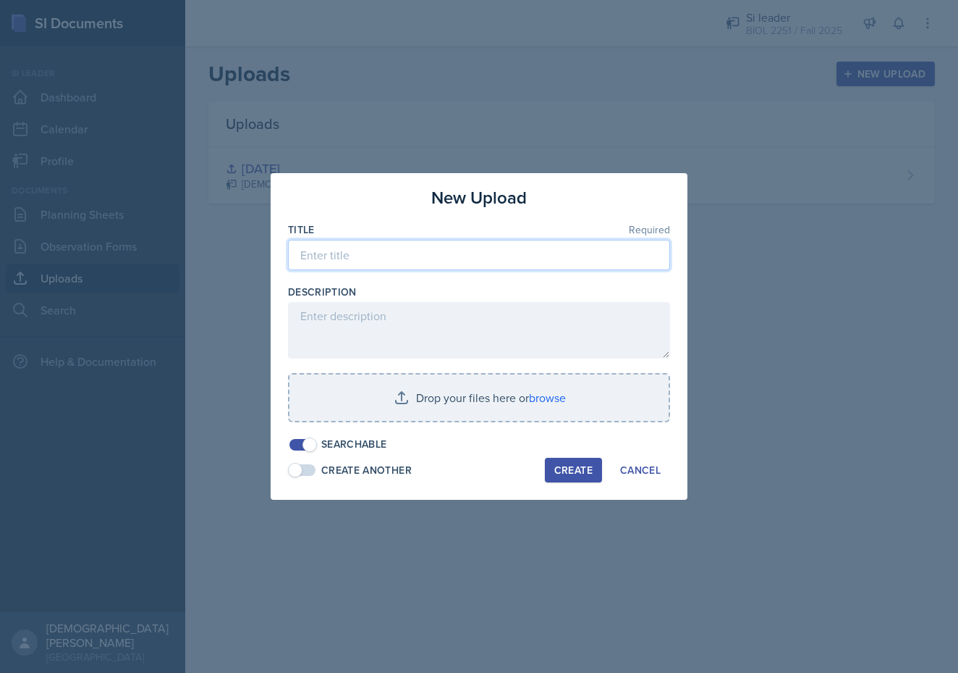
click at [394, 259] on input at bounding box center [479, 255] width 382 height 30
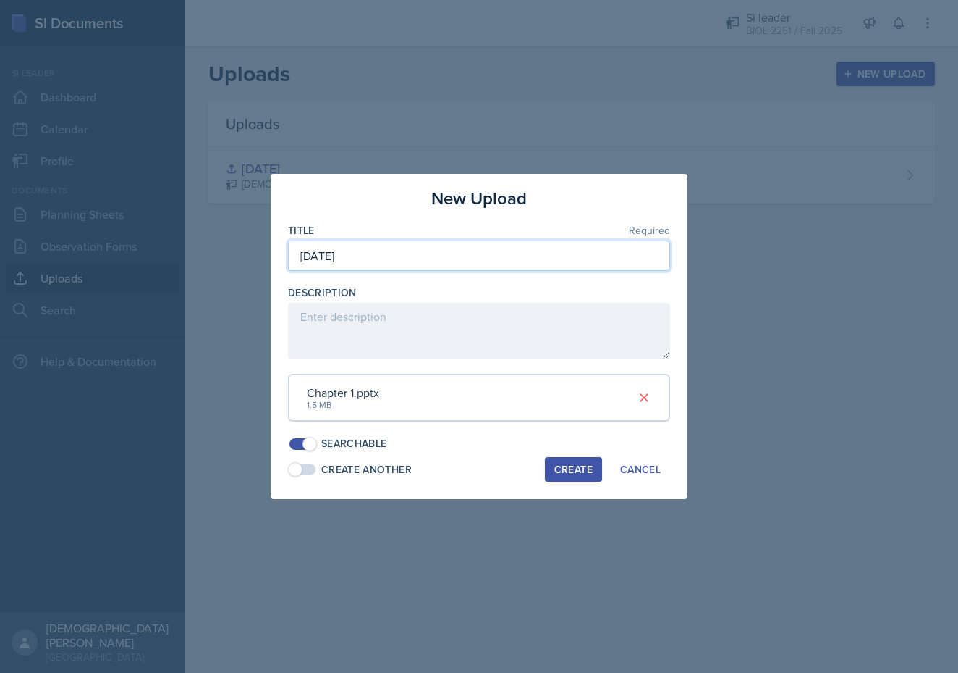
type input "[DATE]"
click at [576, 464] on div "Create" at bounding box center [574, 469] width 38 height 12
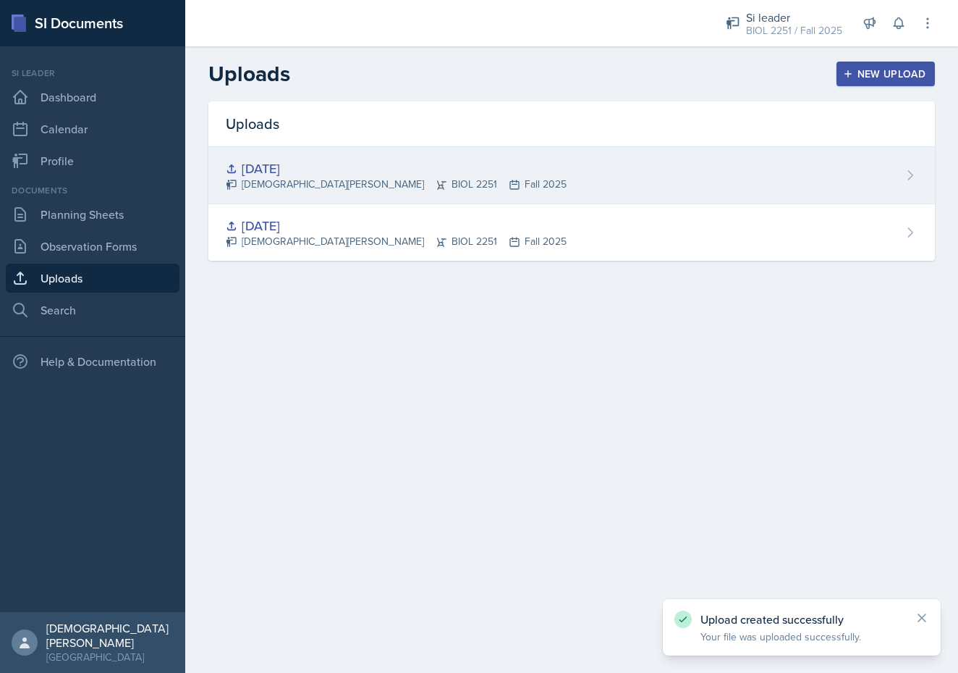
click at [603, 186] on div "[DATE] [PERSON_NAME] BIOL 2251 Fall 2025" at bounding box center [571, 175] width 727 height 57
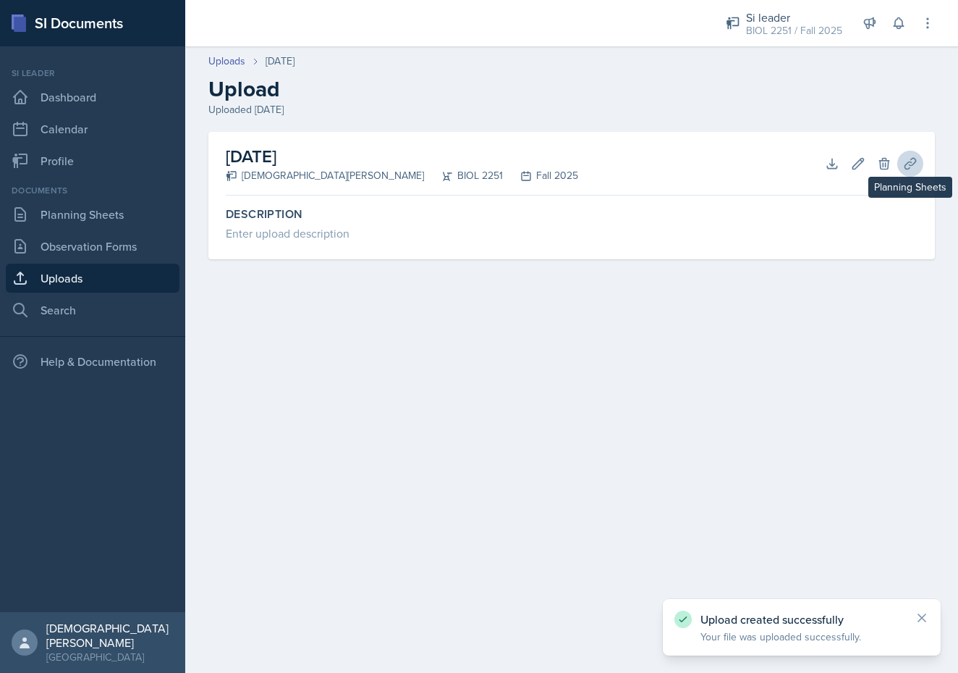
click at [914, 171] on button "Planning Sheets" at bounding box center [911, 164] width 26 height 26
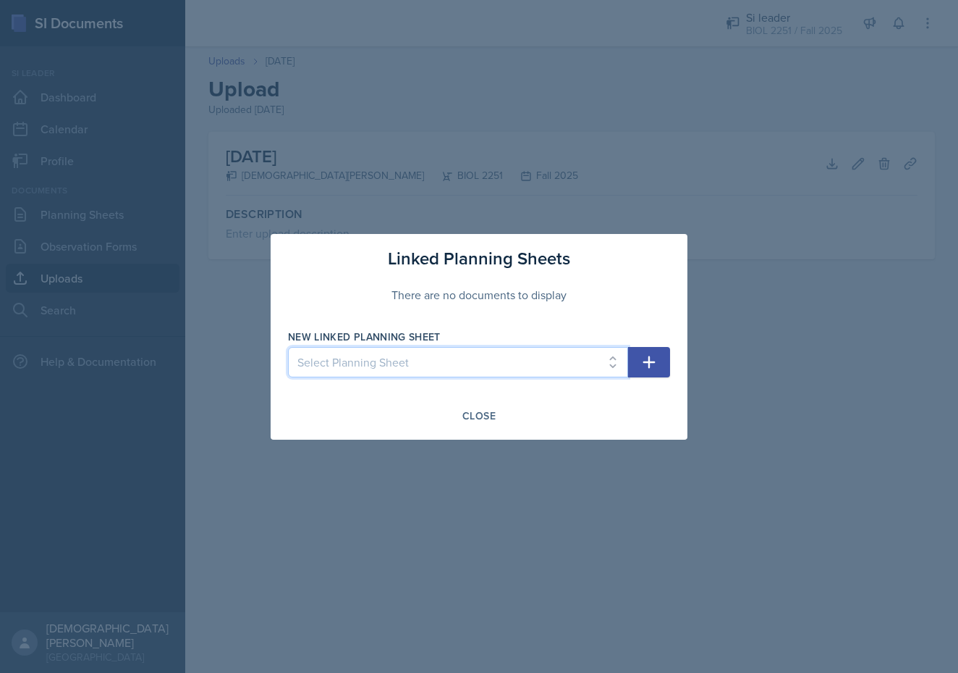
select select "da965816-befe-4f37-8986-c8173e5b5d88"
click at [653, 358] on icon "button" at bounding box center [649, 361] width 17 height 17
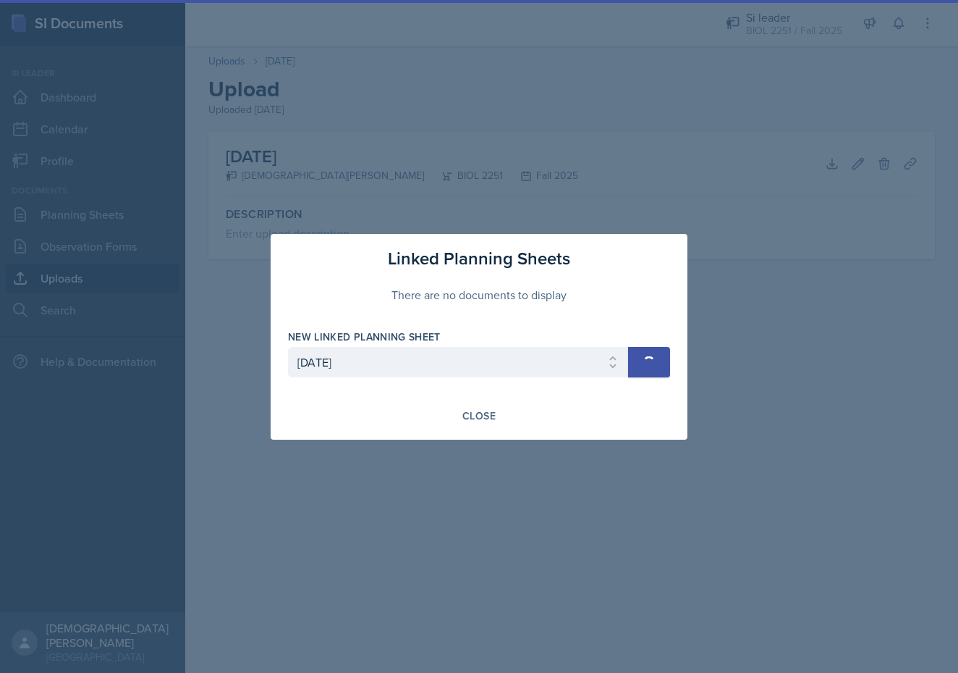
select select
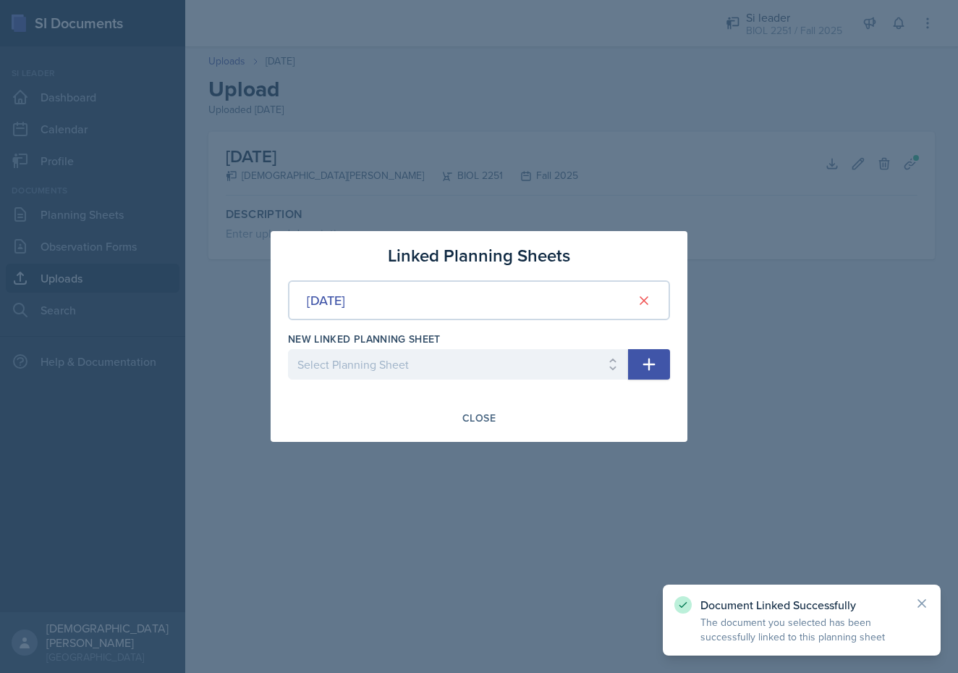
click at [74, 204] on div at bounding box center [479, 336] width 958 height 673
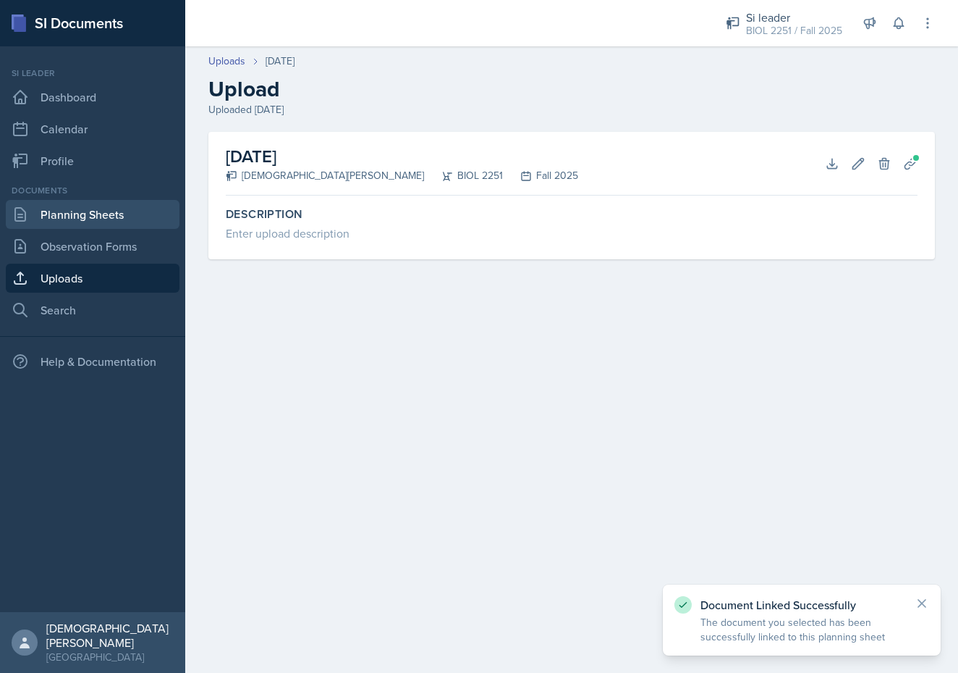
click at [74, 215] on link "Planning Sheets" at bounding box center [93, 214] width 174 height 29
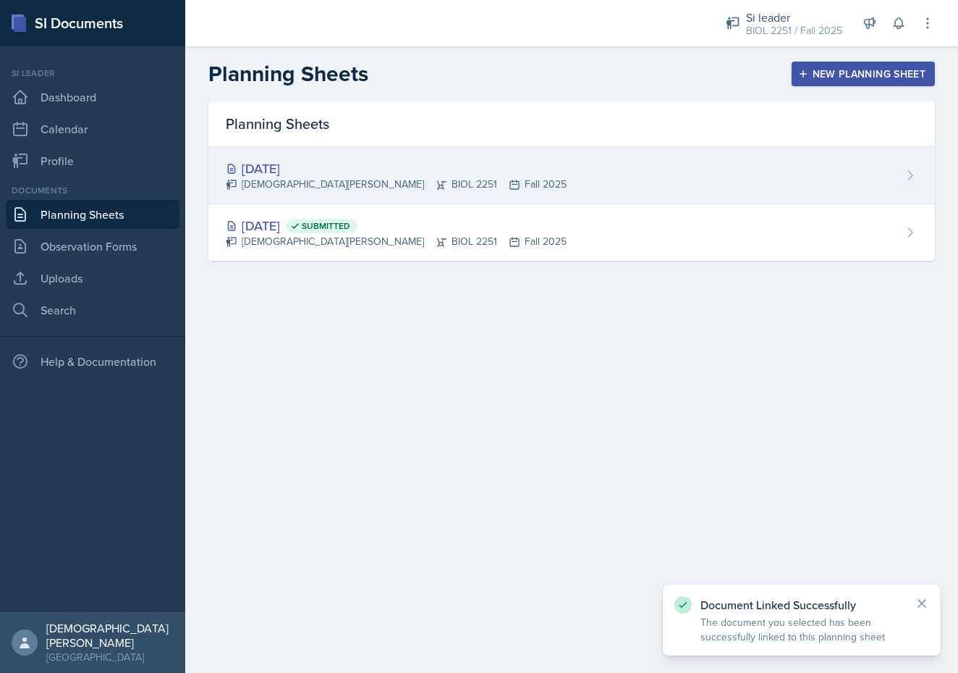
click at [353, 174] on div "[DATE]" at bounding box center [396, 169] width 341 height 20
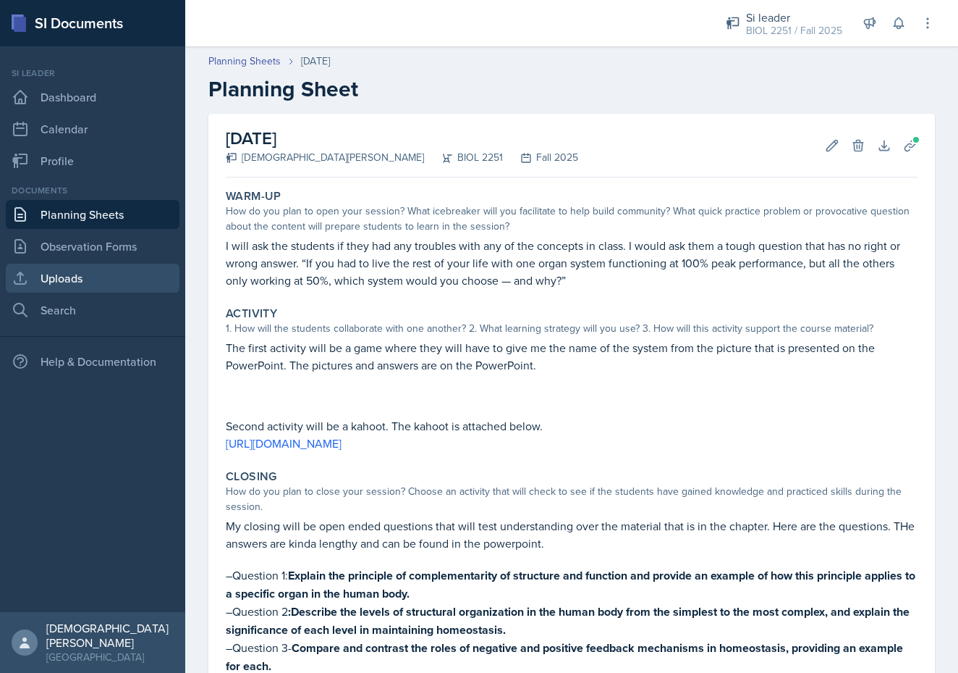
click at [68, 282] on link "Uploads" at bounding box center [93, 278] width 174 height 29
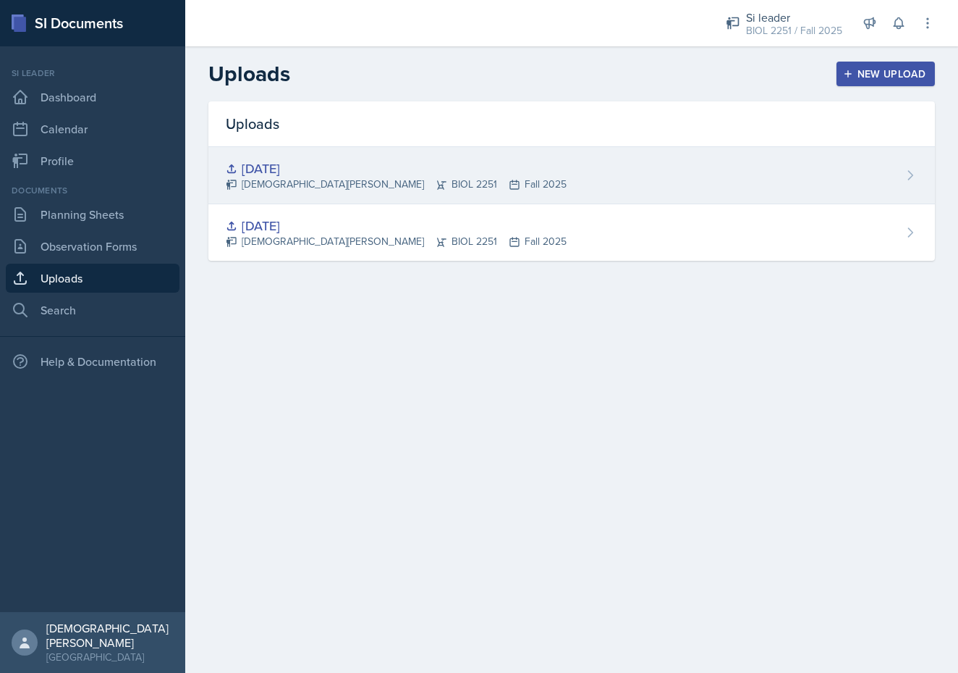
click at [377, 180] on div "[DEMOGRAPHIC_DATA][PERSON_NAME] BIOL 2251 Fall 2025" at bounding box center [396, 184] width 341 height 15
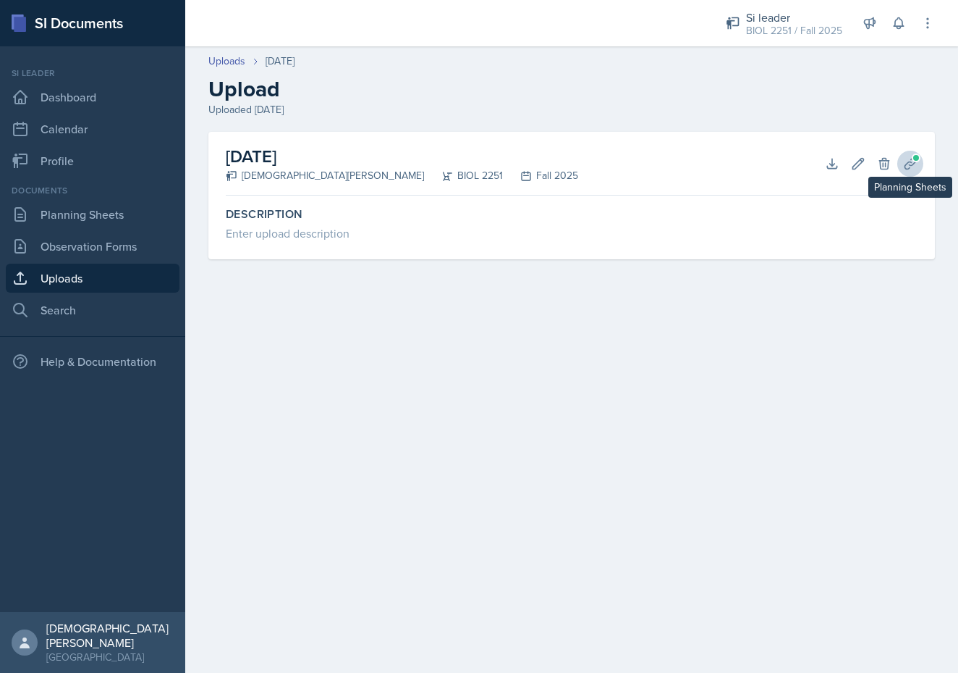
click at [914, 160] on span at bounding box center [916, 157] width 9 height 9
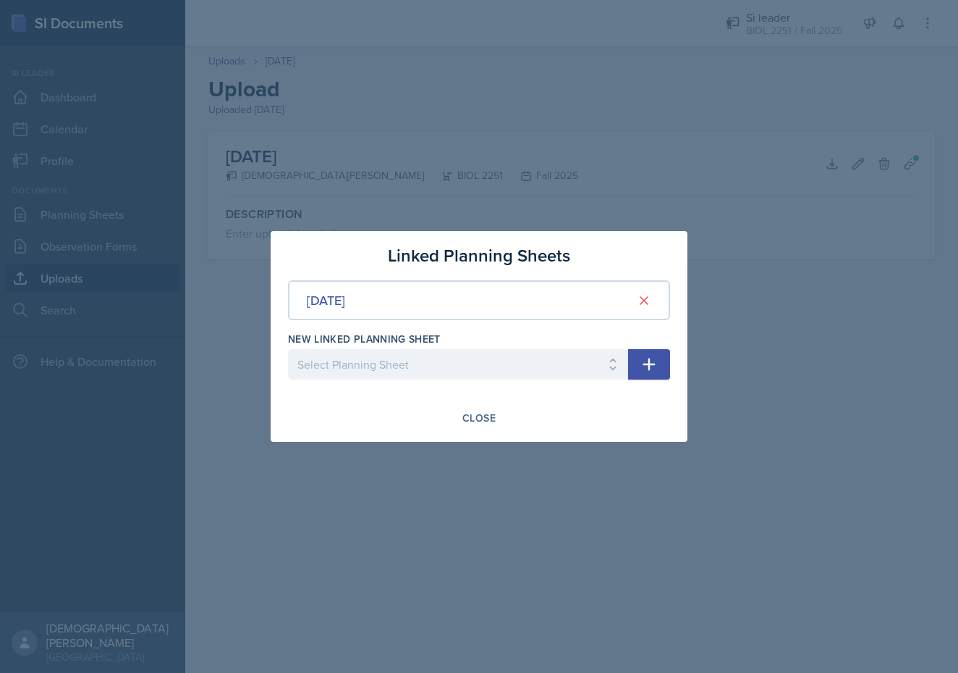
click at [479, 307] on div "[DATE]" at bounding box center [479, 300] width 382 height 40
click at [483, 429] on button "Close" at bounding box center [479, 417] width 52 height 25
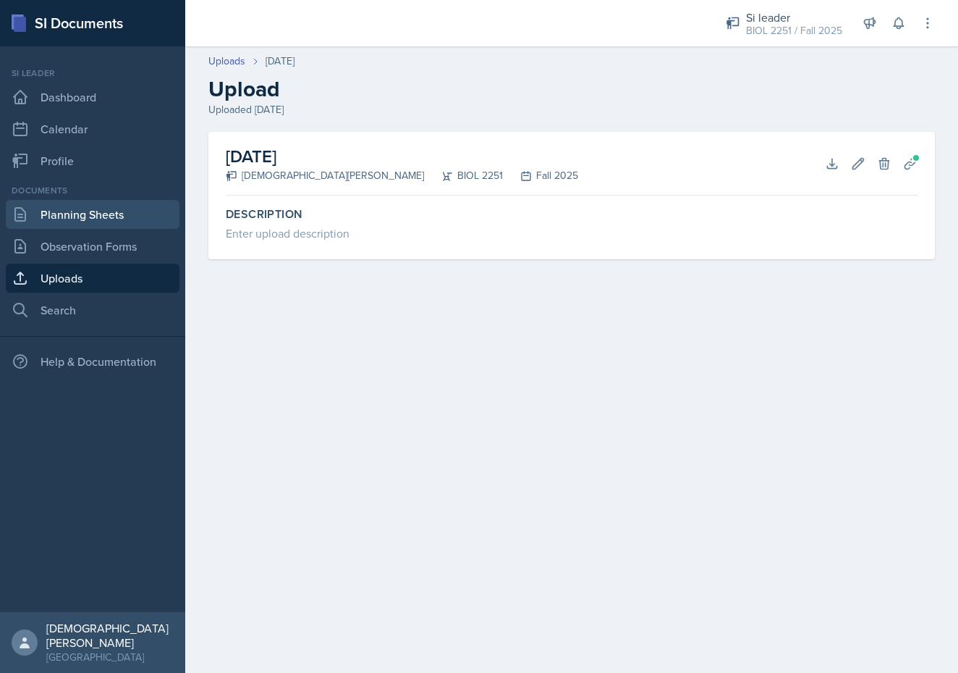
click at [106, 211] on link "Planning Sheets" at bounding box center [93, 214] width 174 height 29
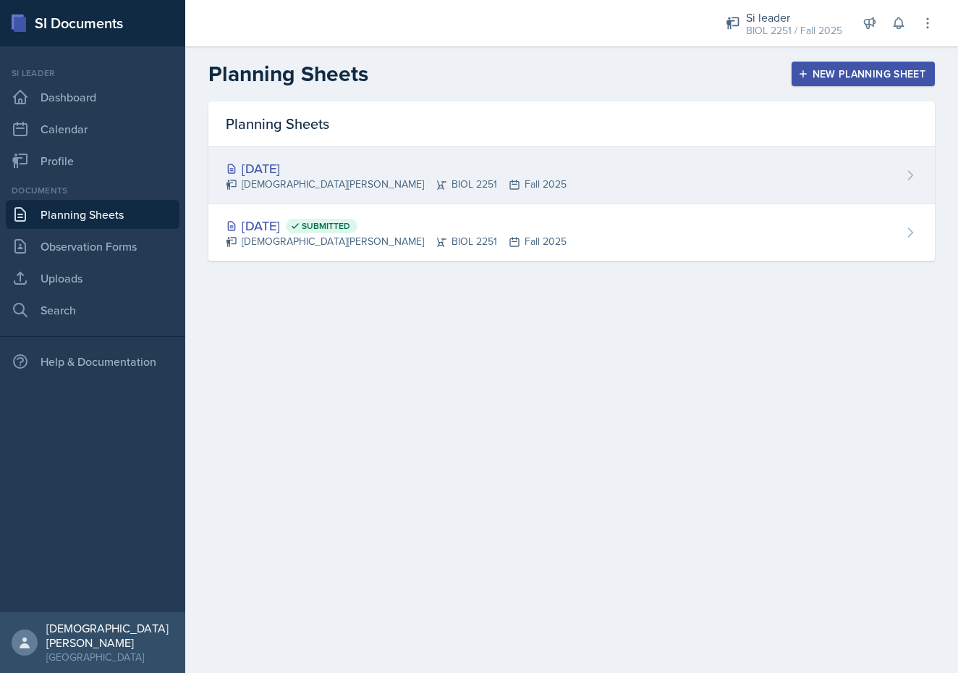
click at [345, 174] on div "[DATE]" at bounding box center [396, 169] width 341 height 20
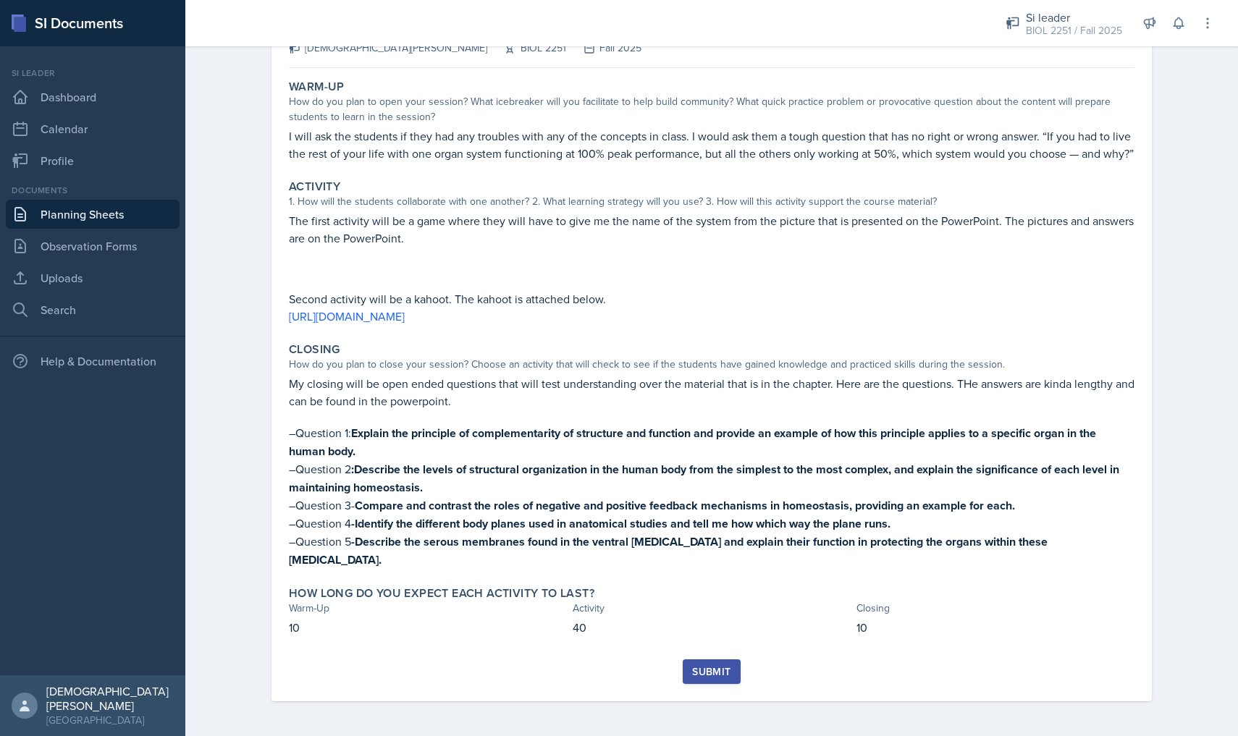
click at [711, 659] on div "Submit" at bounding box center [712, 680] width 846 height 42
click at [711, 666] on div "Submit" at bounding box center [711, 672] width 38 height 12
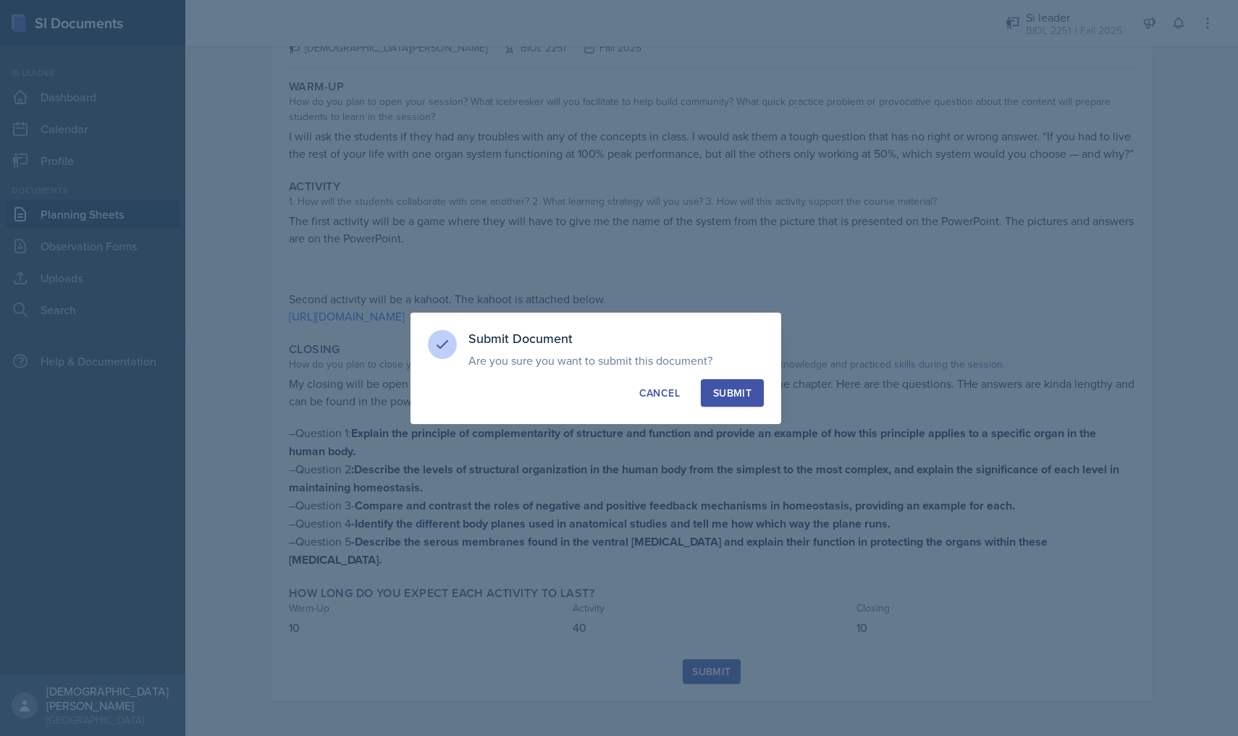
click at [722, 392] on div "Submit" at bounding box center [732, 393] width 38 height 14
